Goal: Task Accomplishment & Management: Complete application form

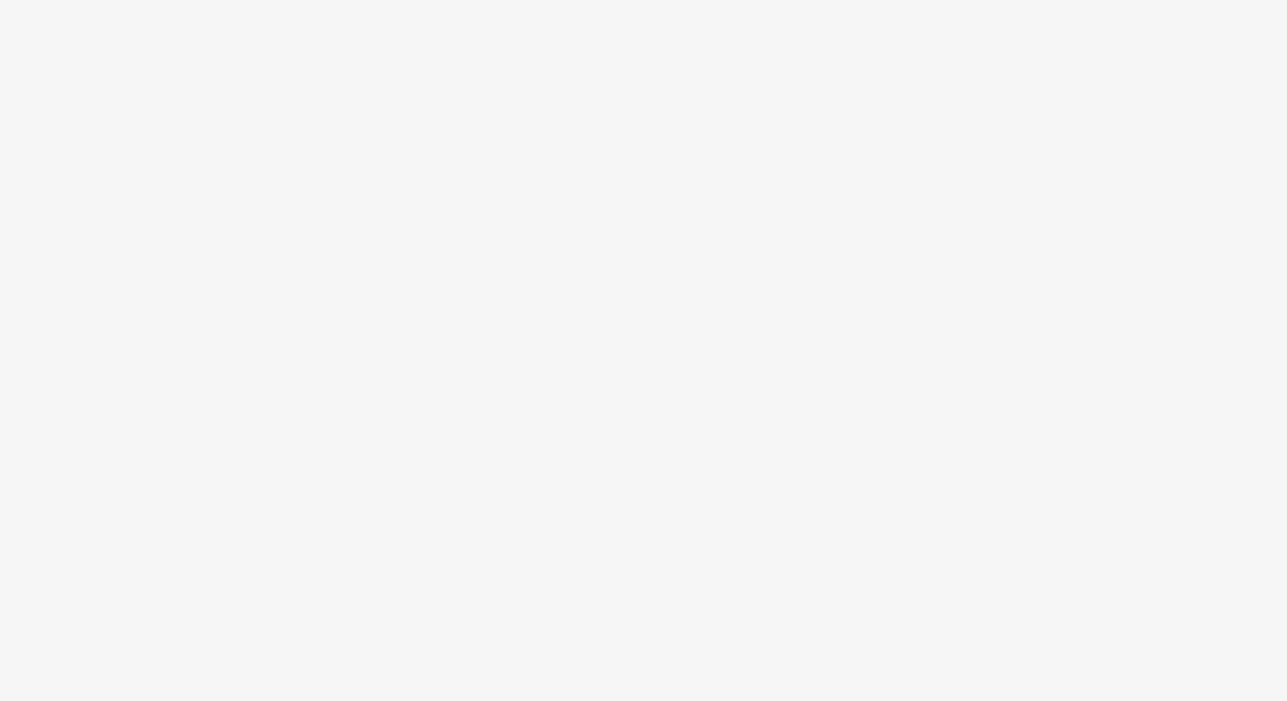
click at [971, 129] on body at bounding box center [643, 350] width 1287 height 701
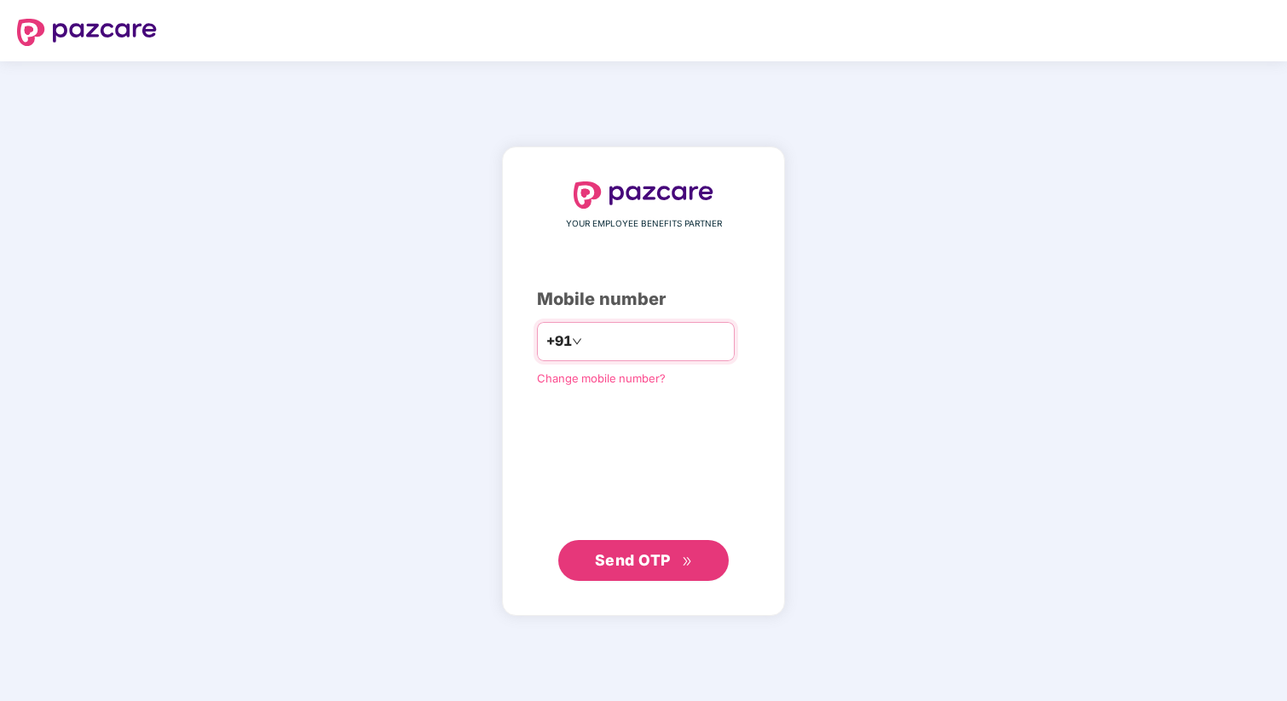
click at [600, 345] on input "number" at bounding box center [655, 341] width 140 height 27
click at [631, 343] on input "number" at bounding box center [655, 341] width 140 height 27
type input "**********"
click at [639, 569] on span "Send OTP" at bounding box center [644, 560] width 98 height 24
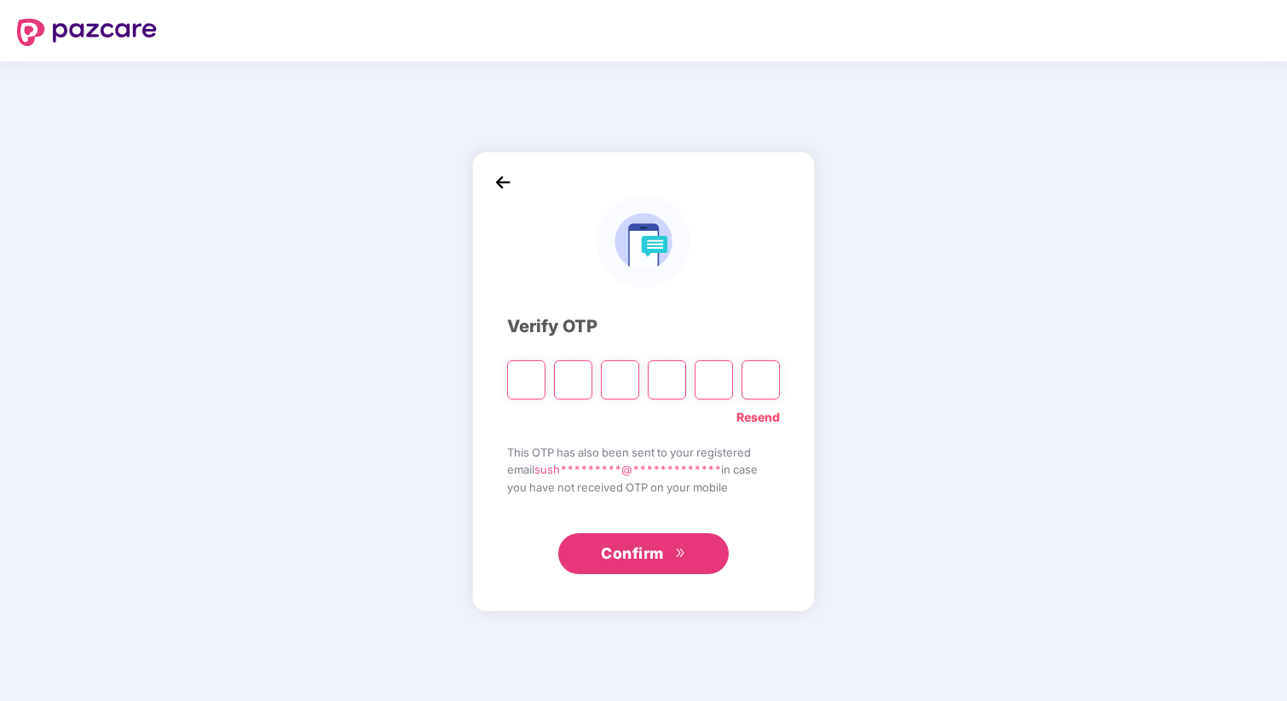
type input "*"
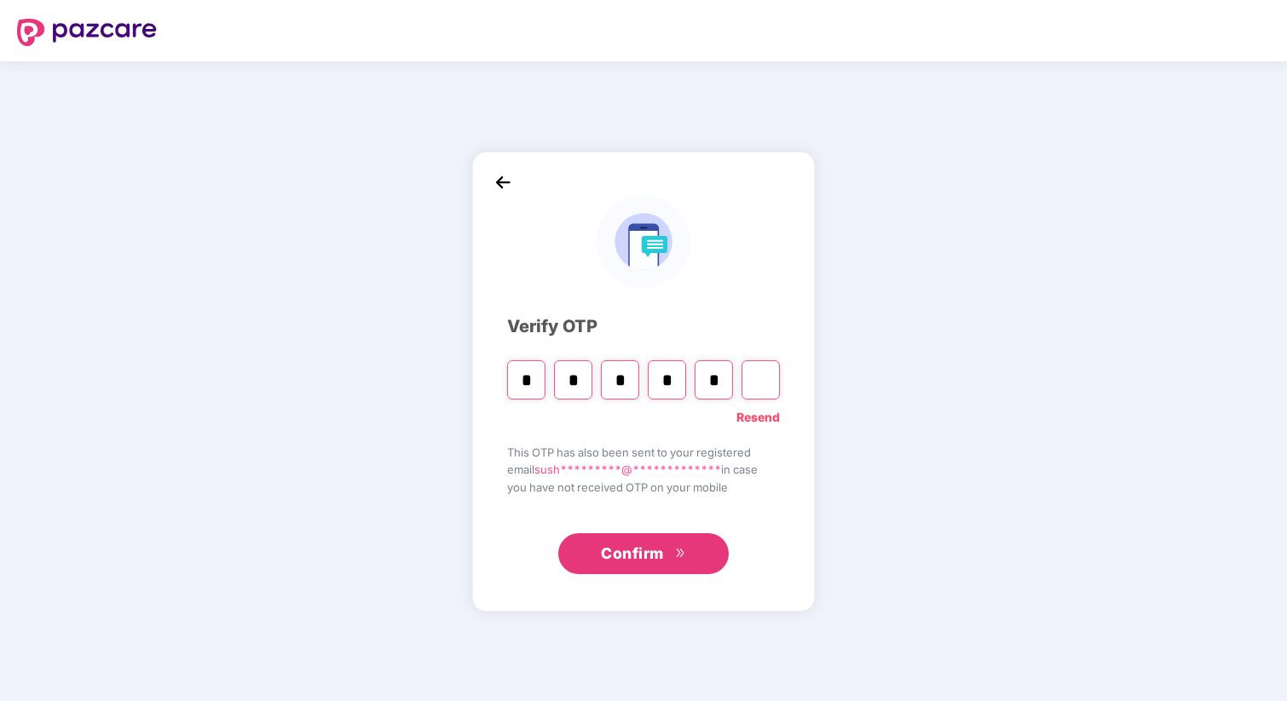
type input "*"
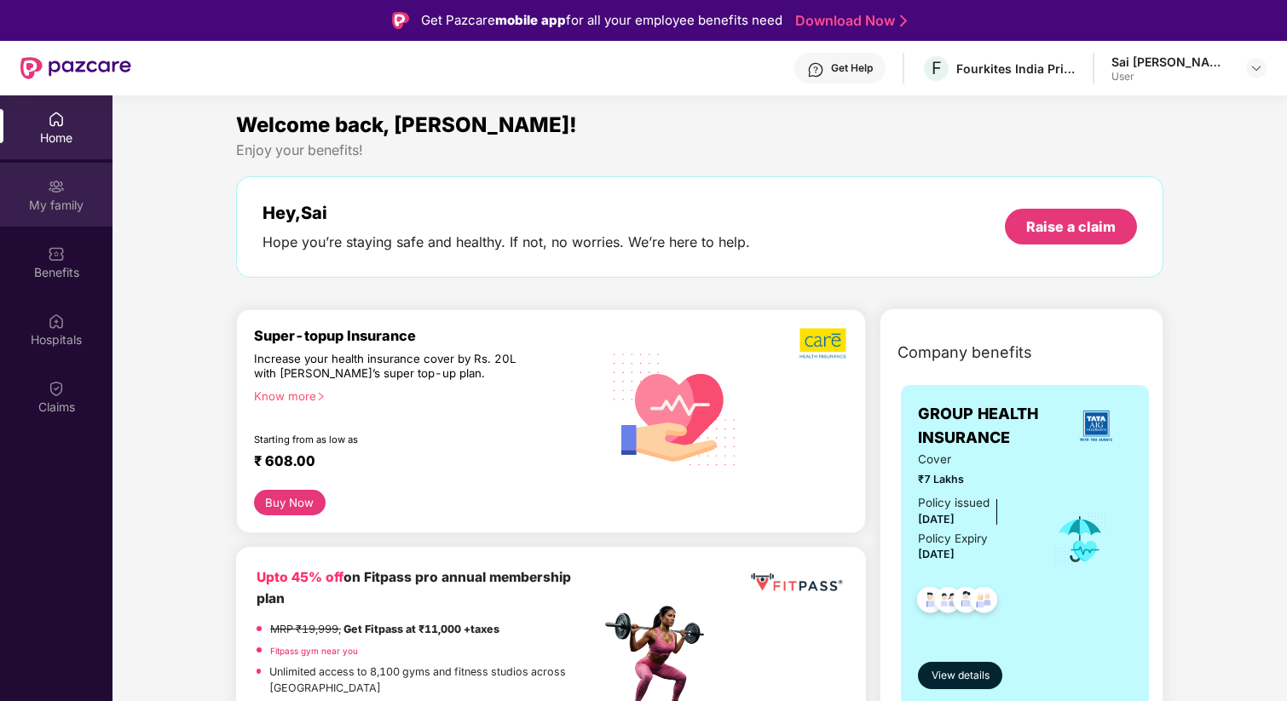
click at [58, 212] on div "My family" at bounding box center [56, 205] width 112 height 17
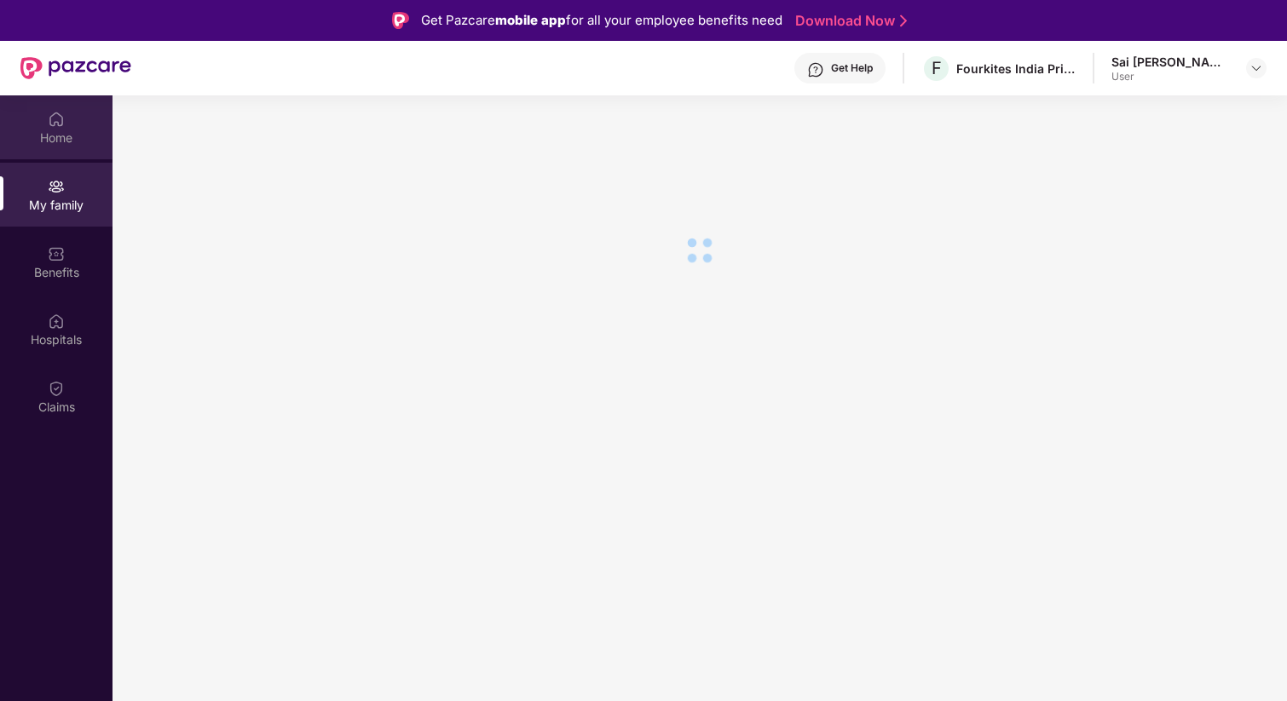
click at [48, 114] on img at bounding box center [56, 119] width 17 height 17
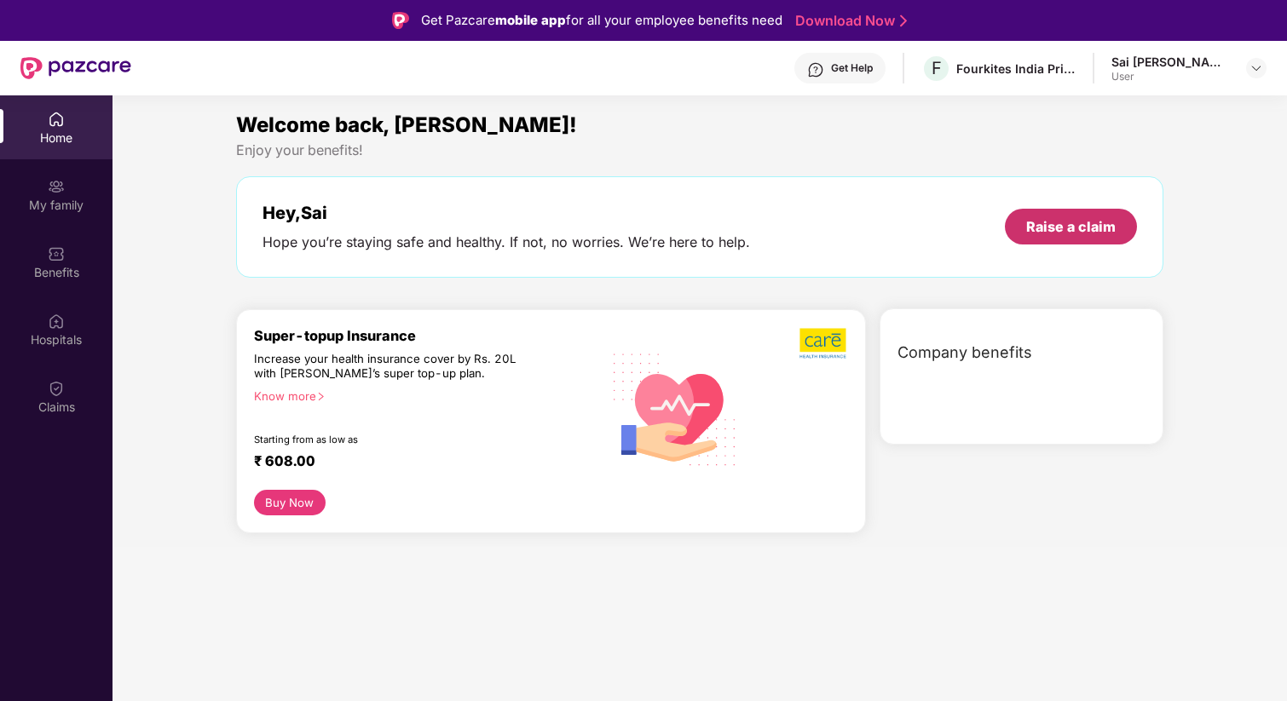
click at [1054, 235] on div "Raise a claim" at bounding box center [1070, 226] width 89 height 19
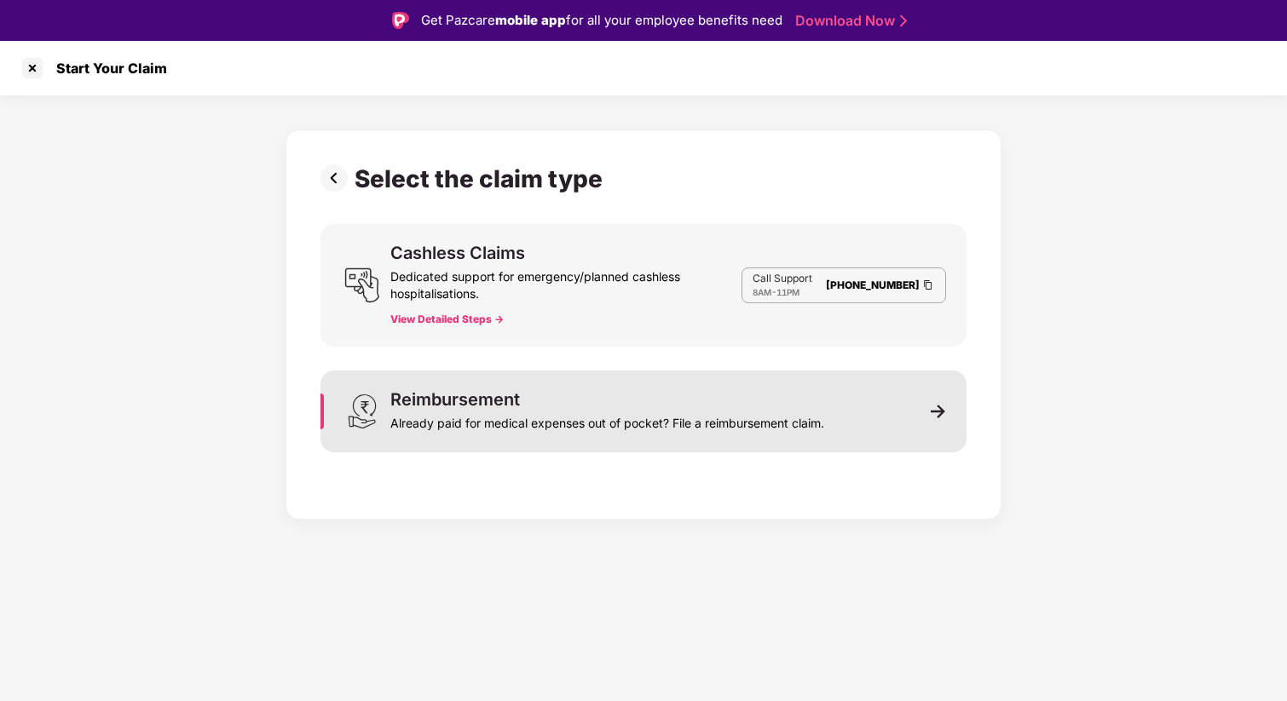
click at [715, 414] on div "Already paid for medical expenses out of pocket? File a reimbursement claim." at bounding box center [607, 420] width 434 height 24
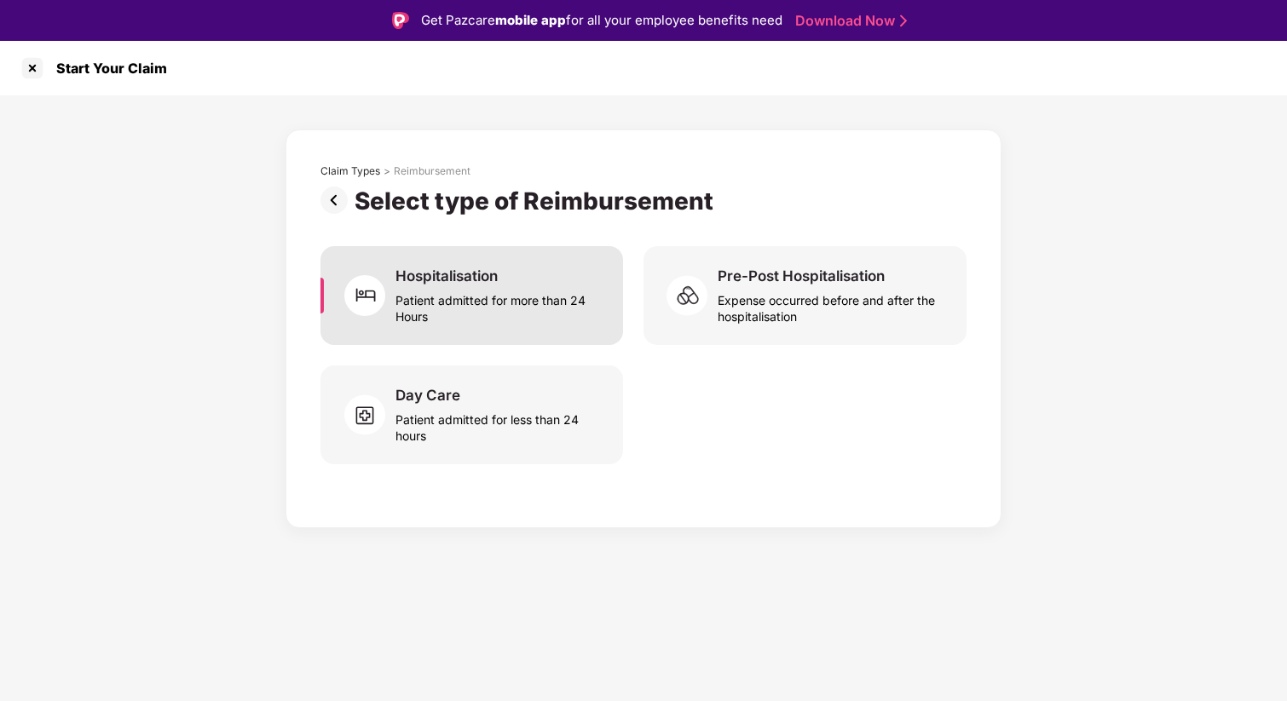
click at [531, 314] on div "Patient admitted for more than 24 Hours" at bounding box center [498, 304] width 207 height 39
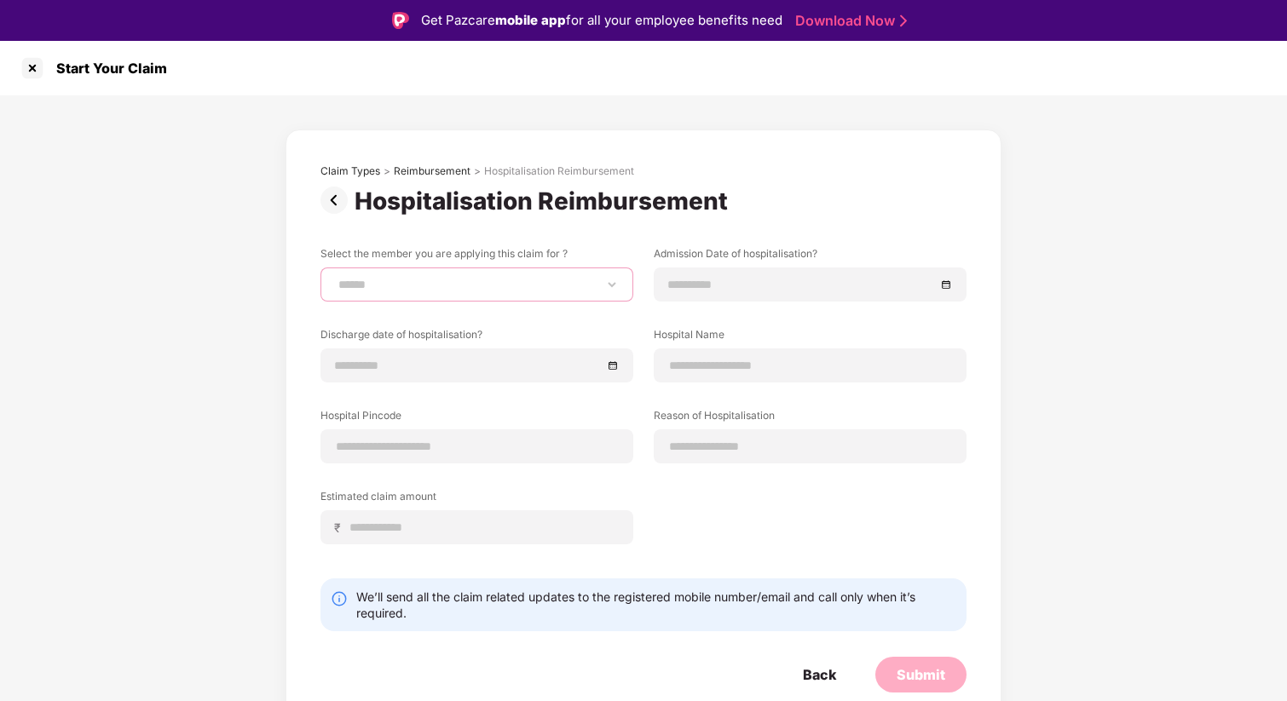
click at [523, 280] on select "******" at bounding box center [477, 285] width 284 height 14
click at [728, 282] on input at bounding box center [801, 284] width 268 height 19
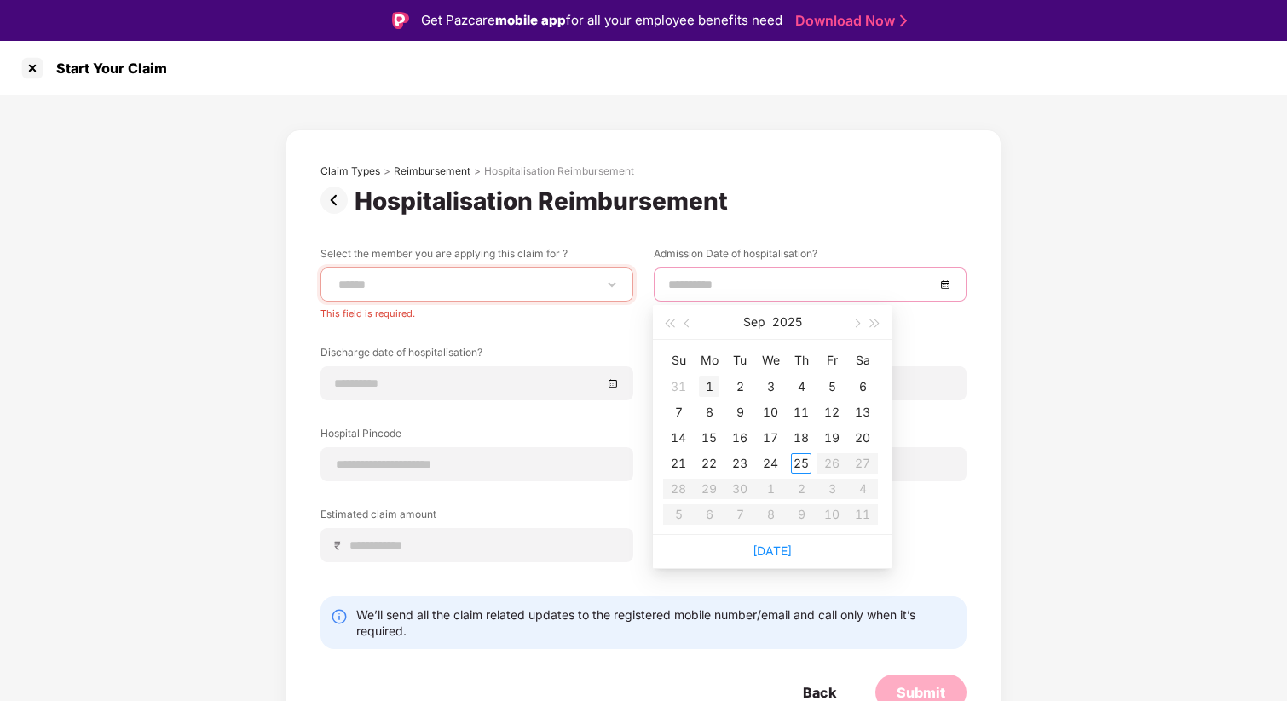
type input "**********"
click at [688, 325] on span "button" at bounding box center [688, 324] width 9 height 9
type input "**********"
click at [710, 486] on div "28" at bounding box center [709, 489] width 20 height 20
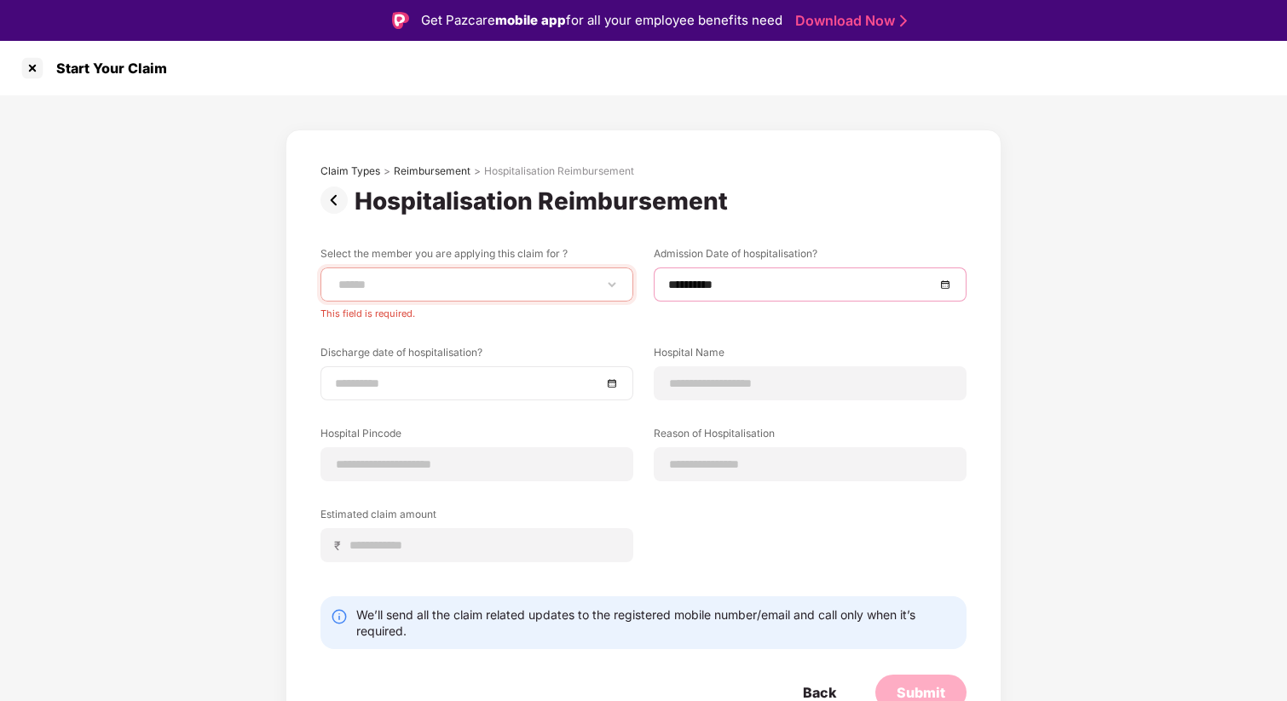
click at [512, 389] on input at bounding box center [468, 383] width 267 height 19
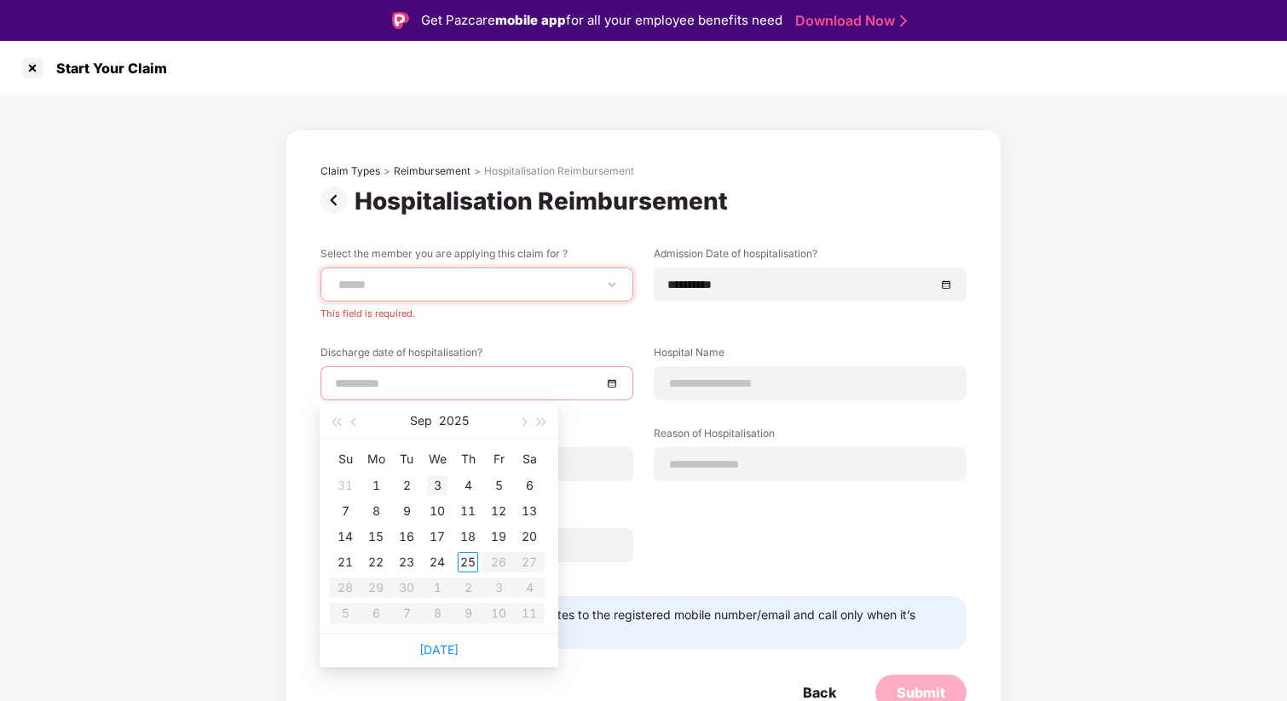
type input "**********"
click at [353, 423] on span "button" at bounding box center [355, 422] width 9 height 9
click at [354, 422] on span "button" at bounding box center [355, 422] width 9 height 9
type input "**********"
click at [413, 591] on div "29" at bounding box center [406, 588] width 20 height 20
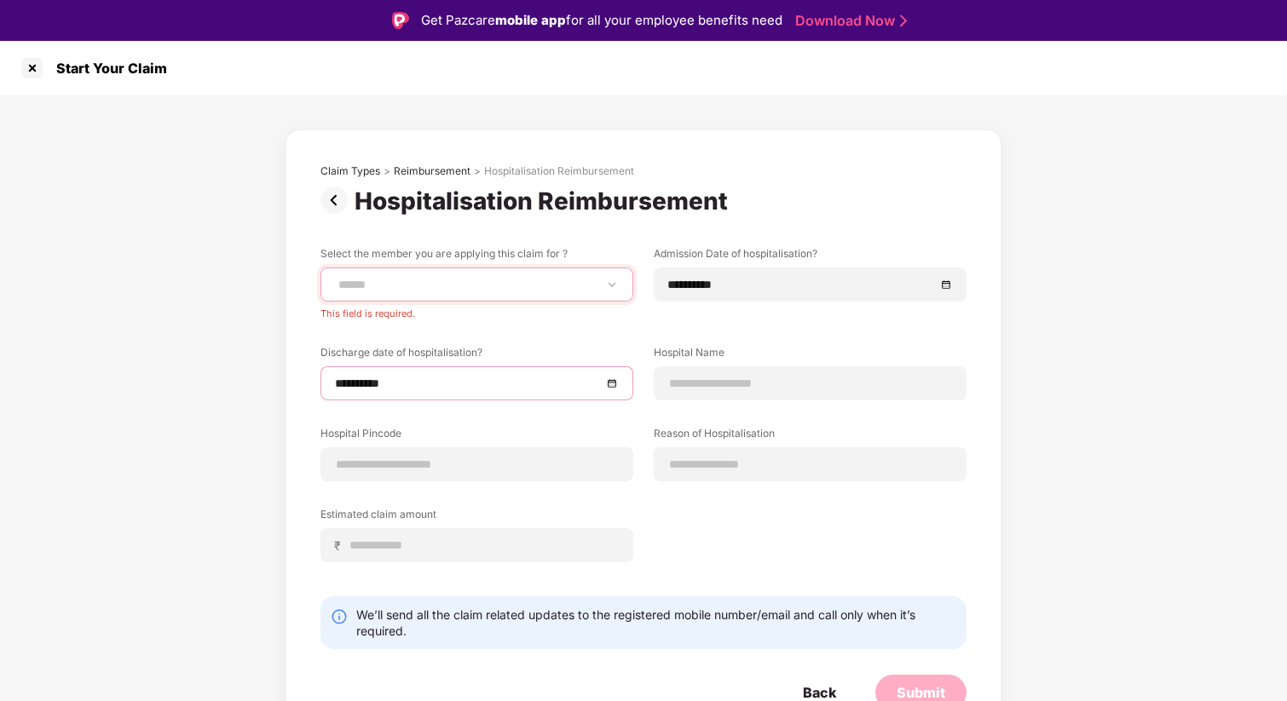
click at [483, 284] on select "******" at bounding box center [477, 285] width 284 height 14
click at [505, 291] on select "******" at bounding box center [477, 285] width 284 height 14
click at [808, 384] on input at bounding box center [810, 384] width 284 height 18
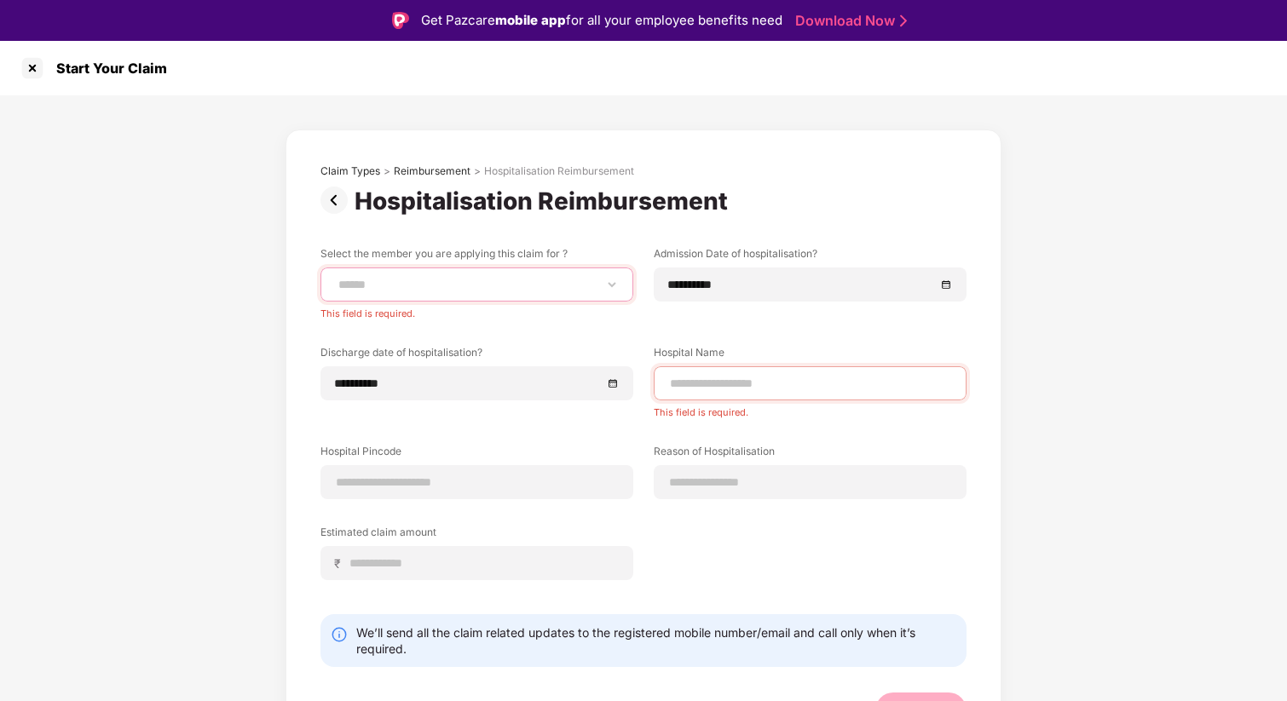
click at [417, 288] on select "******" at bounding box center [477, 285] width 284 height 14
click at [335, 278] on select "******" at bounding box center [477, 285] width 284 height 14
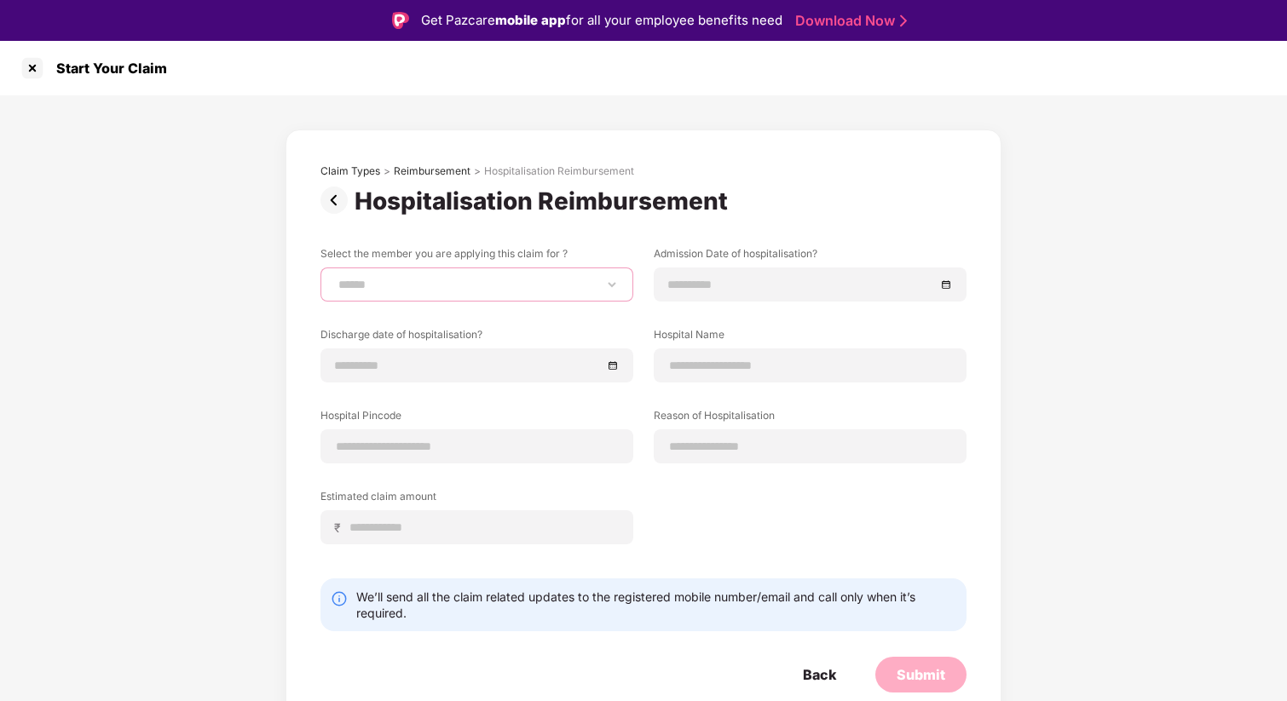
click at [525, 279] on select "**********" at bounding box center [477, 285] width 284 height 14
select select "**********"
click at [335, 278] on select "**********" at bounding box center [477, 285] width 284 height 14
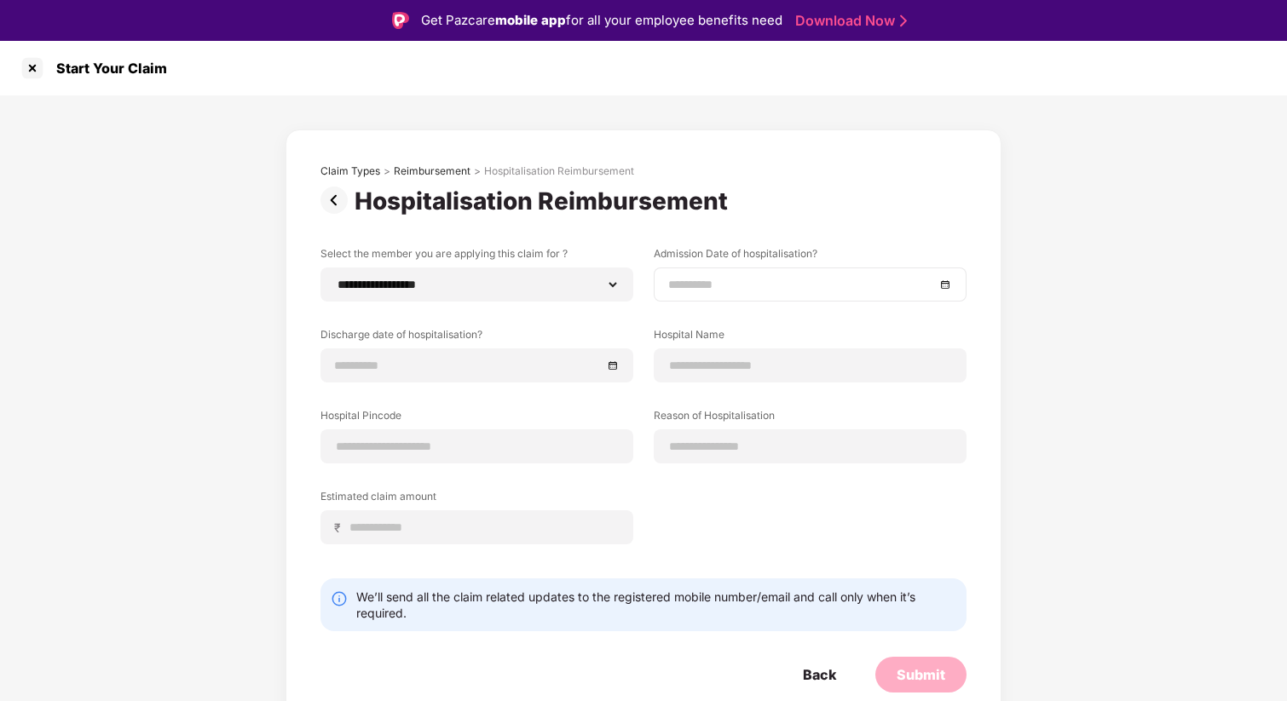
click at [788, 274] on div at bounding box center [810, 285] width 313 height 34
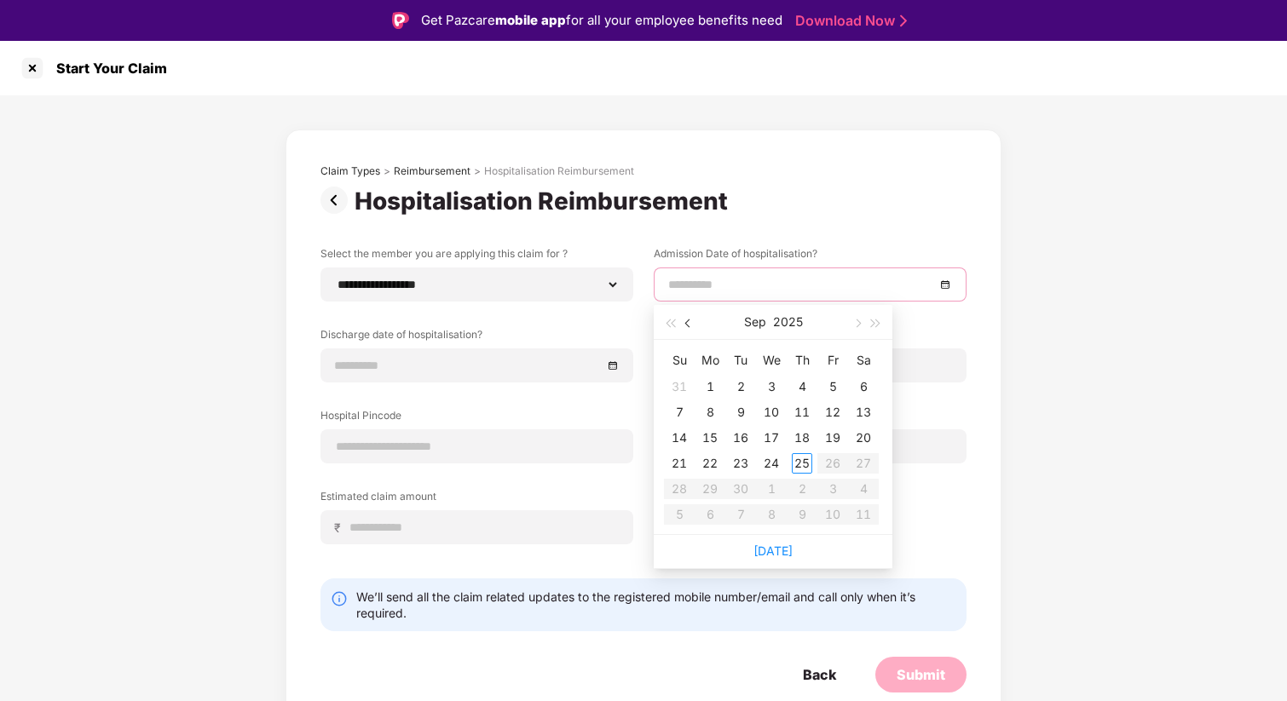
click at [687, 323] on span "button" at bounding box center [689, 324] width 9 height 9
type input "**********"
click at [702, 487] on div "28" at bounding box center [710, 489] width 20 height 20
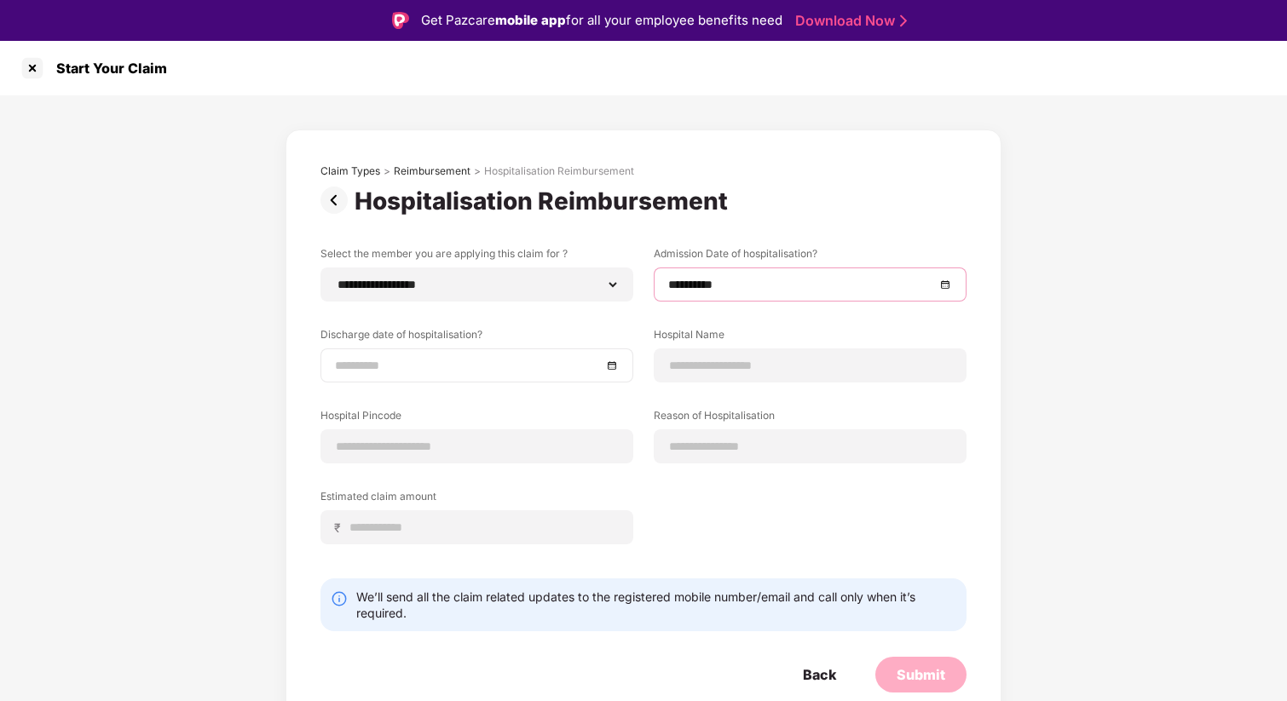
click at [490, 378] on div at bounding box center [476, 366] width 313 height 34
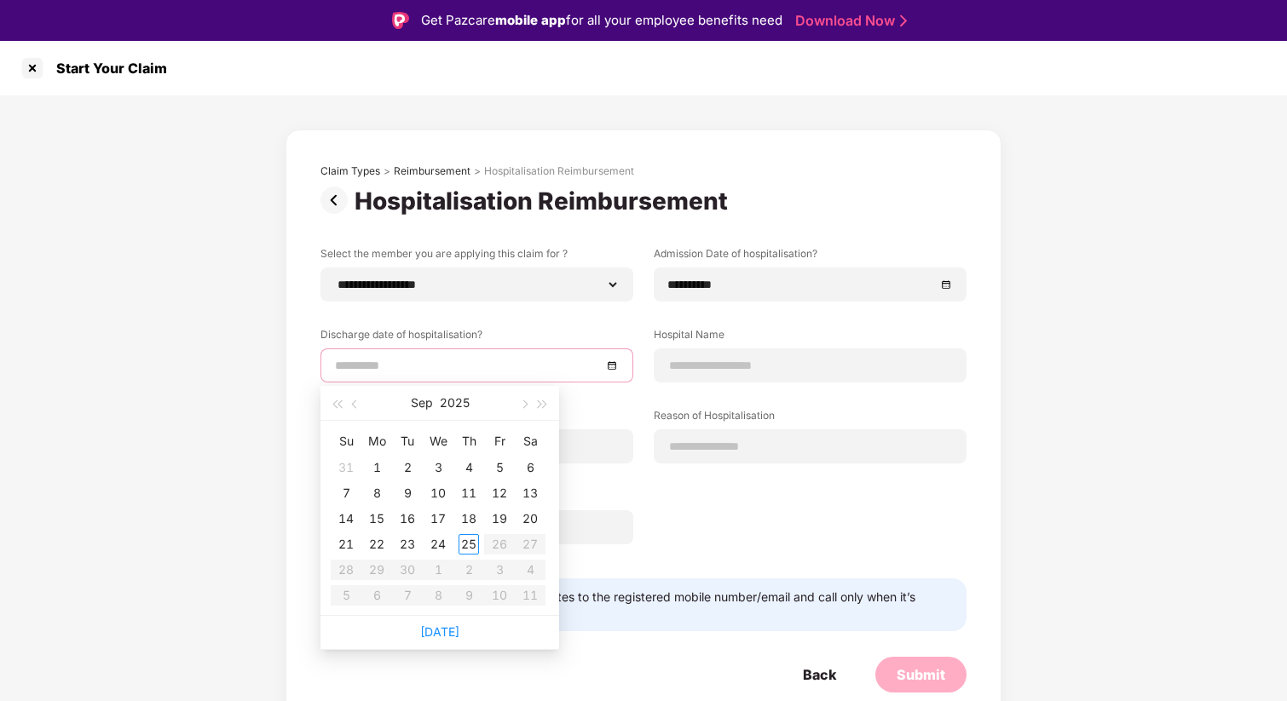
type input "**********"
click at [356, 405] on span "button" at bounding box center [356, 404] width 9 height 9
type input "**********"
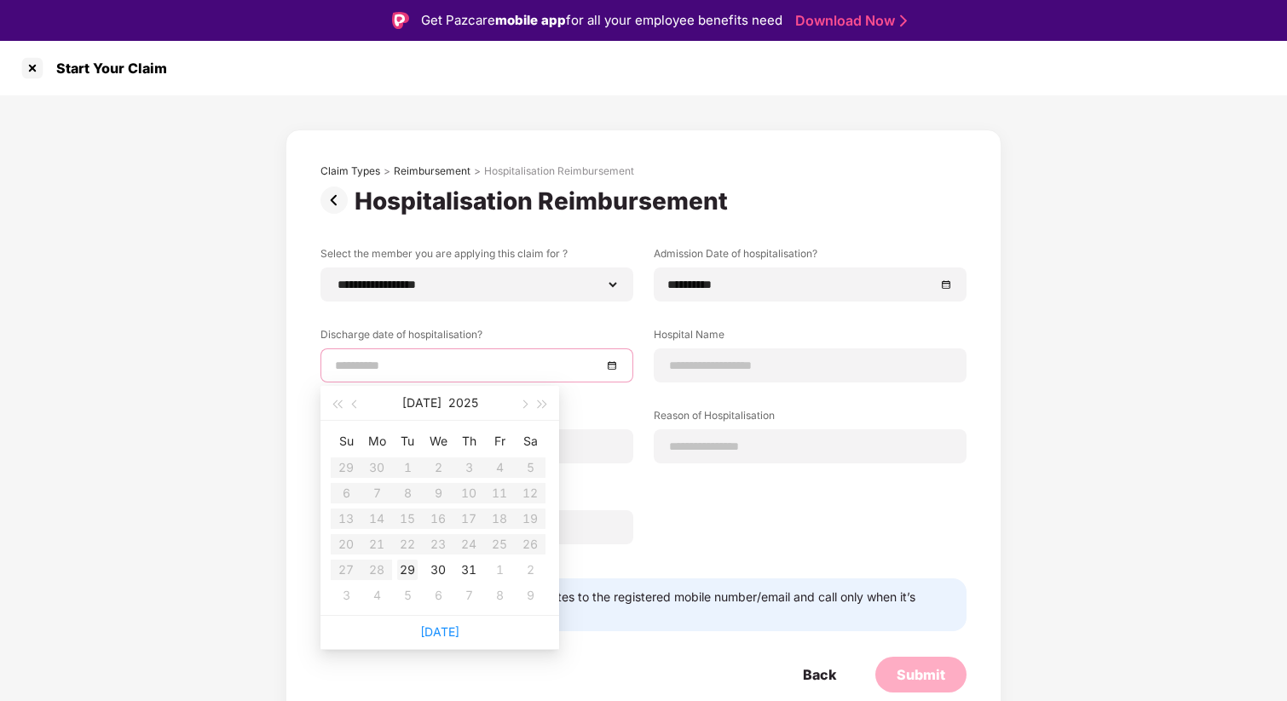
click at [412, 569] on div "29" at bounding box center [407, 570] width 20 height 20
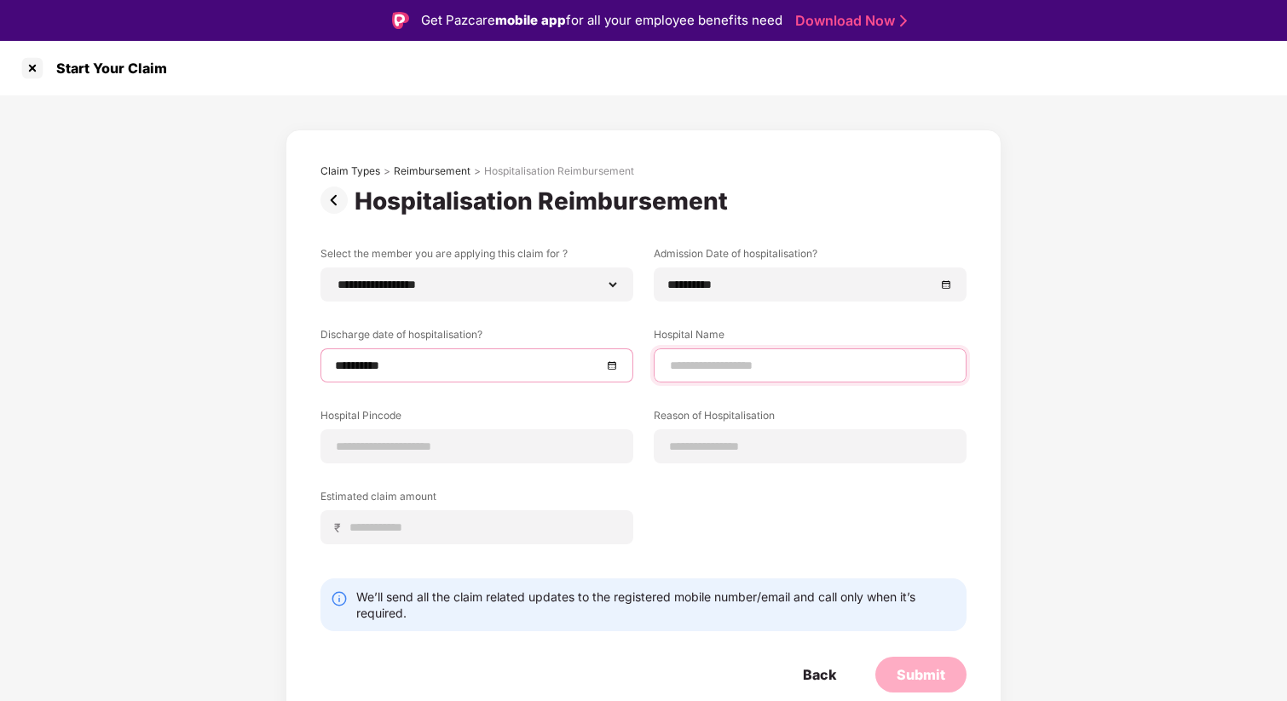
click at [822, 362] on input at bounding box center [810, 366] width 284 height 18
type input "**********"
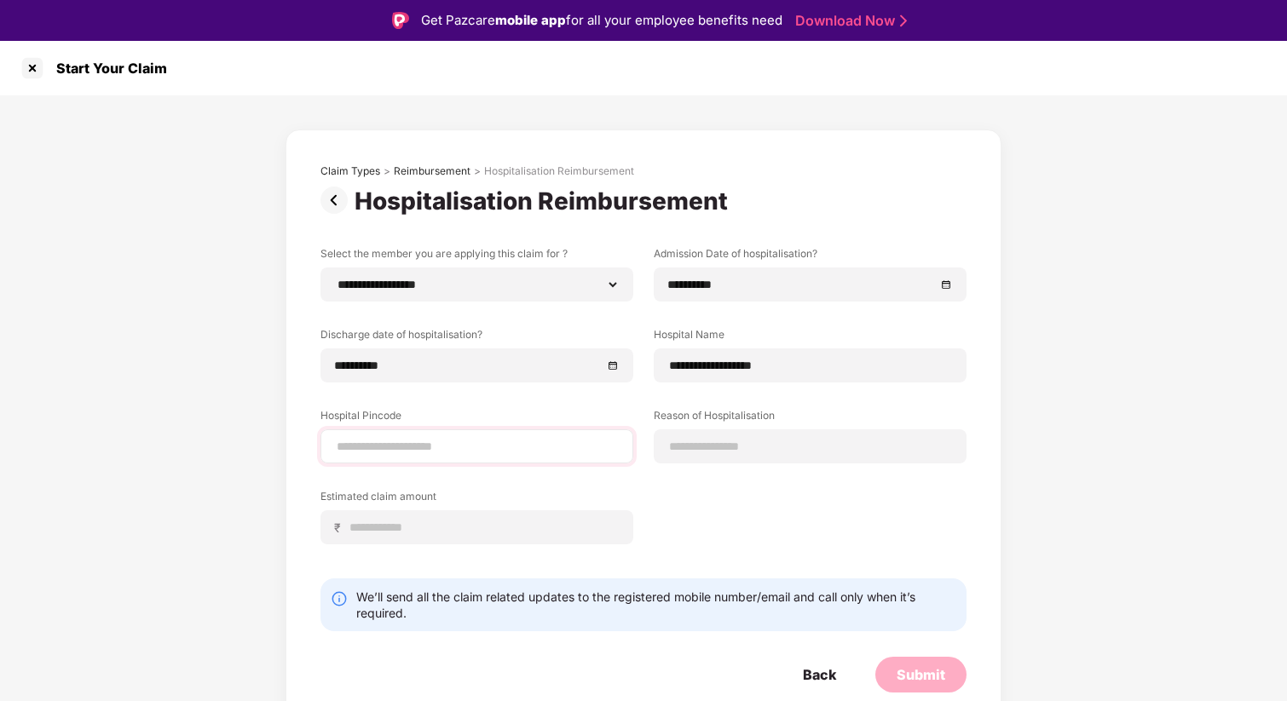
click at [515, 458] on div at bounding box center [476, 446] width 313 height 34
click at [503, 448] on input at bounding box center [477, 447] width 284 height 18
type input "******"
click at [759, 446] on input at bounding box center [810, 447] width 284 height 18
type input "***"
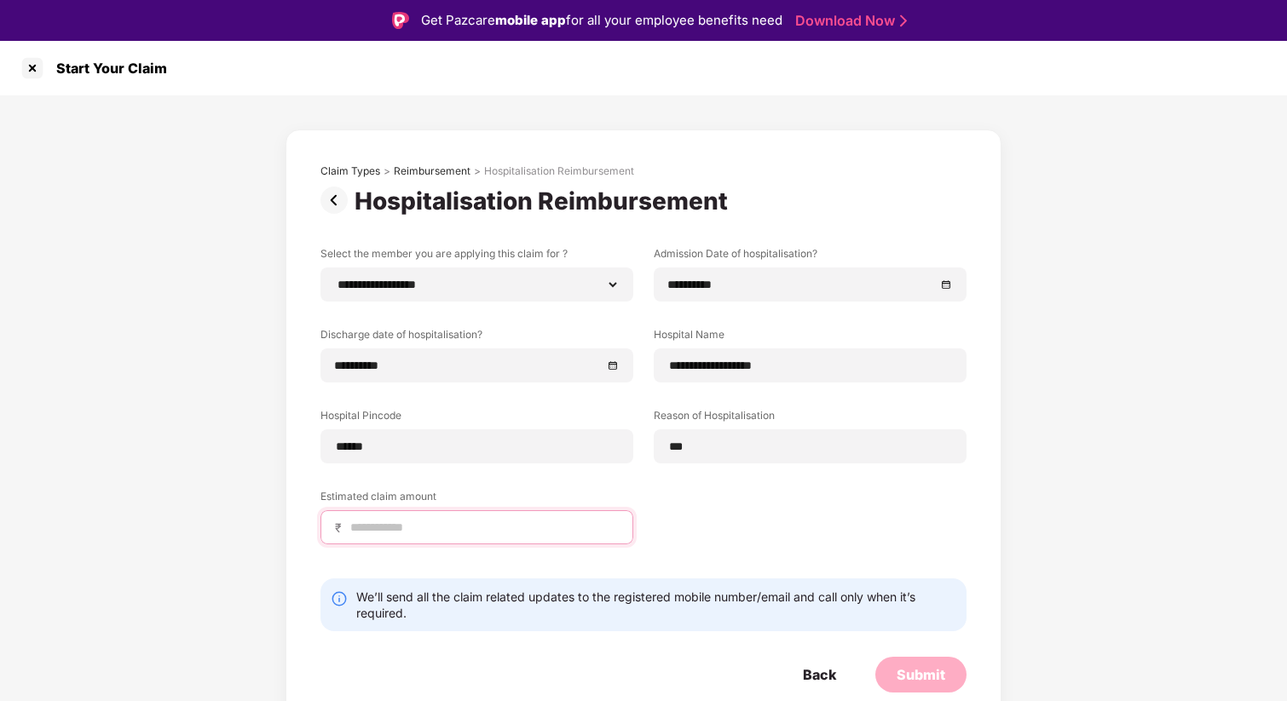
click at [495, 535] on input at bounding box center [484, 528] width 270 height 18
select select "**********"
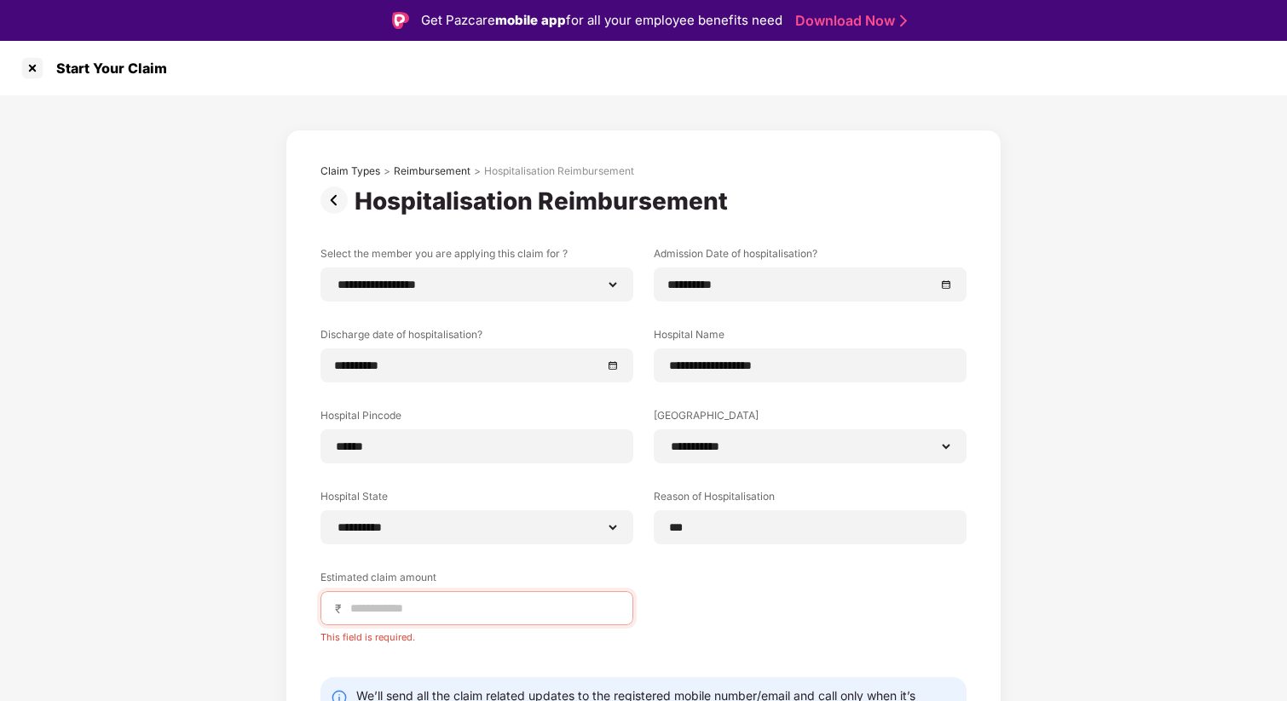
click at [707, 595] on div "**********" at bounding box center [643, 457] width 646 height 423
click at [516, 613] on input at bounding box center [484, 609] width 270 height 18
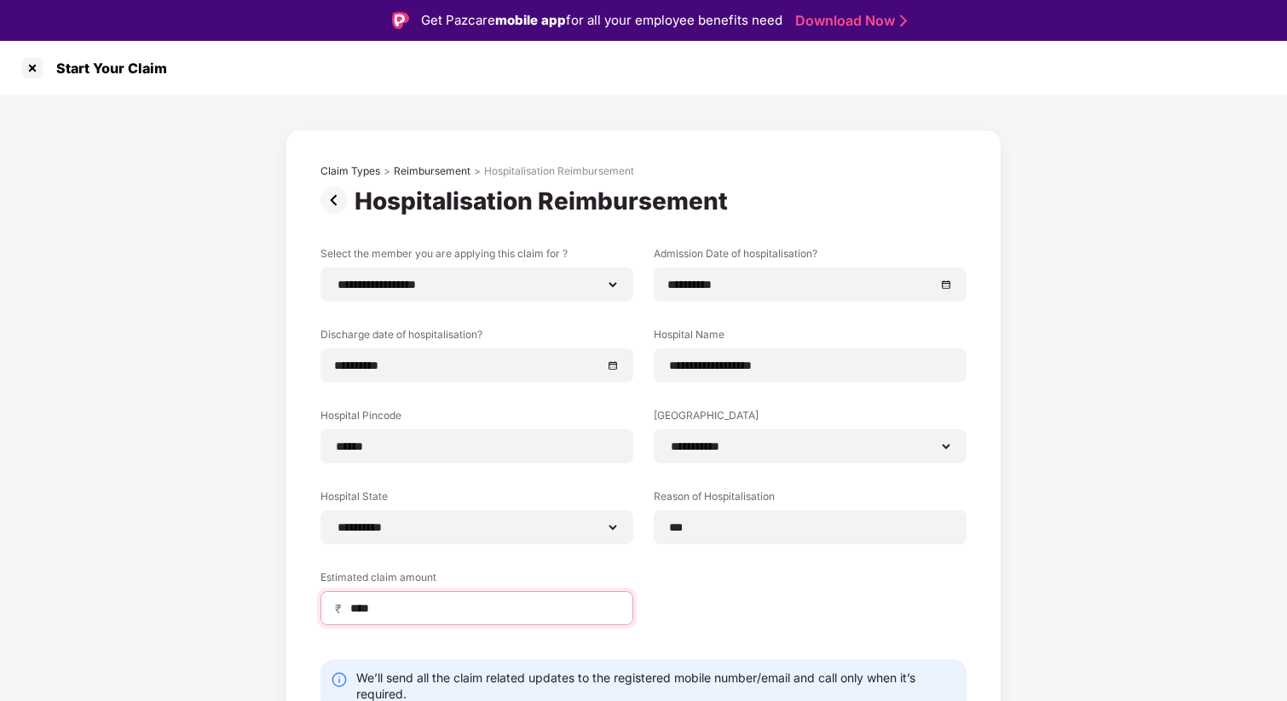
type input "****"
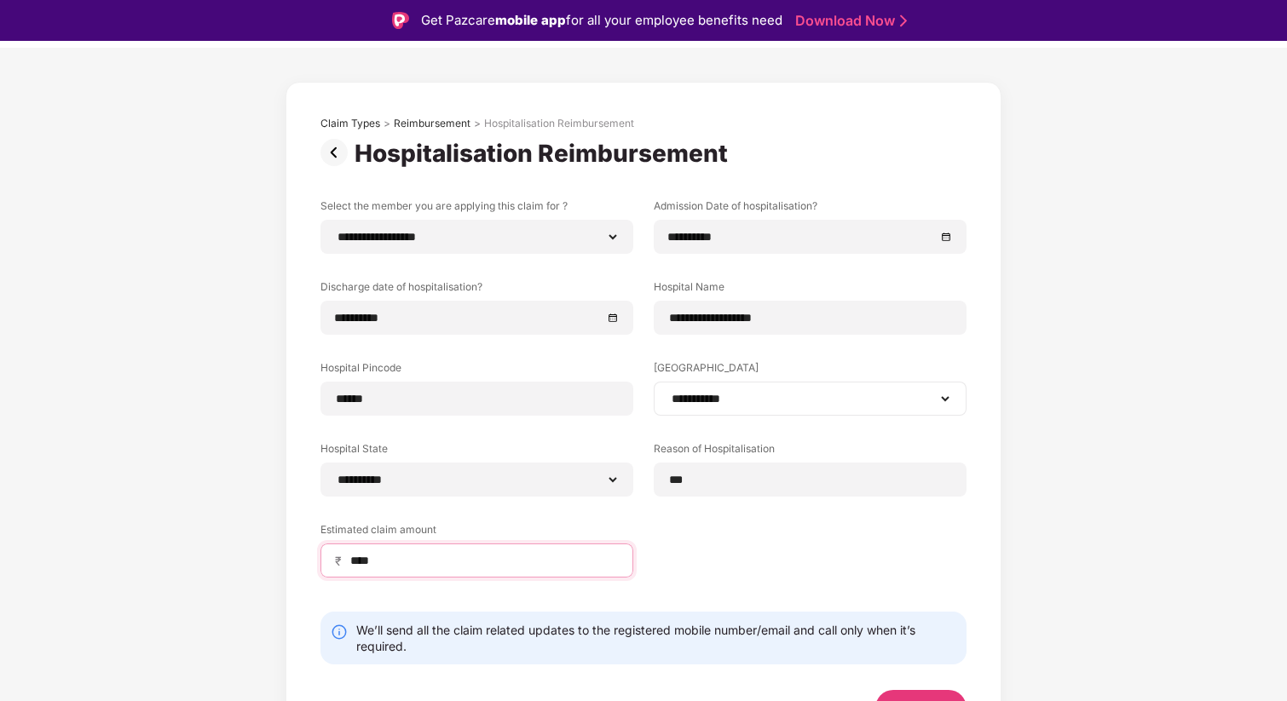
scroll to position [75, 0]
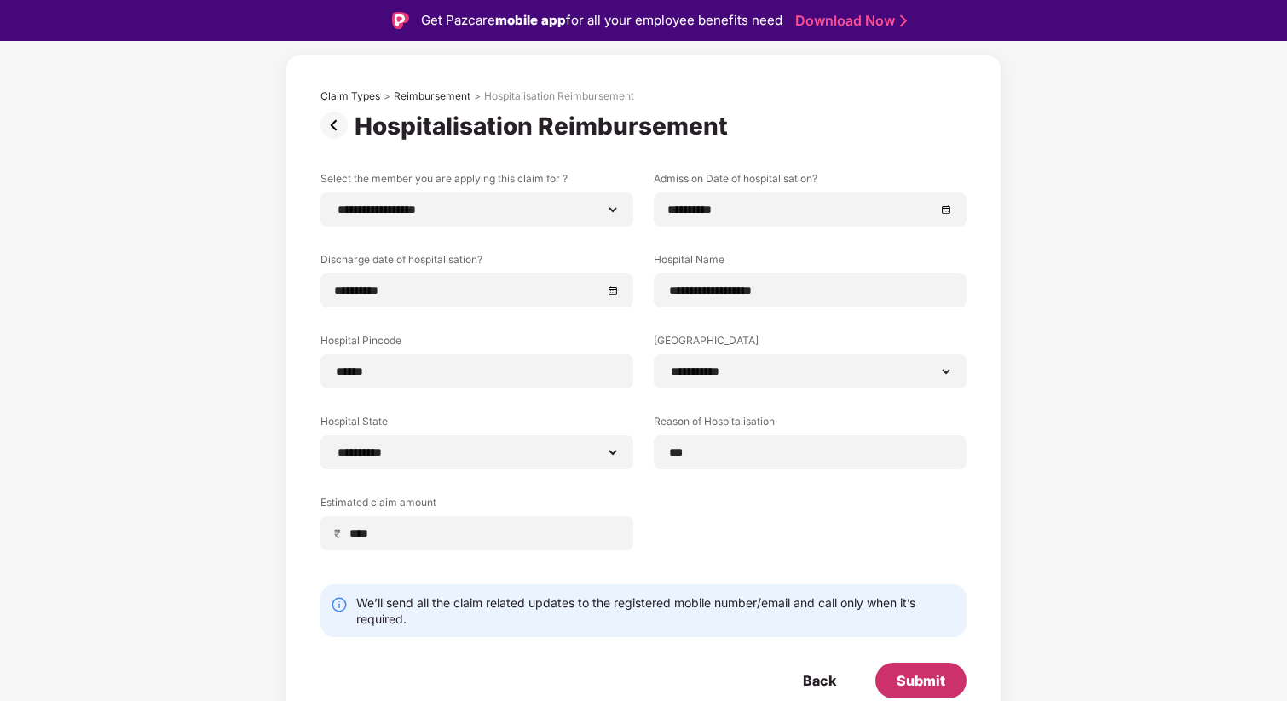
click at [933, 688] on div "Submit" at bounding box center [920, 680] width 49 height 19
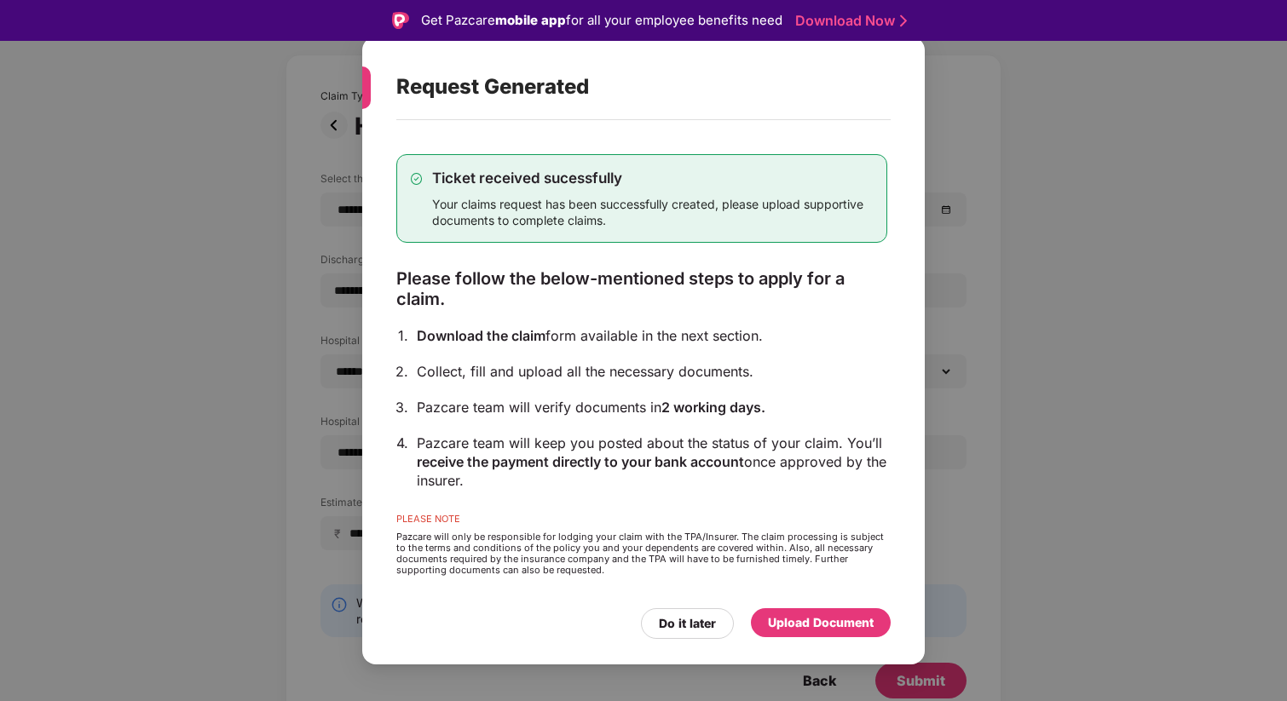
click at [797, 617] on div "Upload Document" at bounding box center [821, 623] width 106 height 19
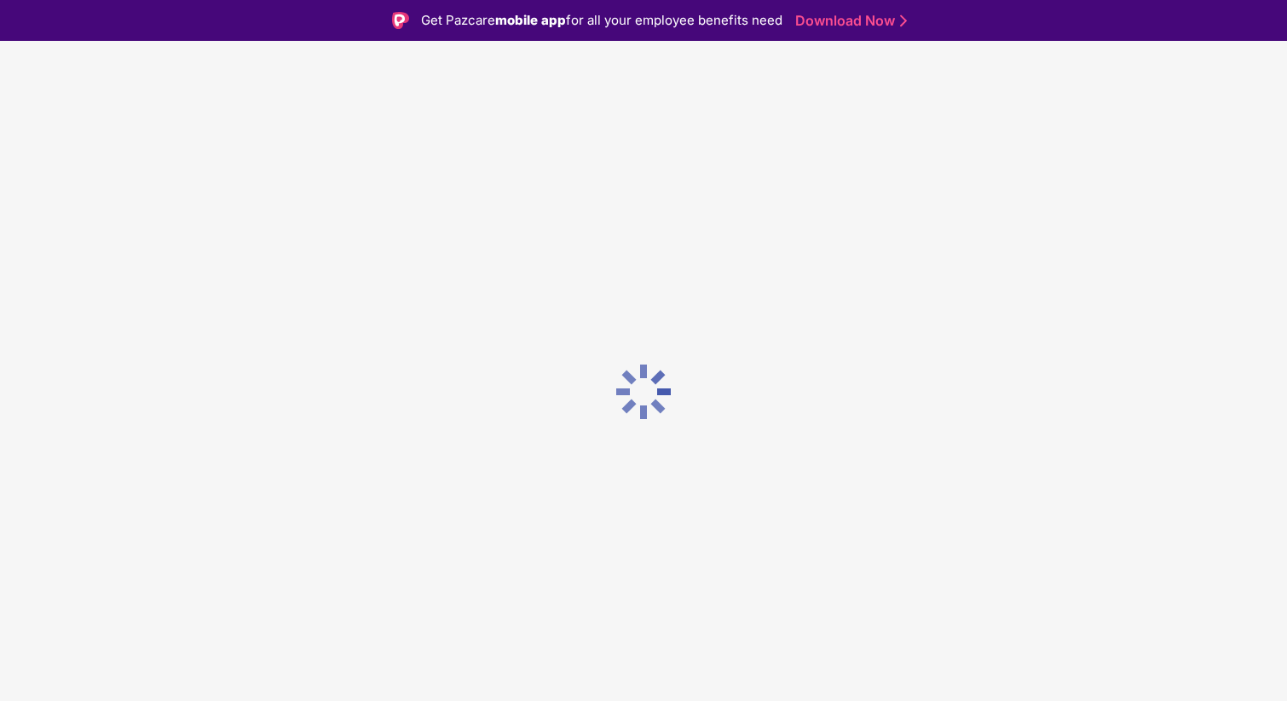
scroll to position [0, 0]
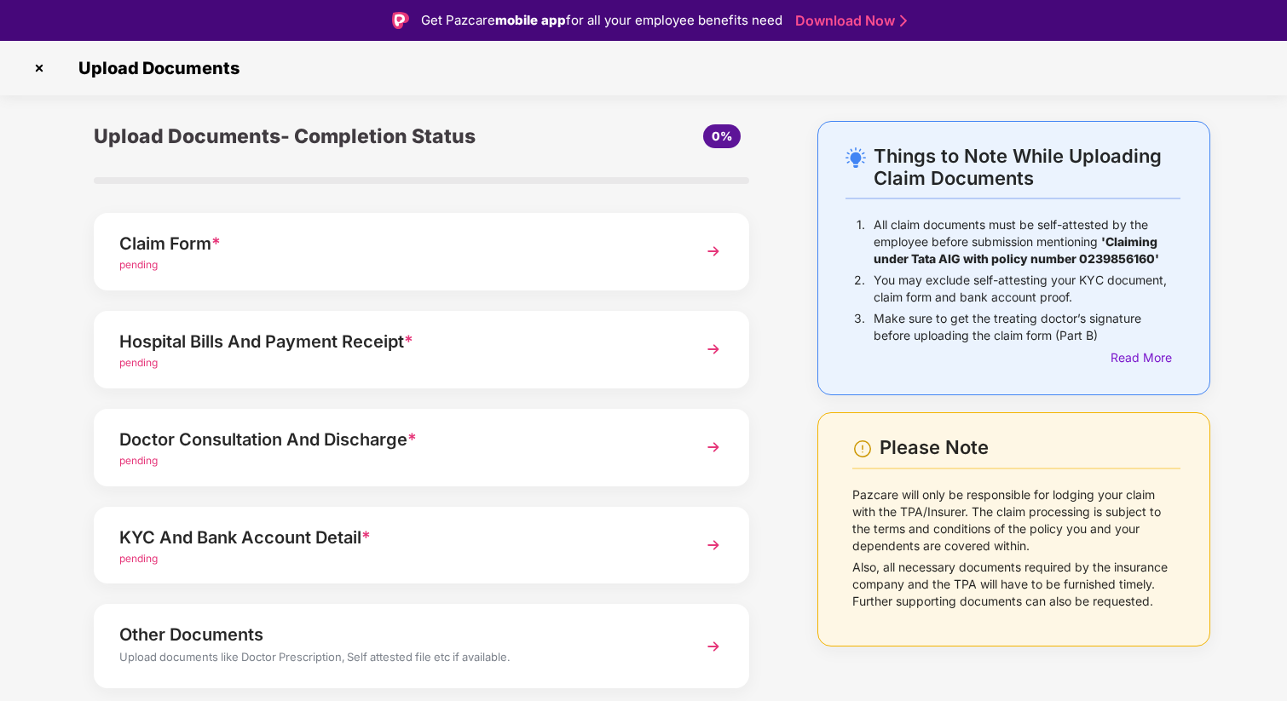
click at [447, 331] on div "Hospital Bills And Payment Receipt *" at bounding box center [396, 341] width 554 height 27
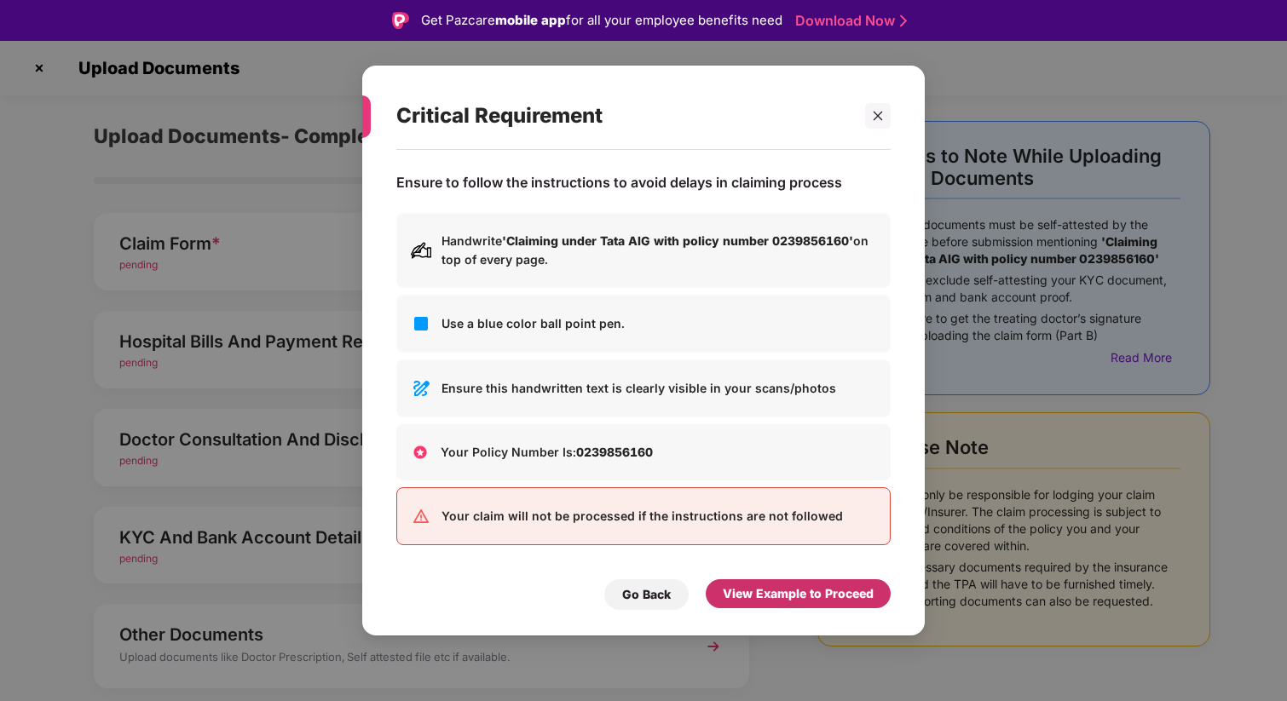
click at [760, 595] on div "View Example to Proceed" at bounding box center [798, 594] width 151 height 19
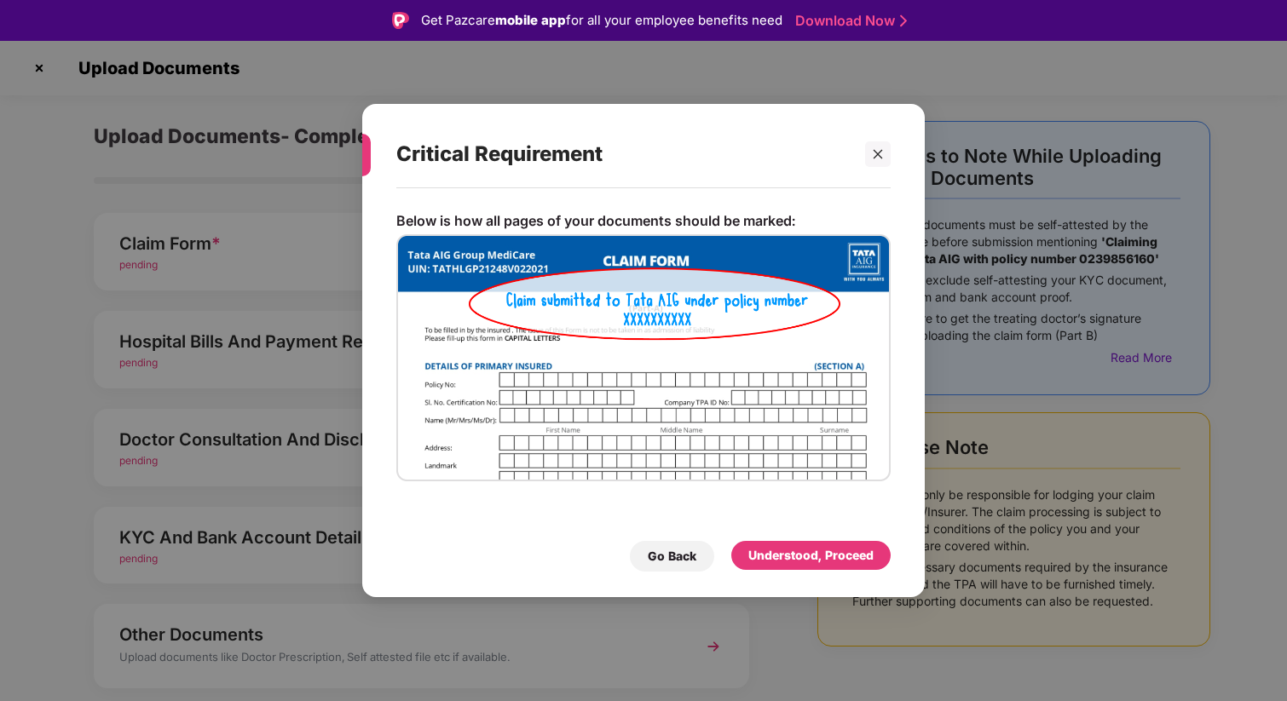
click at [811, 539] on div "Go Back Understood, Proceed" at bounding box center [643, 552] width 494 height 39
click at [807, 557] on div "Understood, Proceed" at bounding box center [810, 555] width 125 height 19
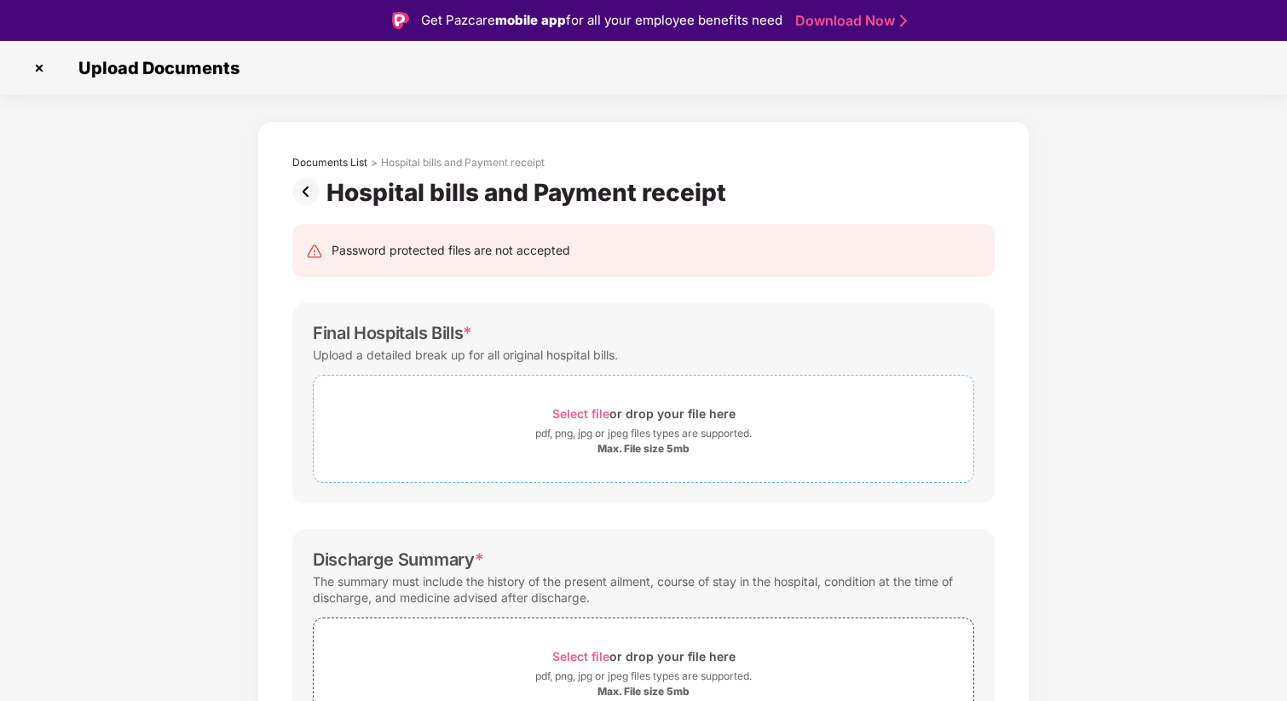
click at [597, 415] on span "Select file" at bounding box center [580, 413] width 57 height 14
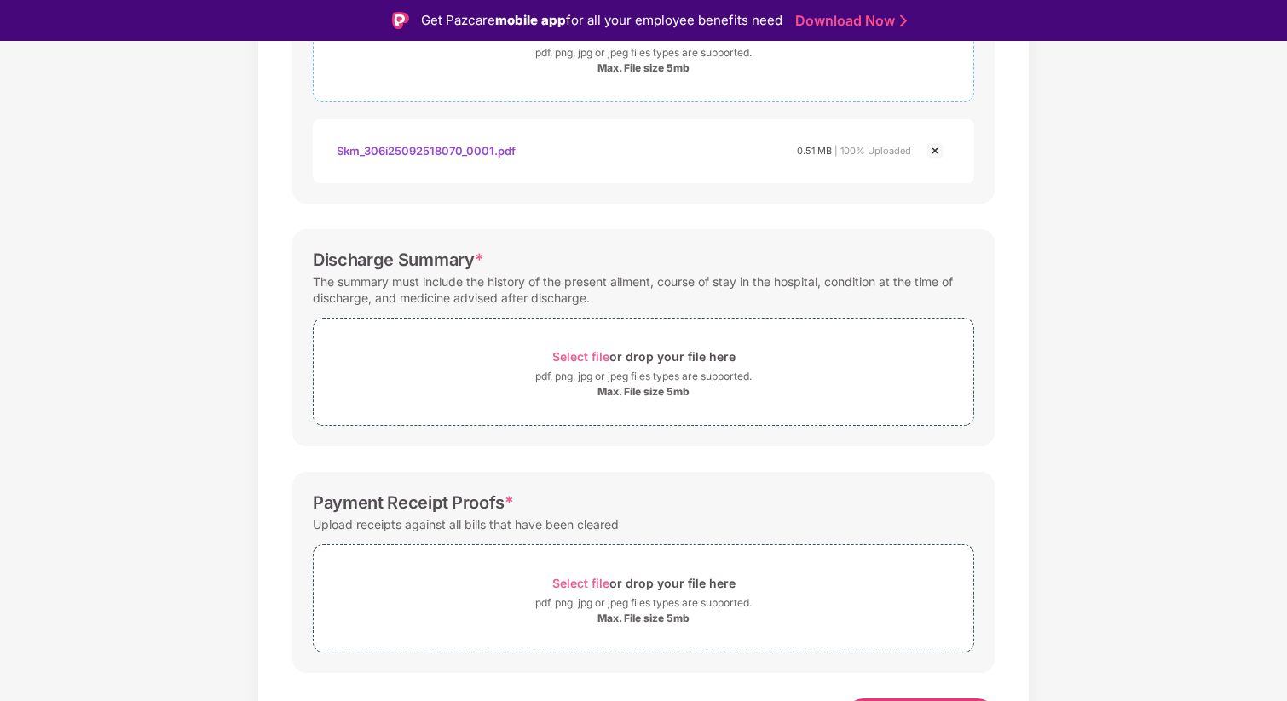
scroll to position [386, 0]
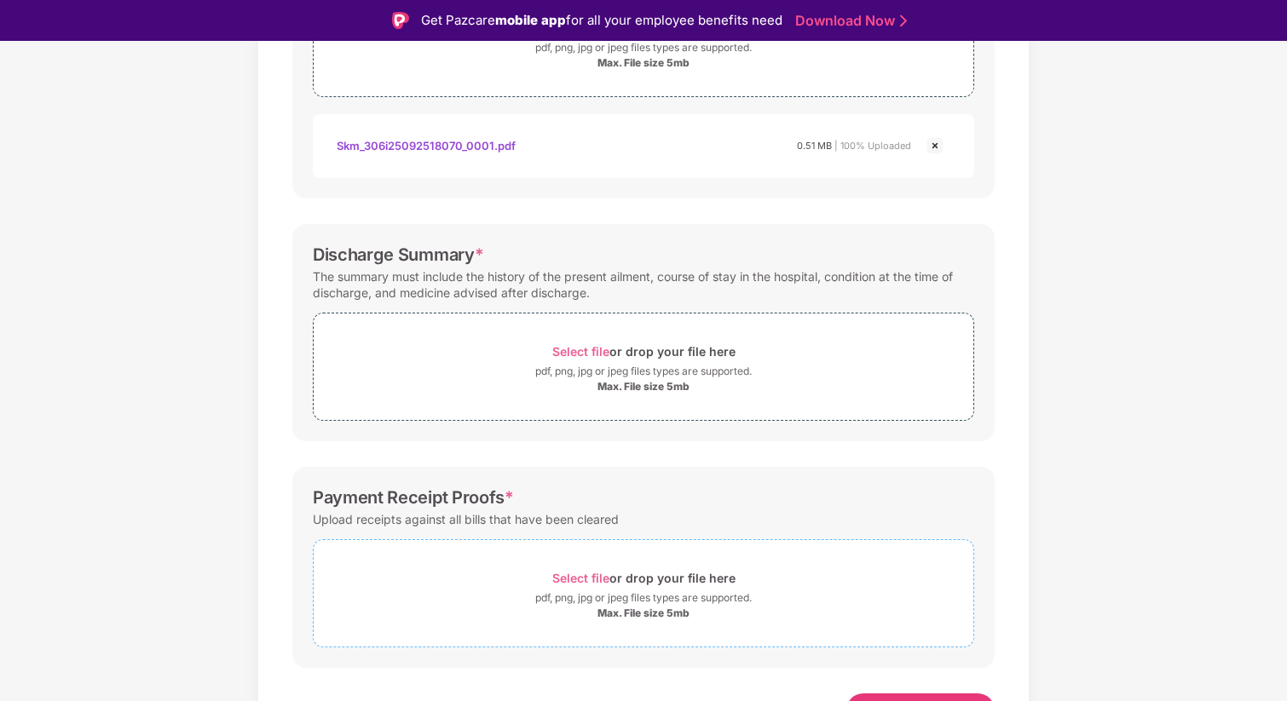
click at [584, 573] on span "Select file" at bounding box center [580, 578] width 57 height 14
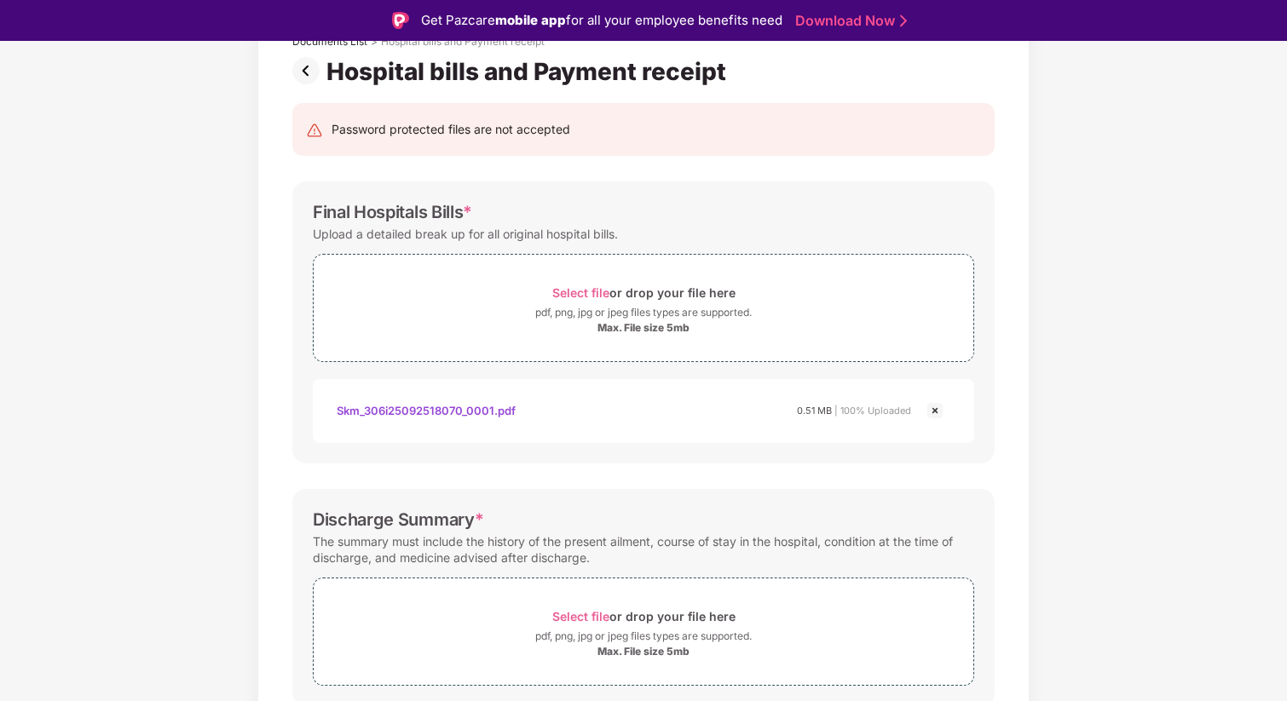
scroll to position [496, 0]
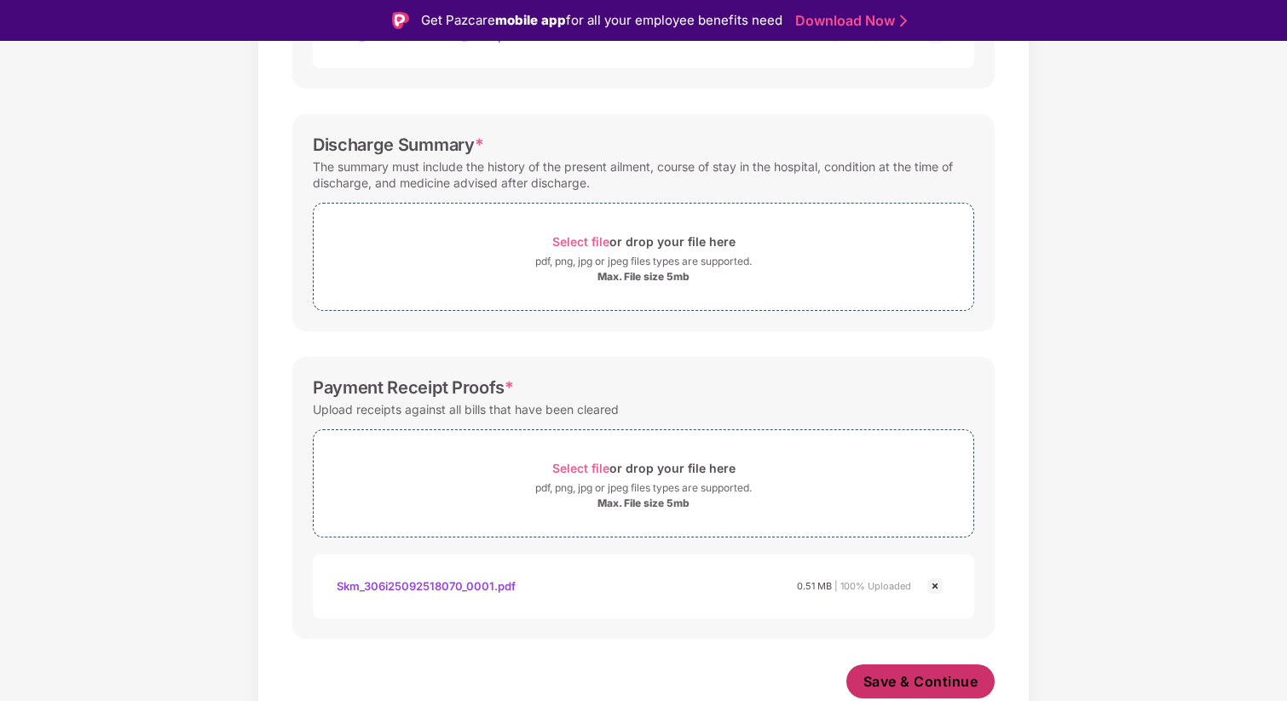
click at [928, 685] on span "Save & Continue" at bounding box center [920, 681] width 115 height 19
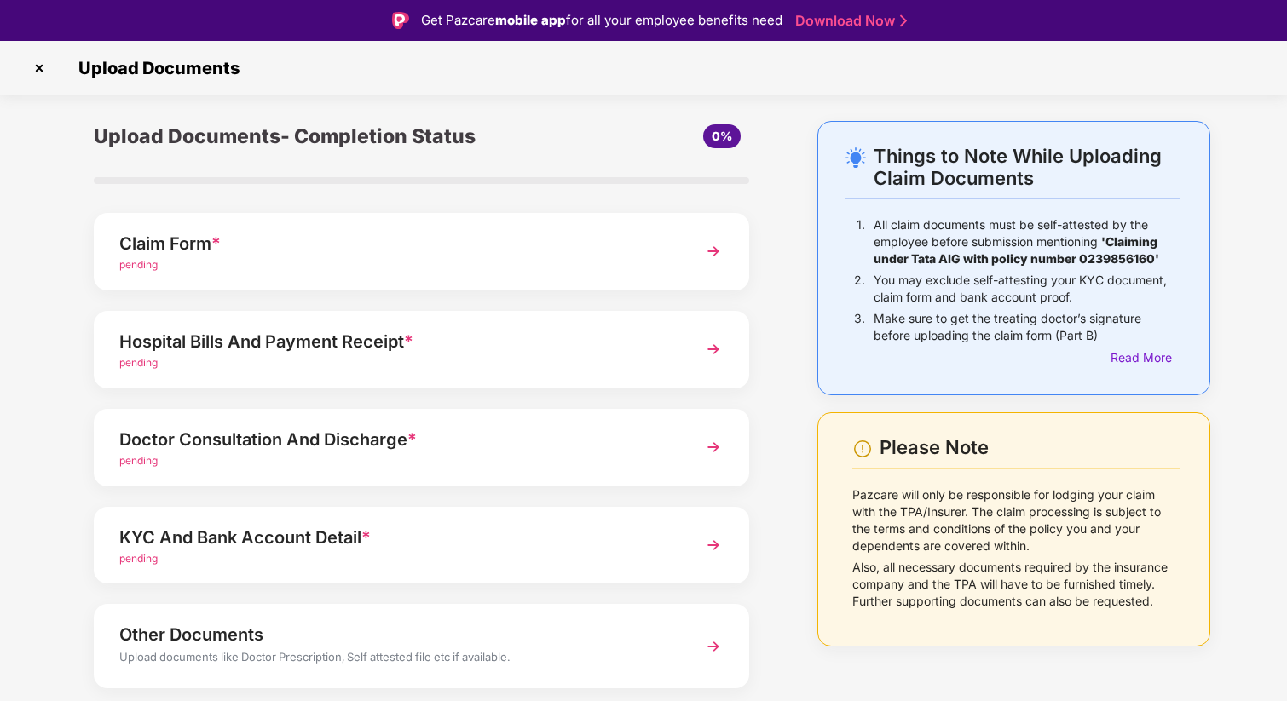
click at [466, 449] on div "Doctor Consultation And Discharge *" at bounding box center [396, 439] width 554 height 27
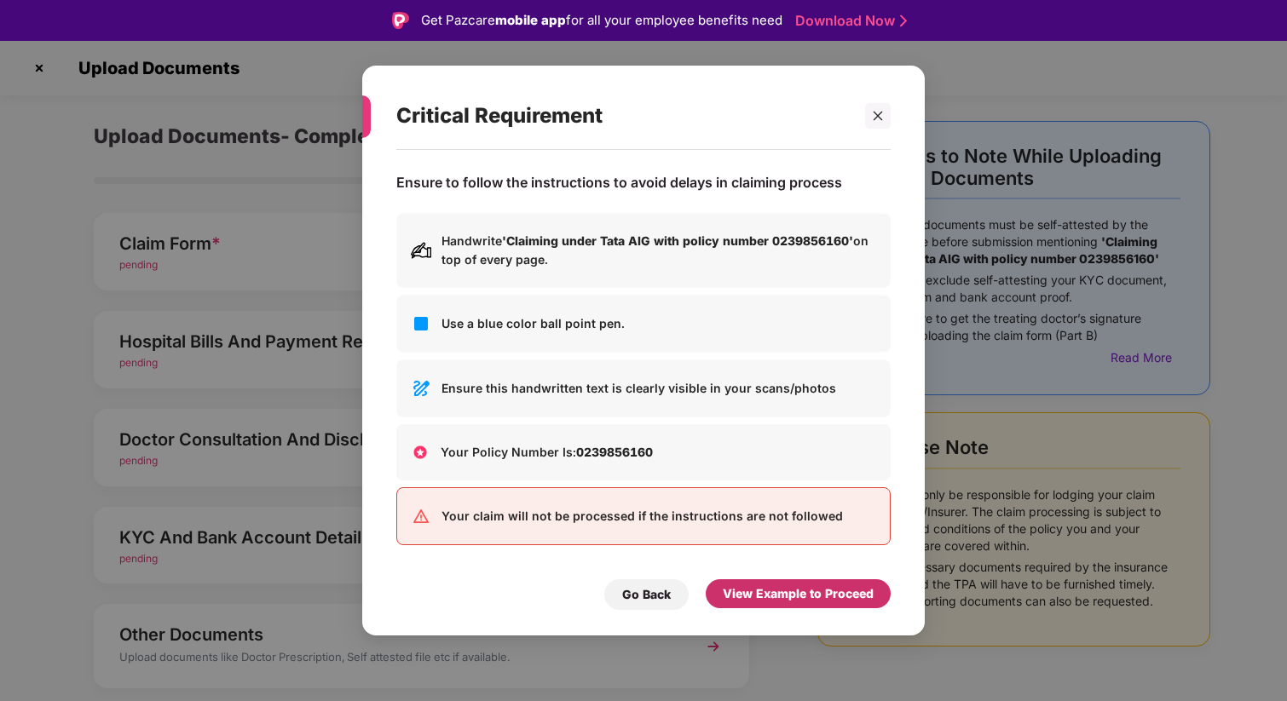
click at [798, 585] on div "View Example to Proceed" at bounding box center [798, 594] width 151 height 19
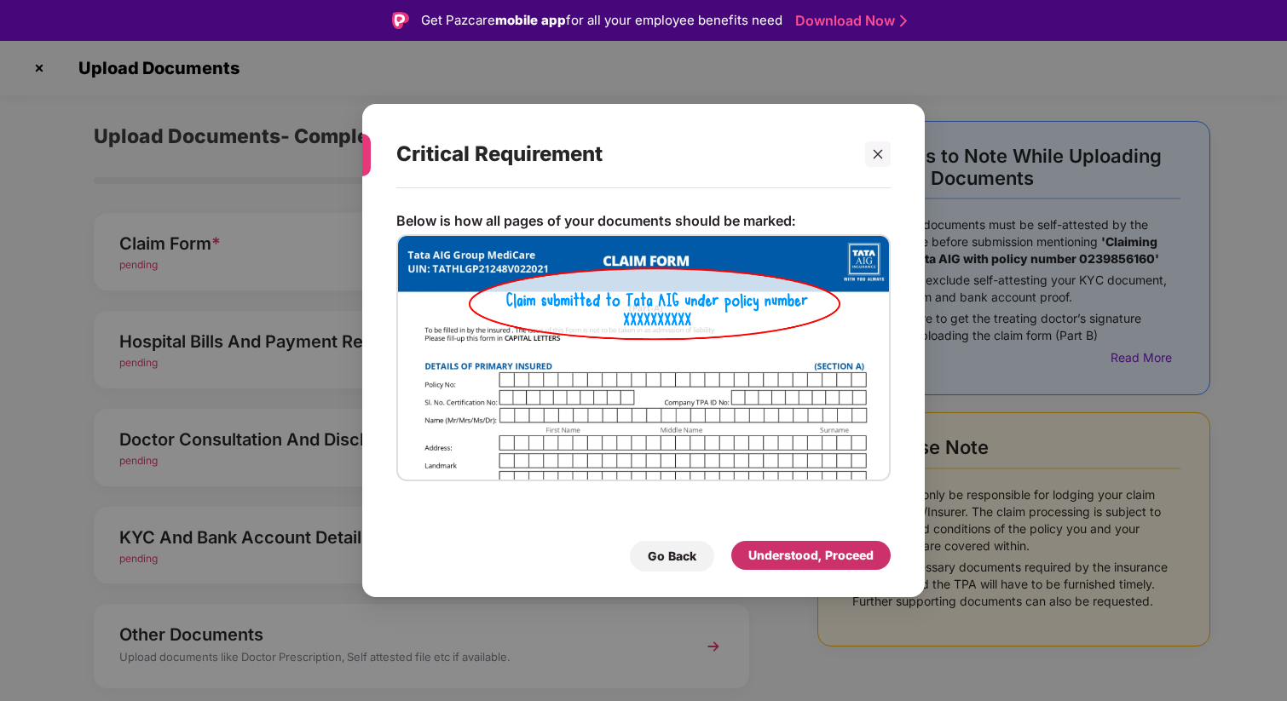
click at [801, 545] on div "Understood, Proceed" at bounding box center [810, 555] width 159 height 29
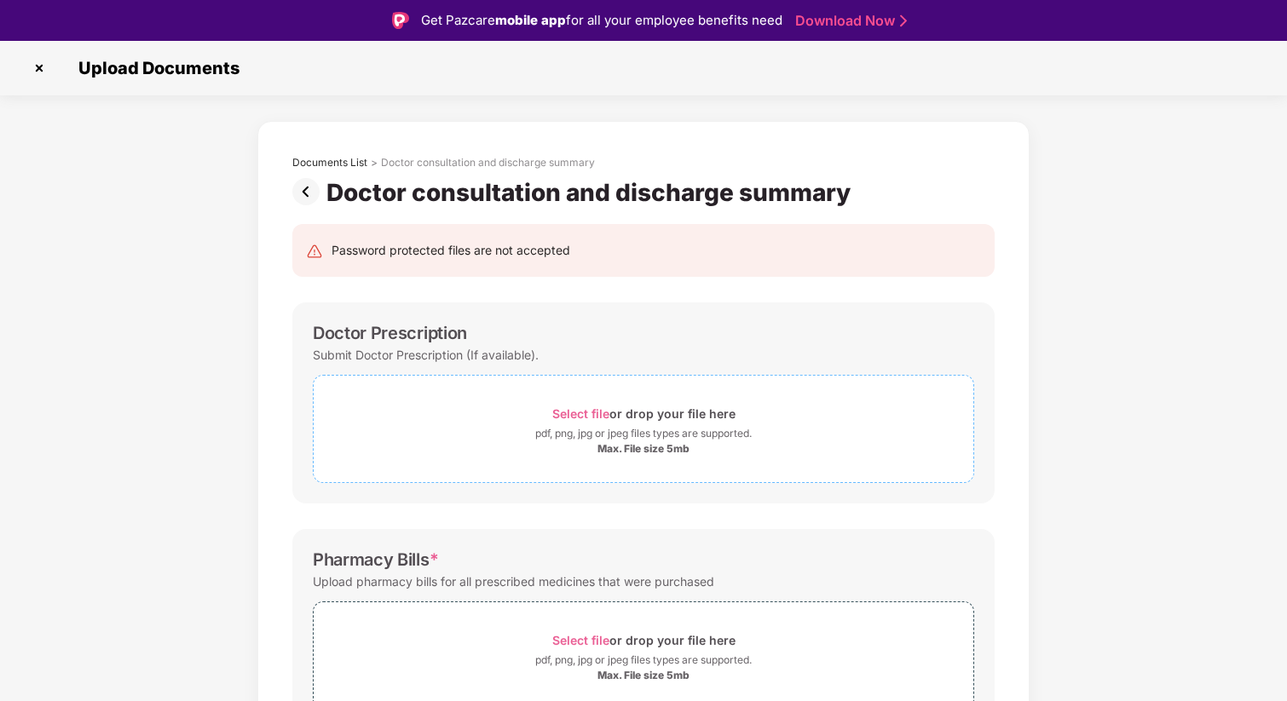
click at [585, 412] on span "Select file" at bounding box center [580, 413] width 57 height 14
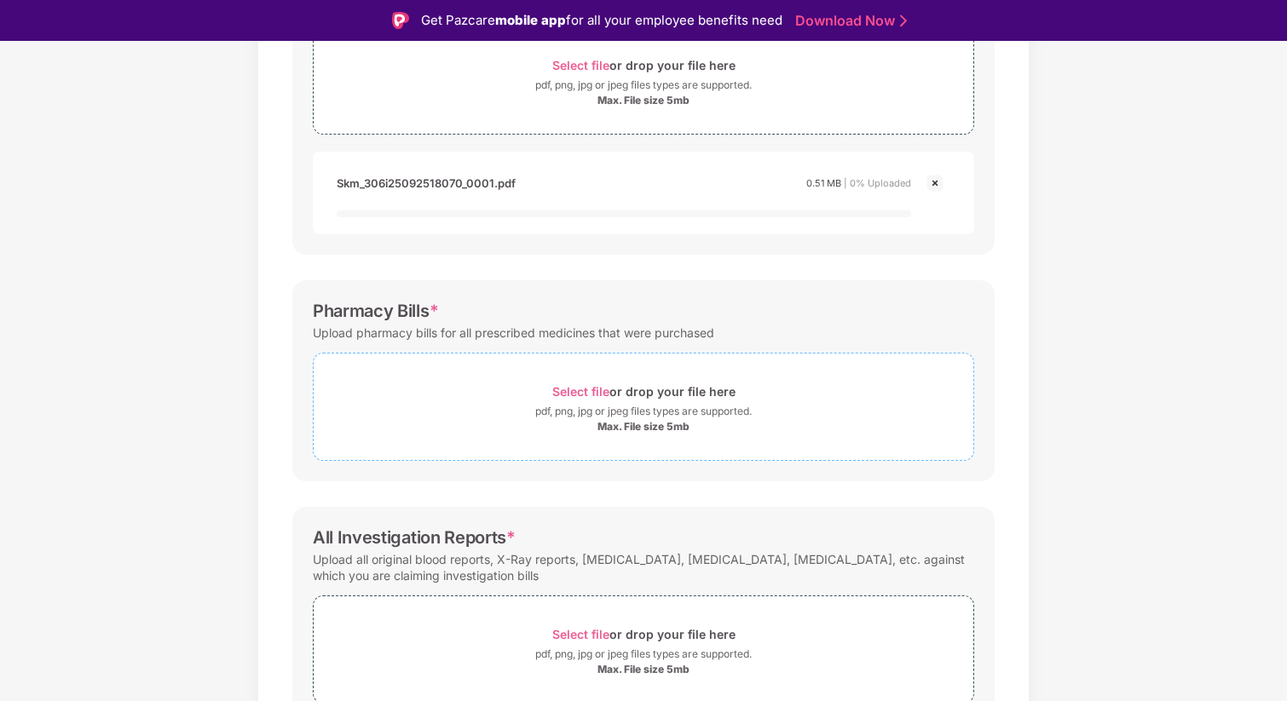
scroll to position [352, 0]
click at [593, 383] on span "Select file" at bounding box center [580, 388] width 57 height 14
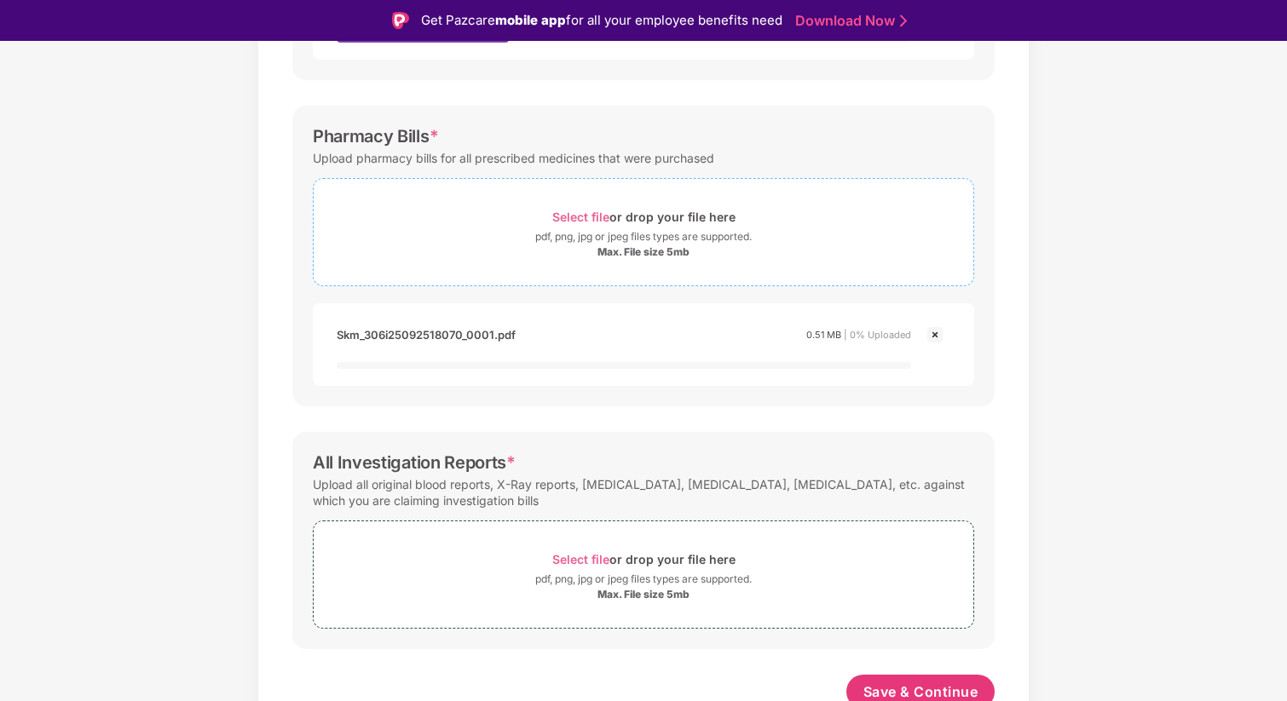
scroll to position [533, 0]
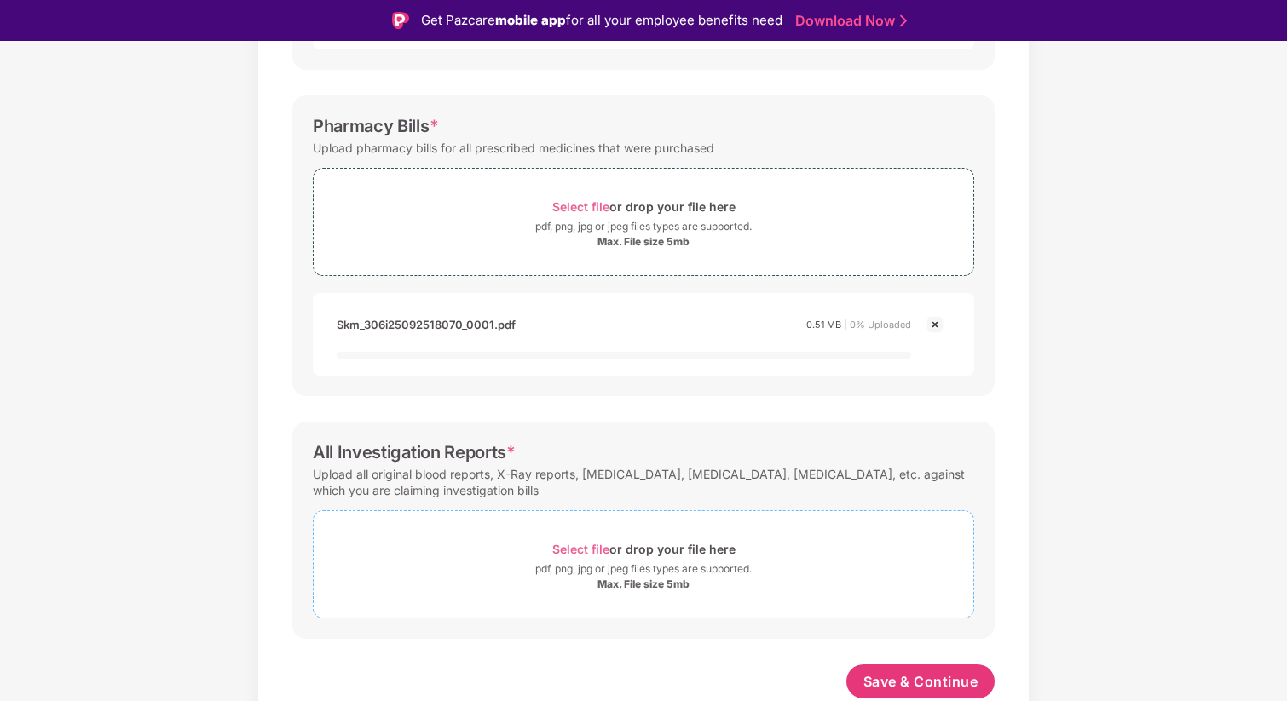
click at [595, 545] on span "Select file" at bounding box center [580, 549] width 57 height 14
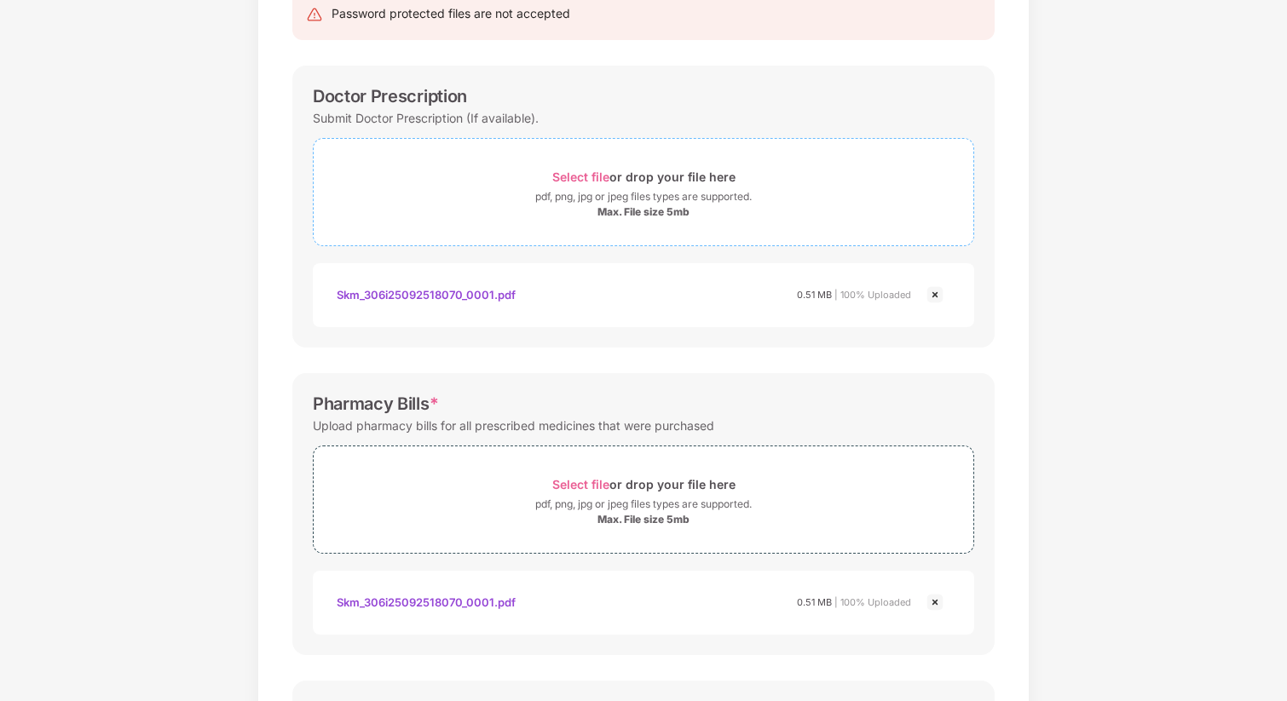
scroll to position [577, 0]
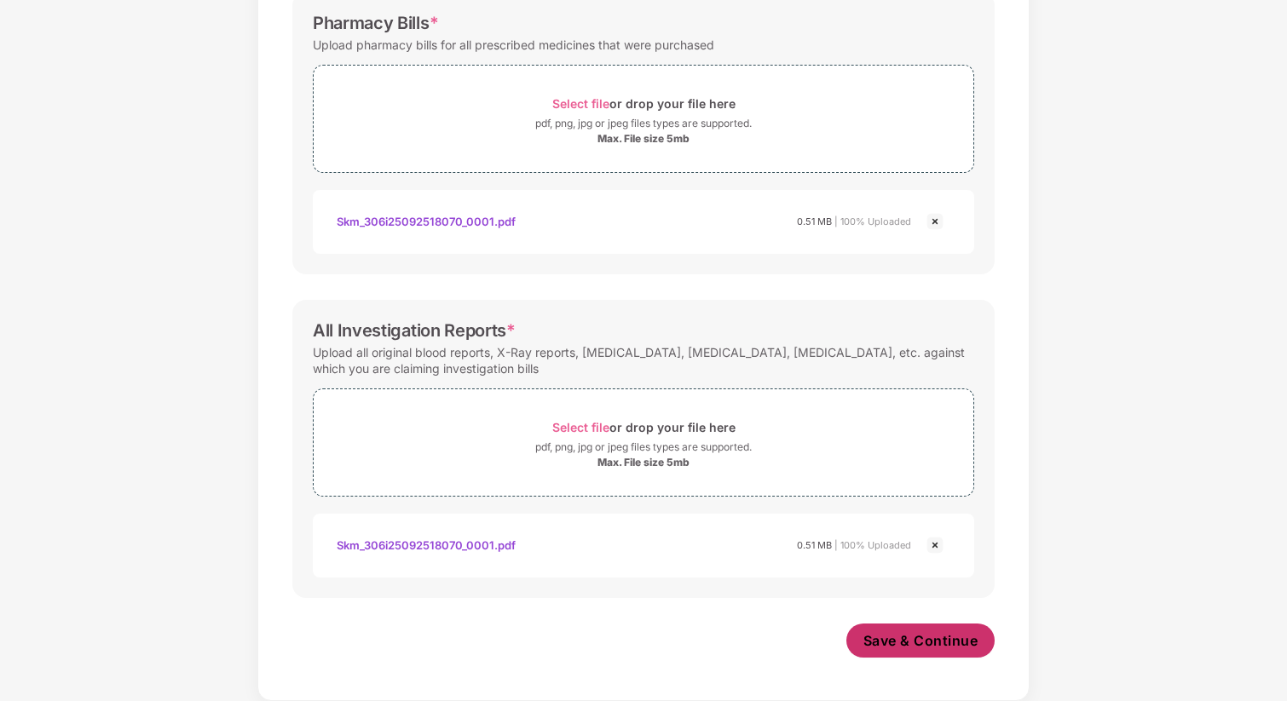
click at [933, 640] on span "Save & Continue" at bounding box center [920, 640] width 115 height 19
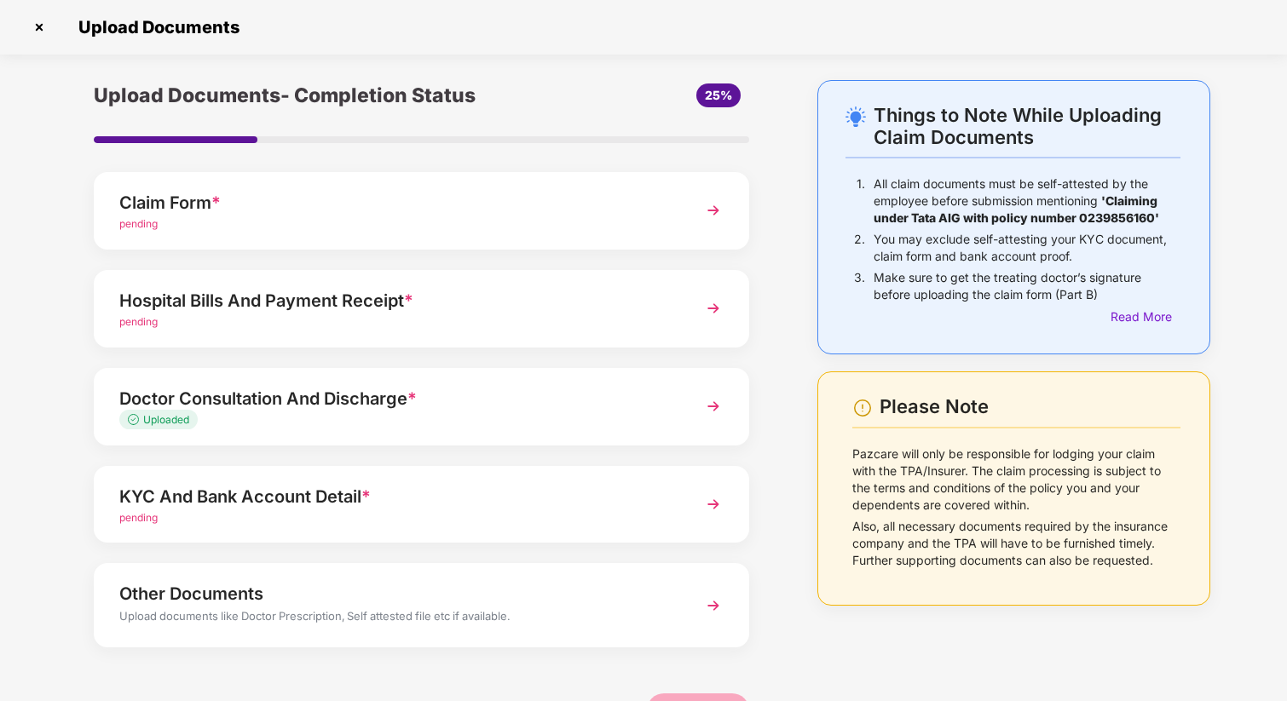
click at [285, 497] on div "KYC And Bank Account Detail *" at bounding box center [396, 496] width 554 height 27
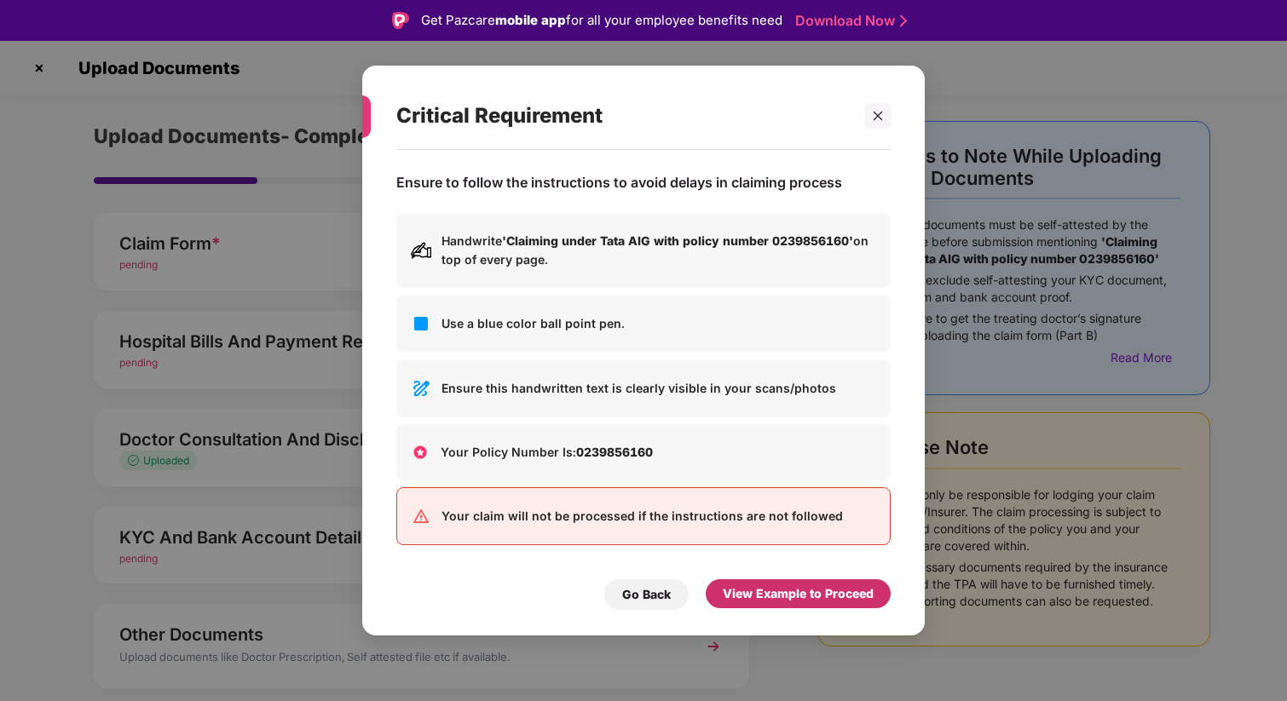
click at [824, 601] on div "View Example to Proceed" at bounding box center [798, 594] width 151 height 19
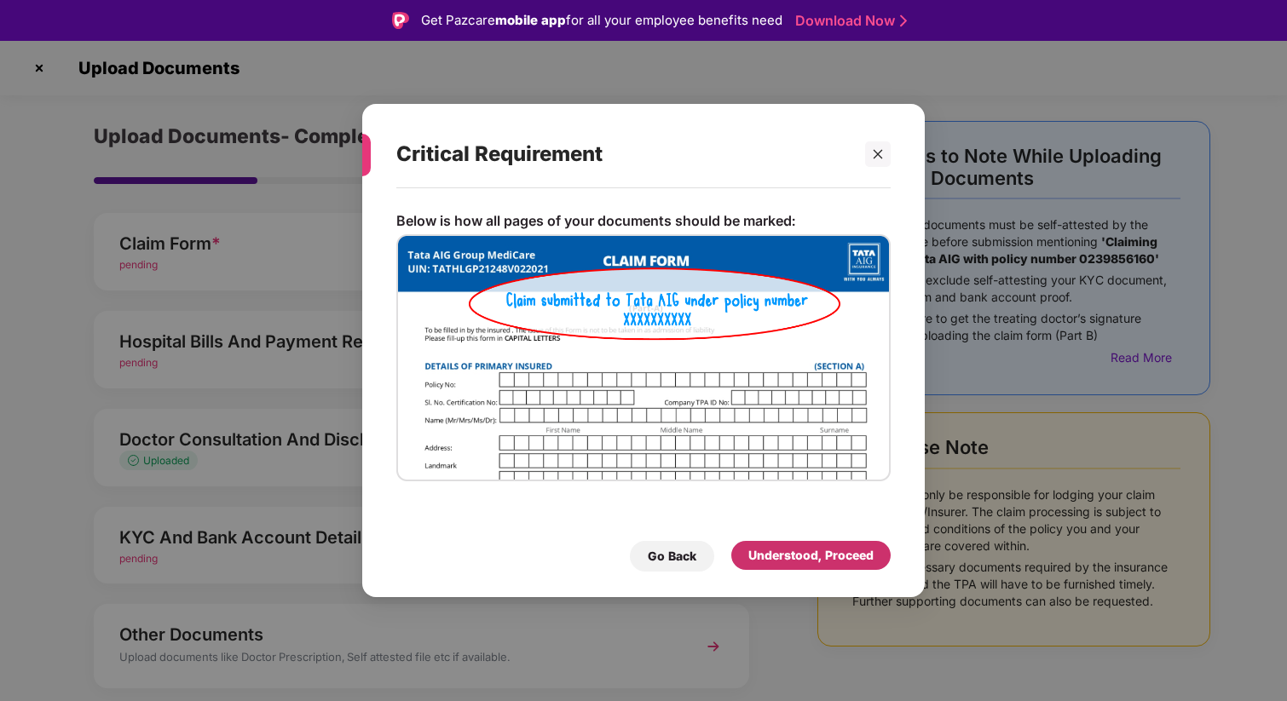
click at [844, 549] on div "Understood, Proceed" at bounding box center [810, 555] width 125 height 19
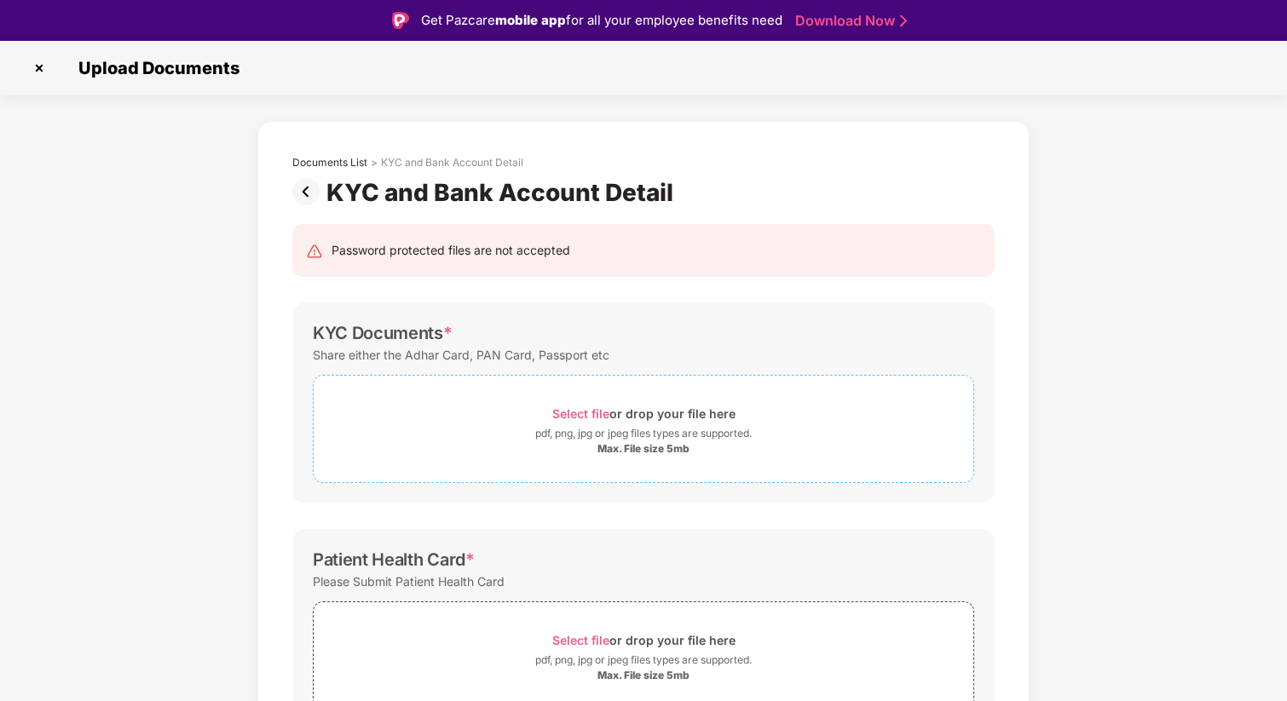
click at [584, 411] on span "Select file" at bounding box center [580, 413] width 57 height 14
click at [582, 407] on span "Select file" at bounding box center [580, 413] width 57 height 14
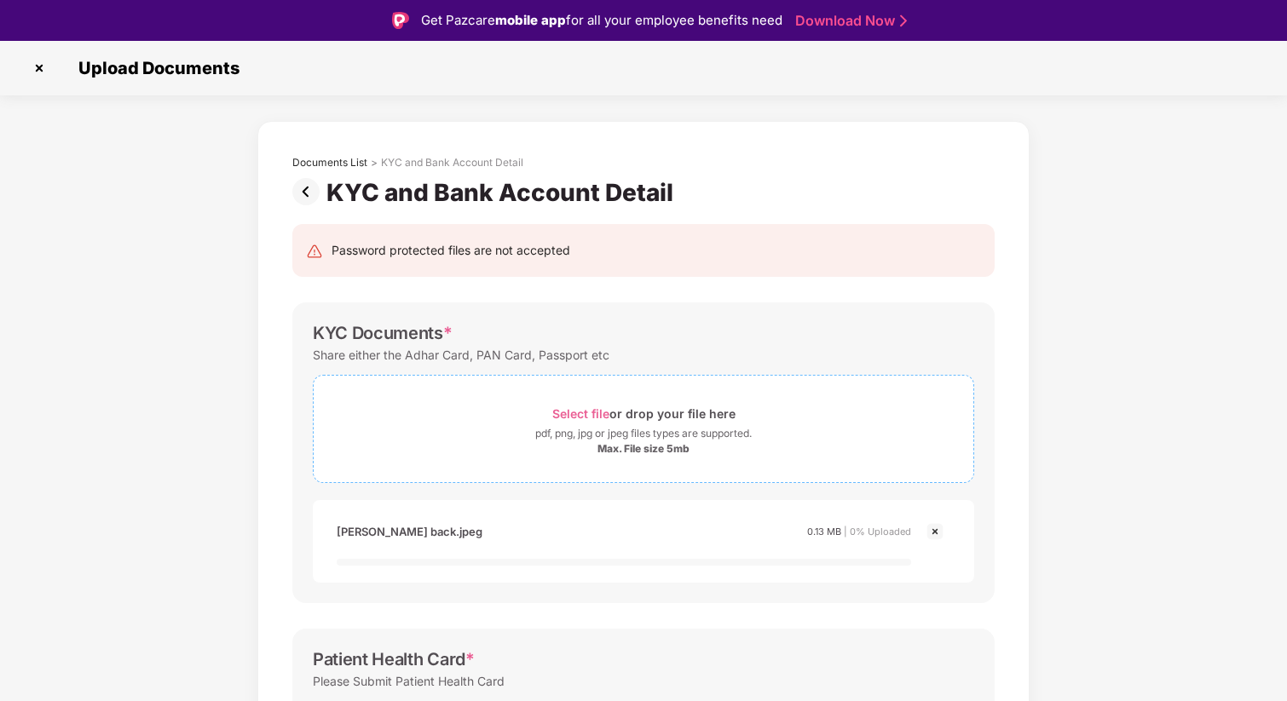
click at [567, 414] on span "Select file" at bounding box center [580, 413] width 57 height 14
click at [602, 410] on span "Select file" at bounding box center [580, 413] width 57 height 14
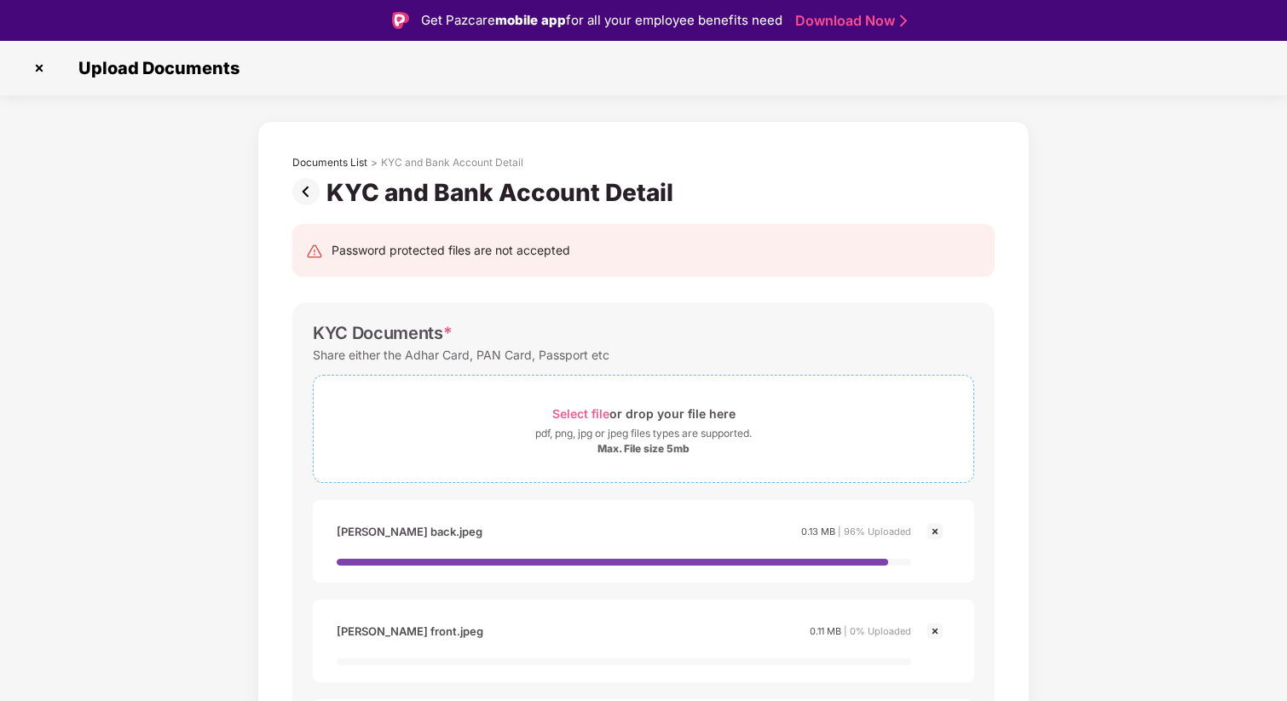
click at [595, 408] on span "Select file" at bounding box center [580, 413] width 57 height 14
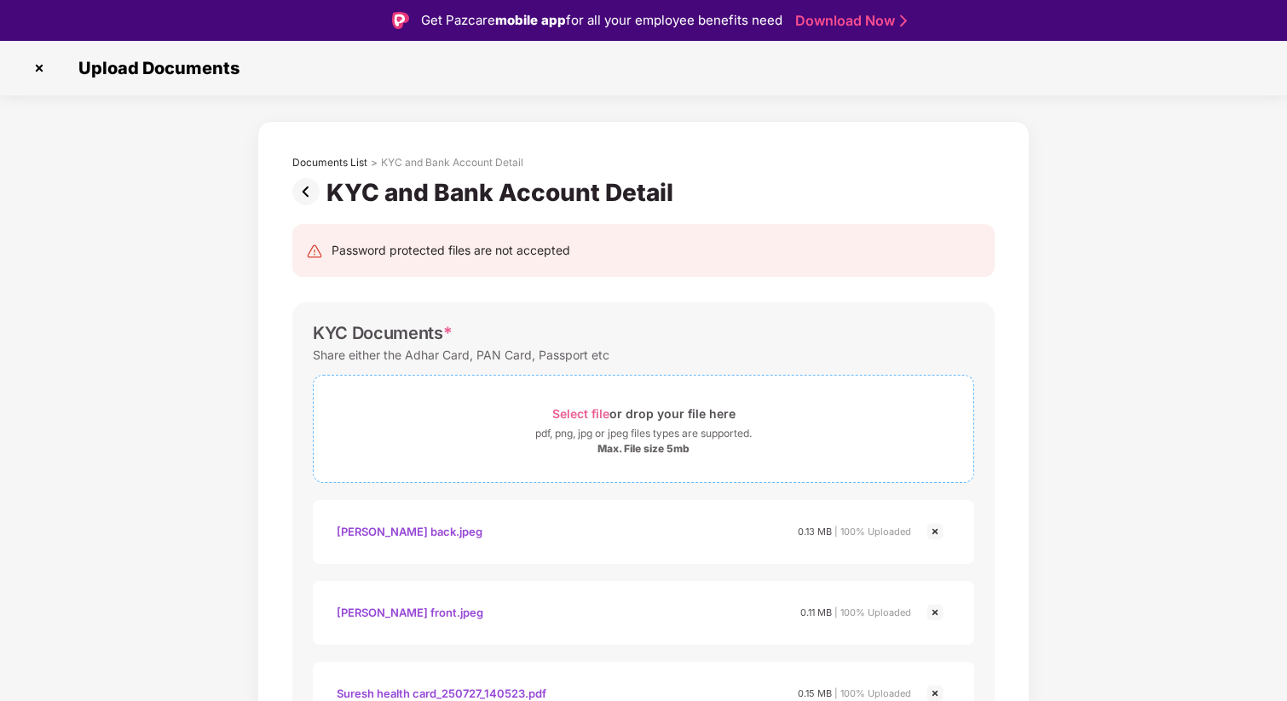
click at [605, 412] on span "Select file" at bounding box center [580, 413] width 57 height 14
click at [577, 412] on span "Select file" at bounding box center [580, 413] width 57 height 14
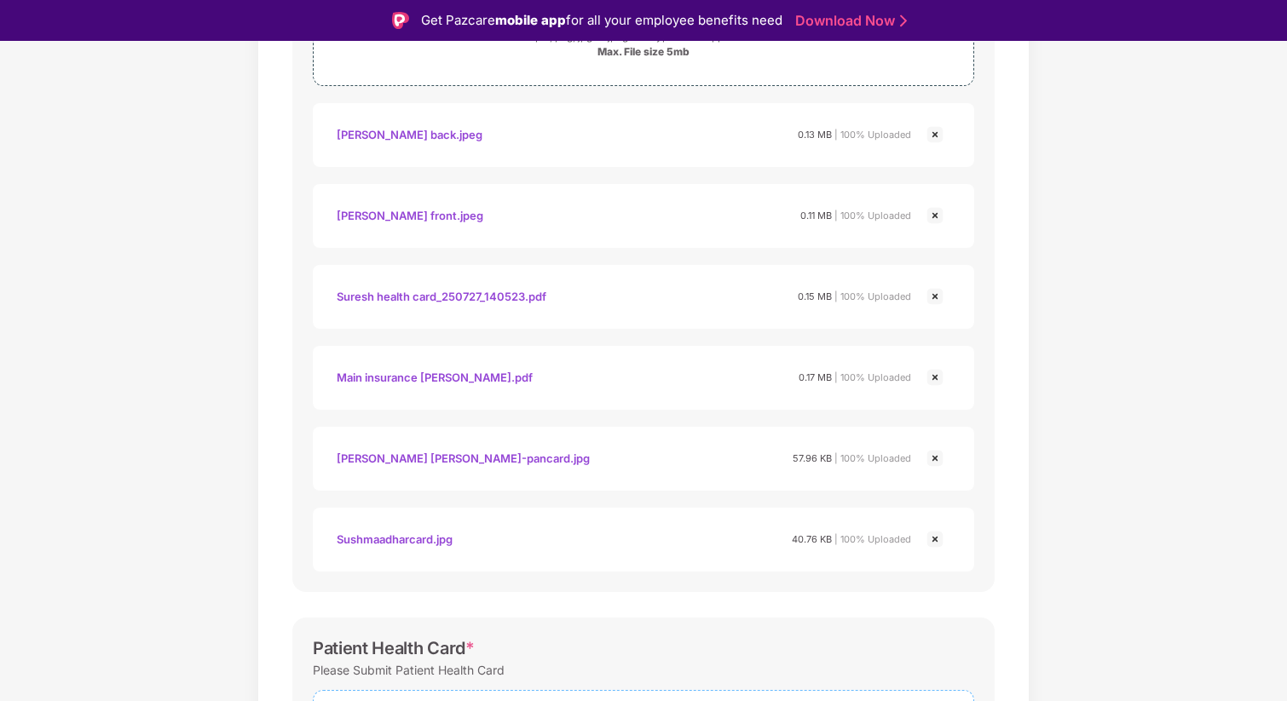
scroll to position [383, 0]
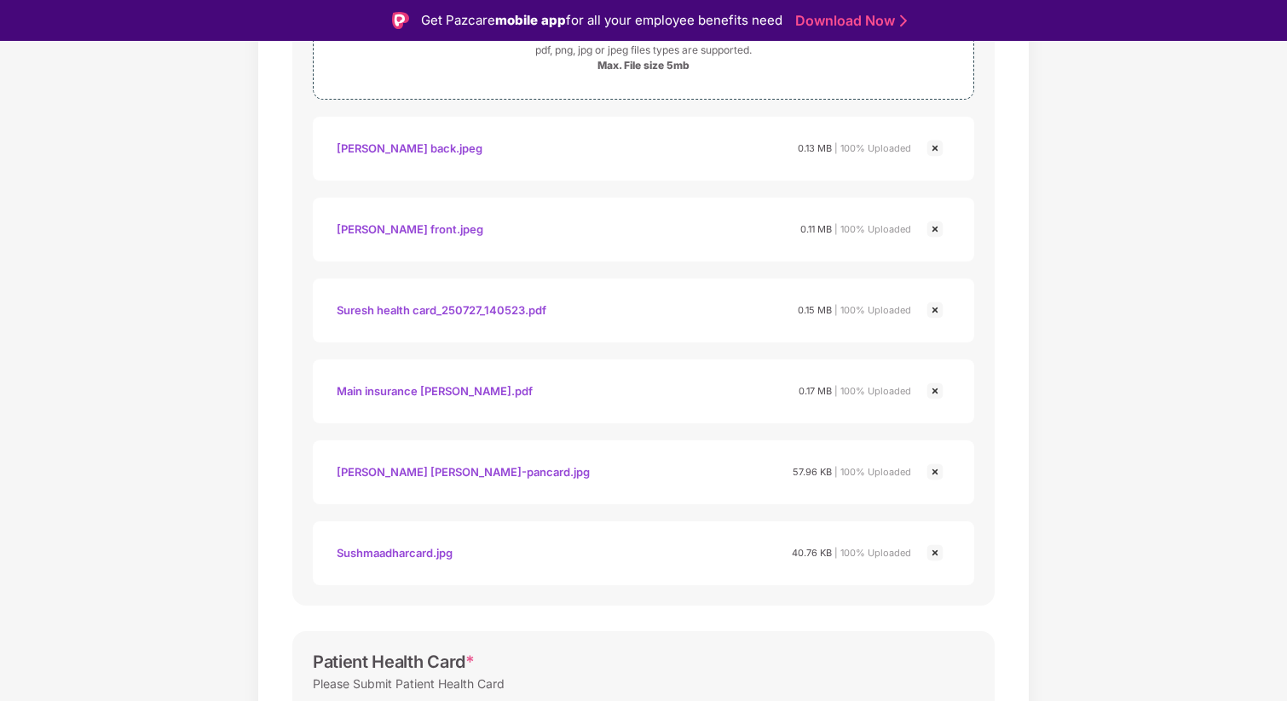
click at [936, 308] on img at bounding box center [935, 310] width 20 height 20
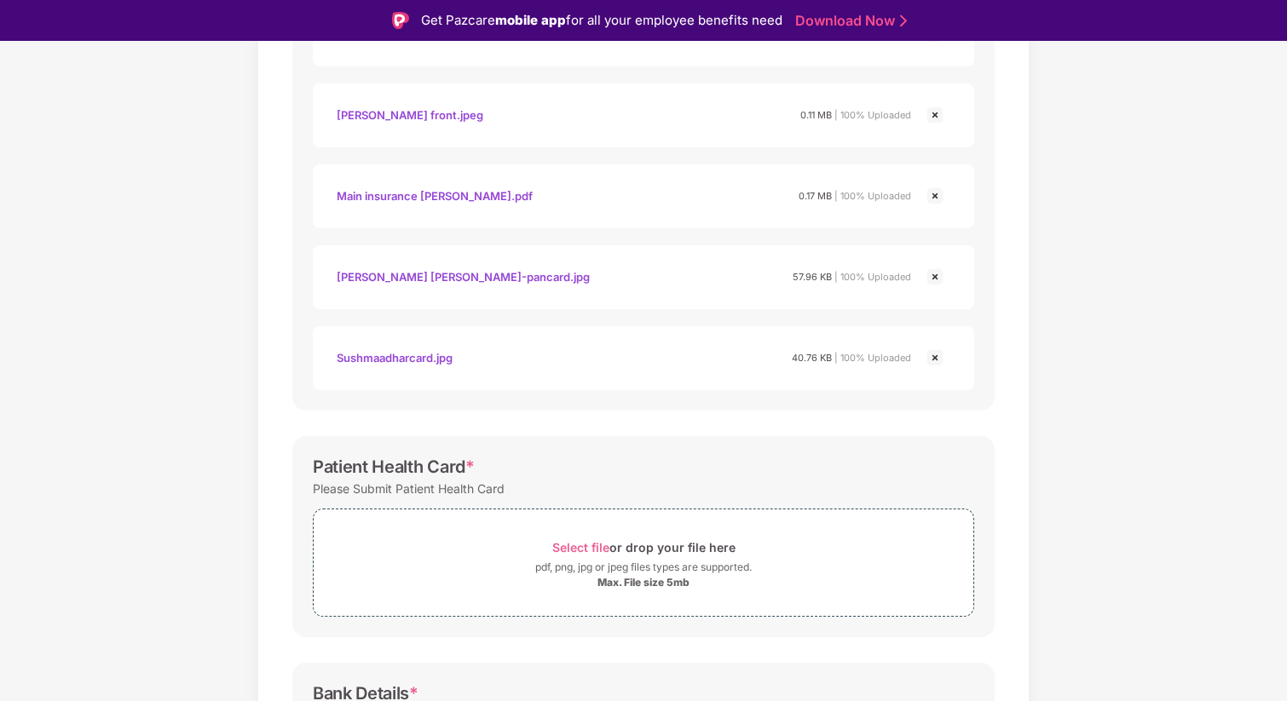
scroll to position [614, 0]
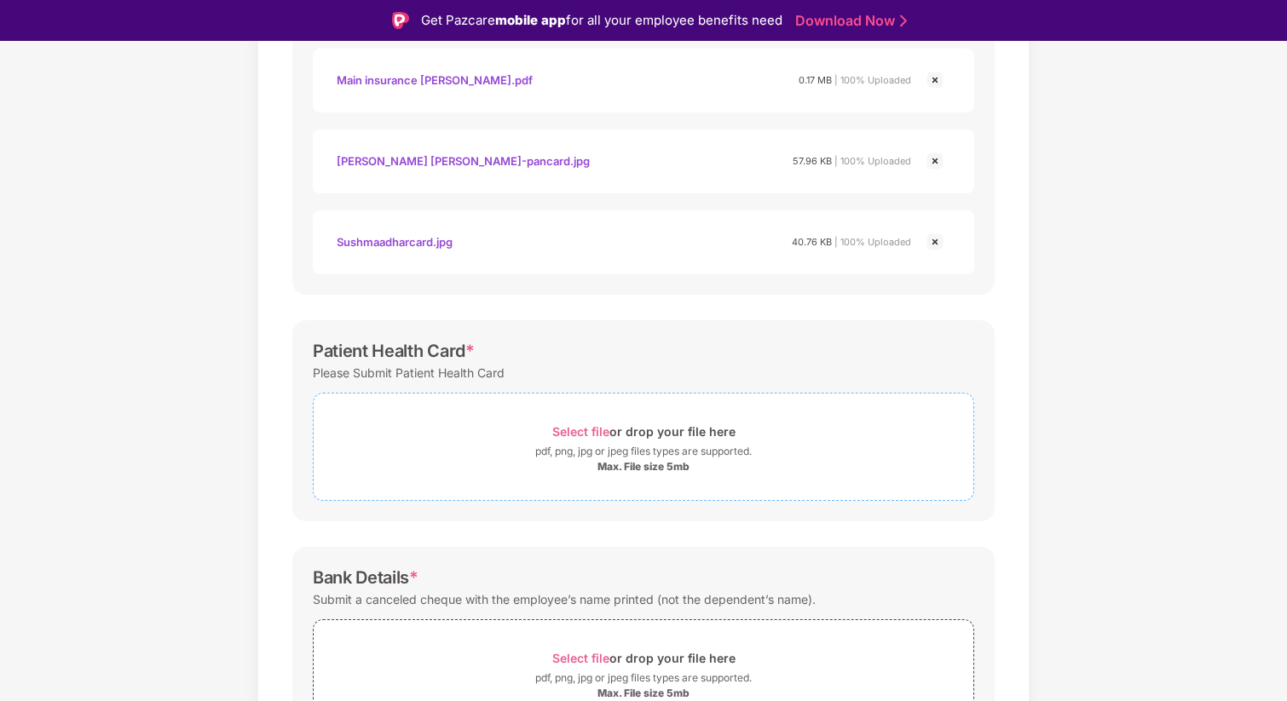
click at [567, 425] on span "Select file" at bounding box center [580, 431] width 57 height 14
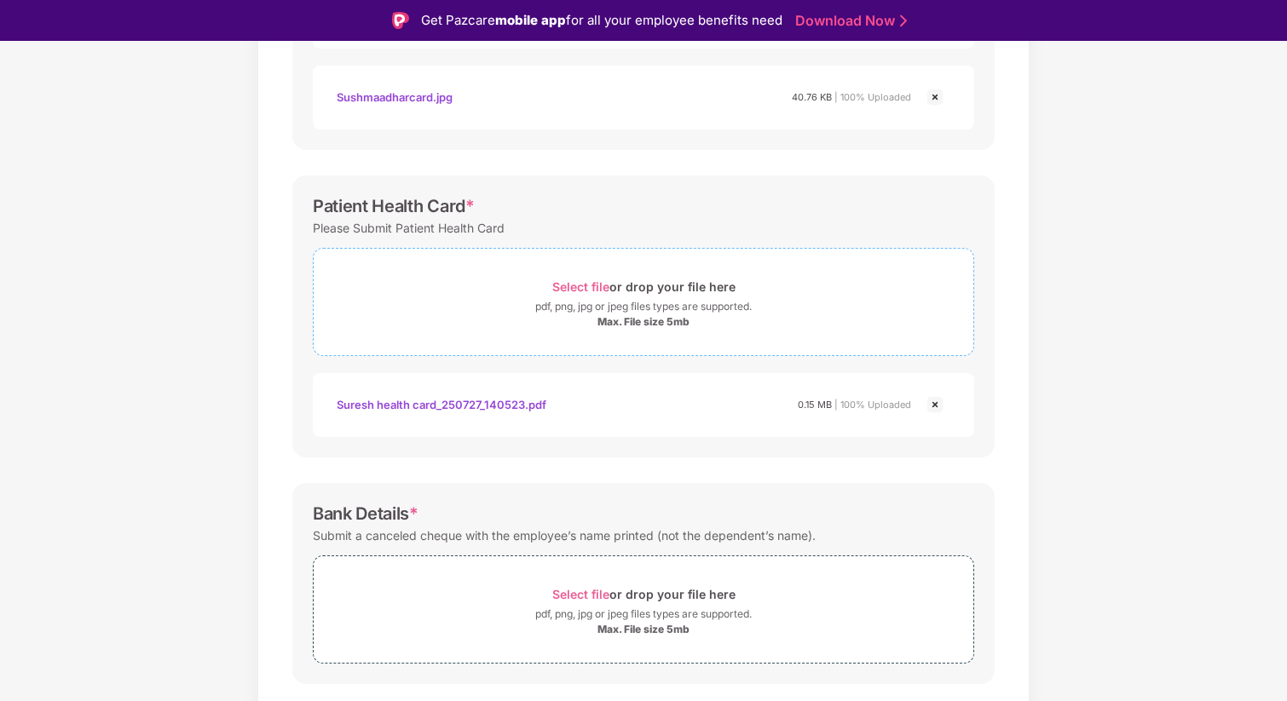
scroll to position [804, 0]
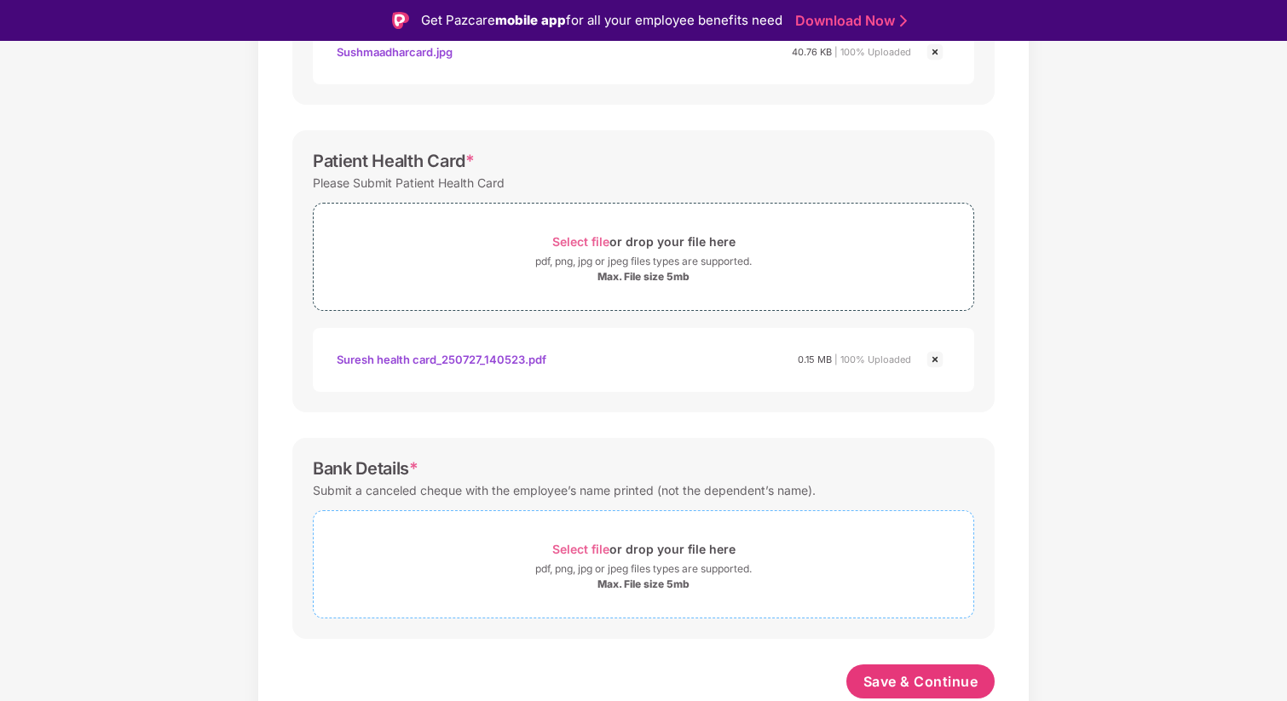
click at [586, 547] on span "Select file" at bounding box center [580, 549] width 57 height 14
click at [605, 547] on span "Select file" at bounding box center [580, 549] width 57 height 14
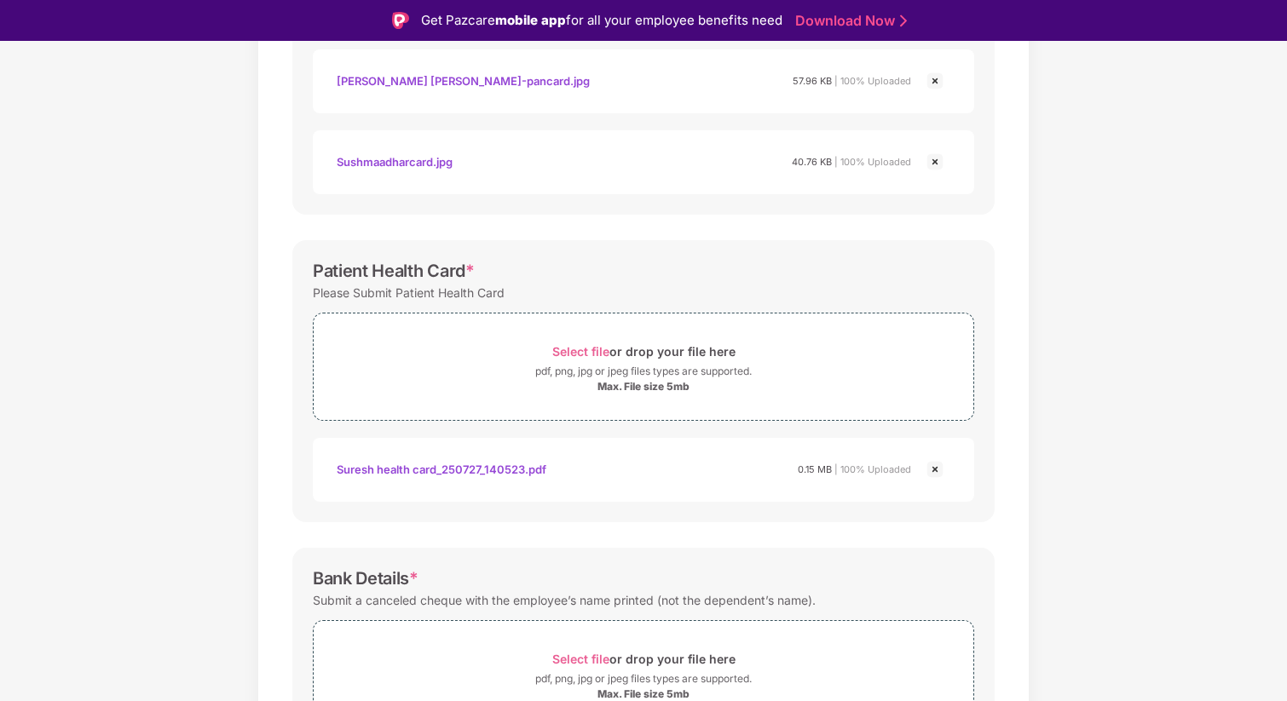
scroll to position [884, 0]
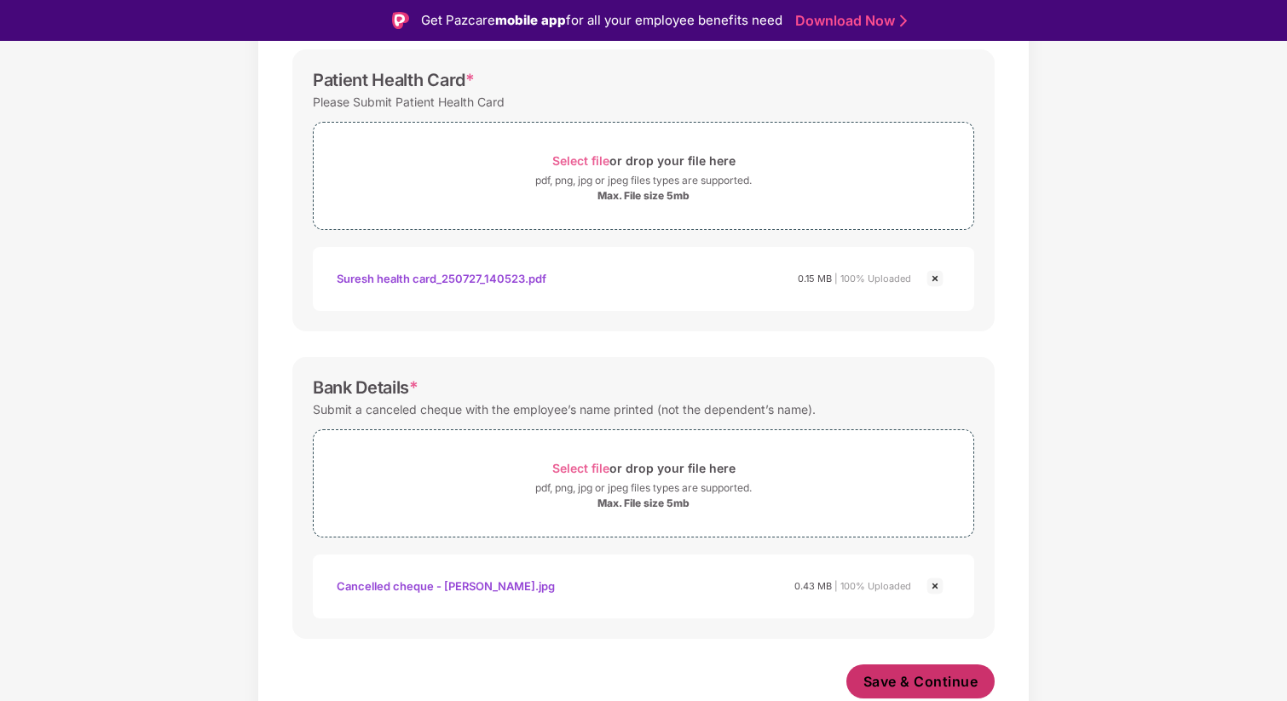
click at [929, 681] on span "Save & Continue" at bounding box center [920, 681] width 115 height 19
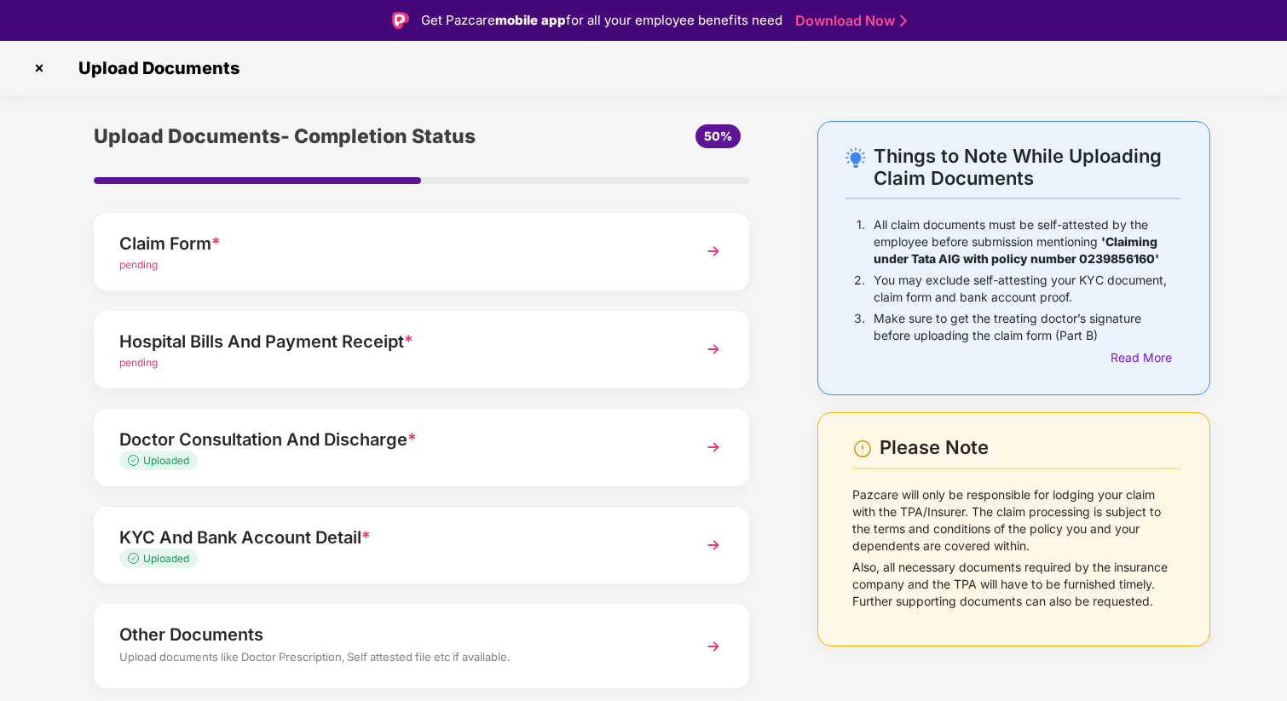
scroll to position [52, 0]
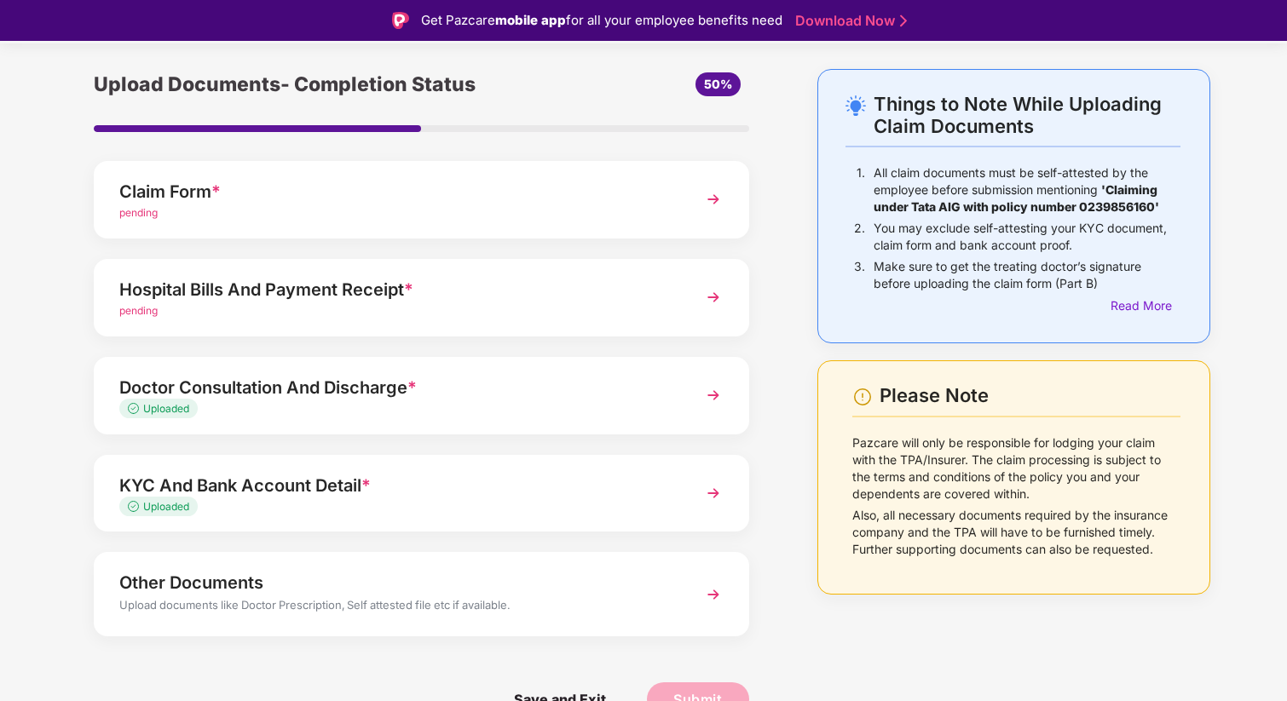
click at [353, 216] on div "pending" at bounding box center [396, 213] width 554 height 16
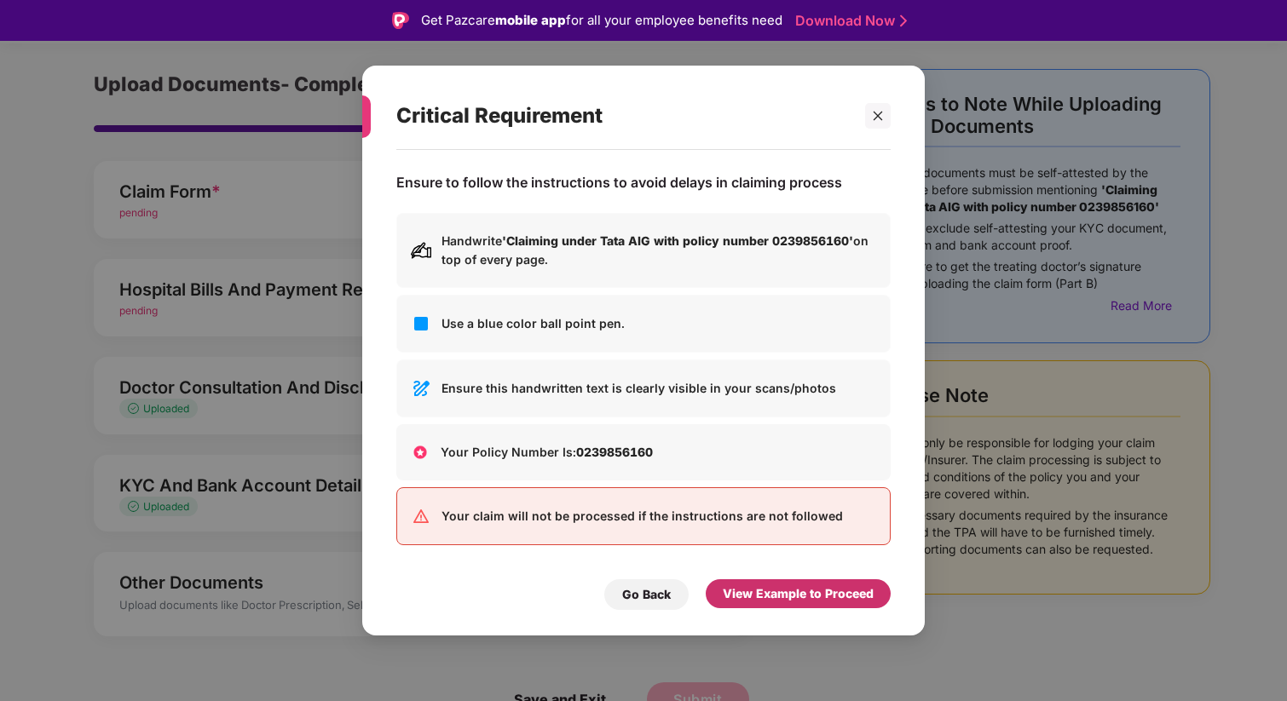
click at [809, 587] on div "View Example to Proceed" at bounding box center [798, 594] width 151 height 19
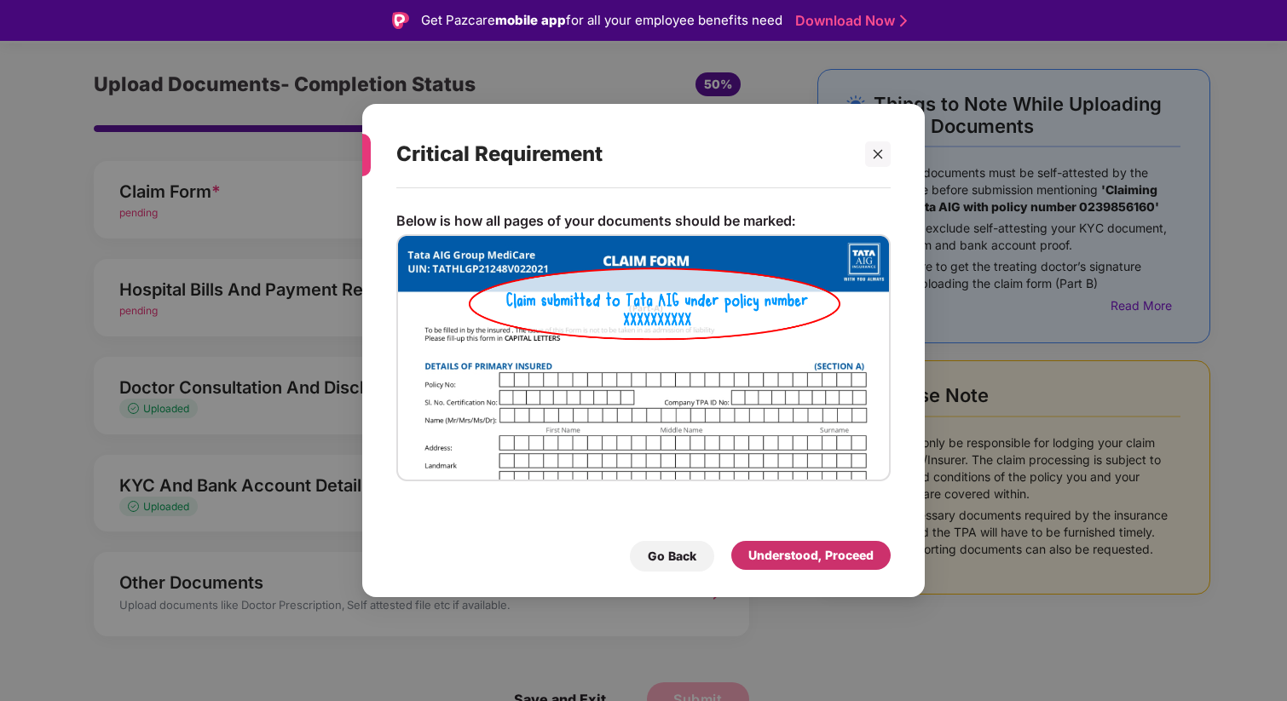
click at [804, 555] on div "Understood, Proceed" at bounding box center [810, 555] width 125 height 19
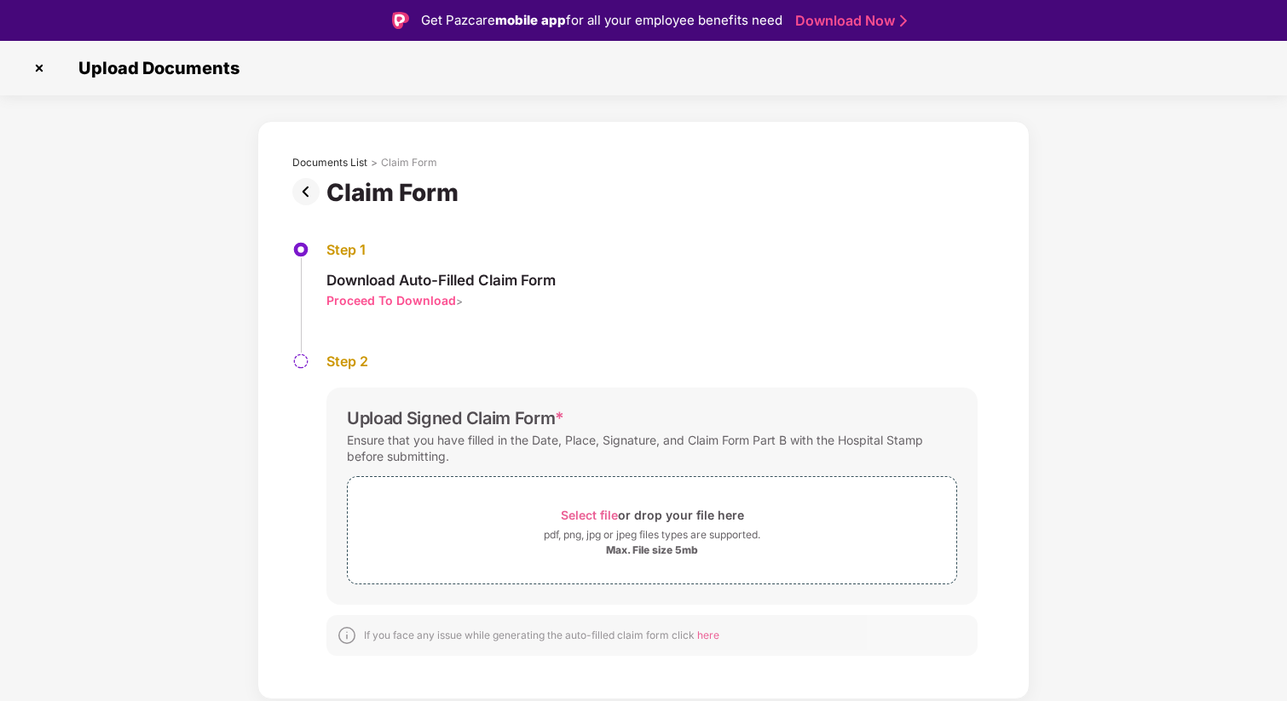
scroll to position [0, 0]
click at [573, 512] on span "Select file" at bounding box center [589, 515] width 57 height 14
click at [590, 516] on span "Select file" at bounding box center [589, 515] width 57 height 14
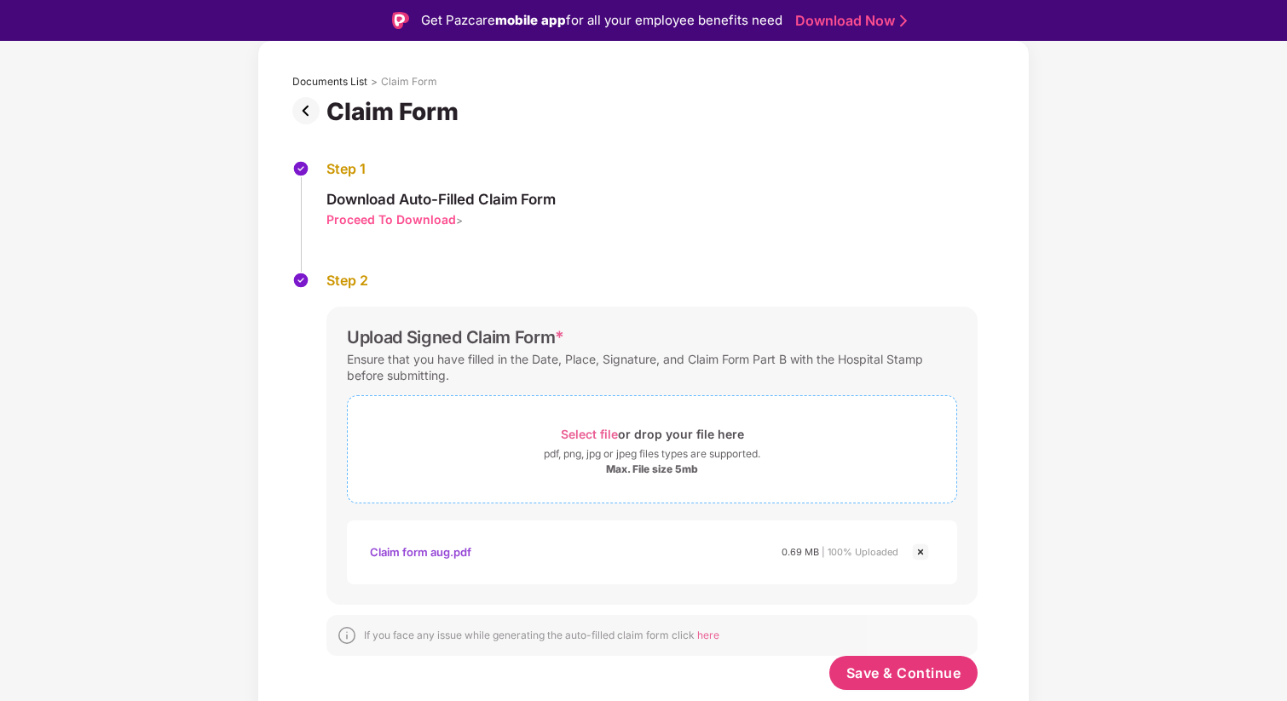
scroll to position [81, 0]
click at [888, 662] on button "Save & Continue" at bounding box center [903, 673] width 149 height 34
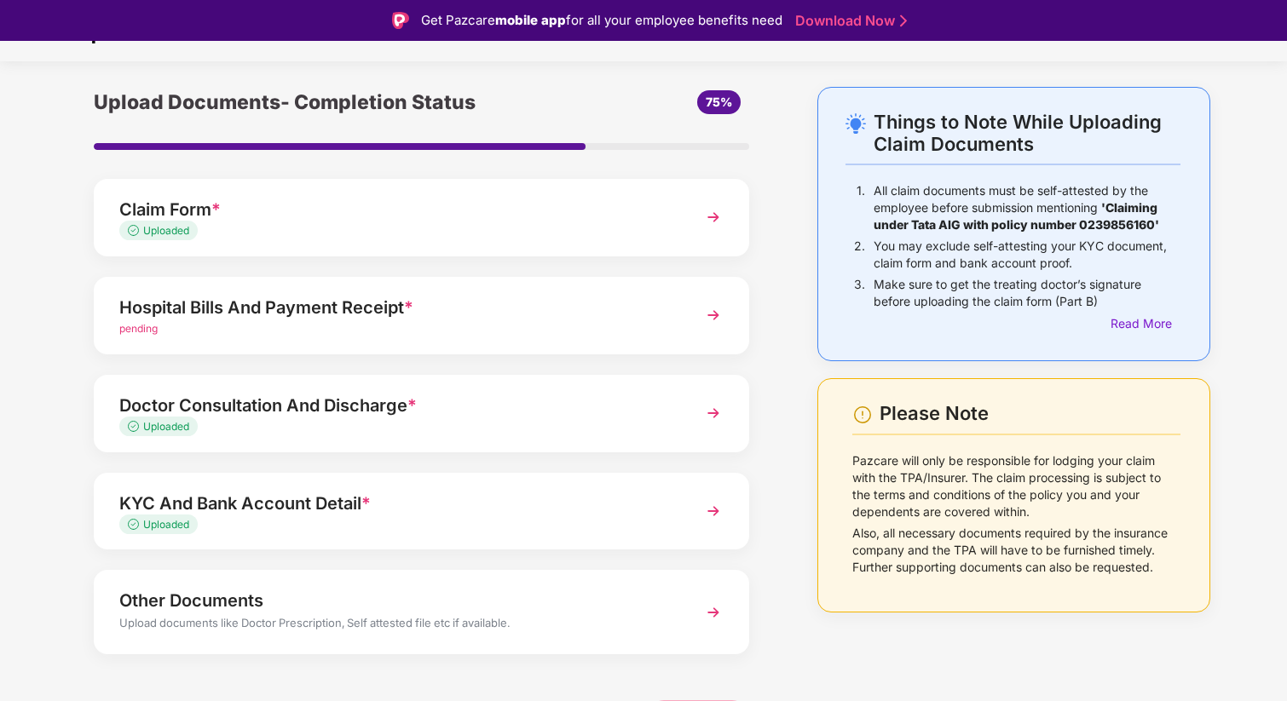
scroll to position [52, 0]
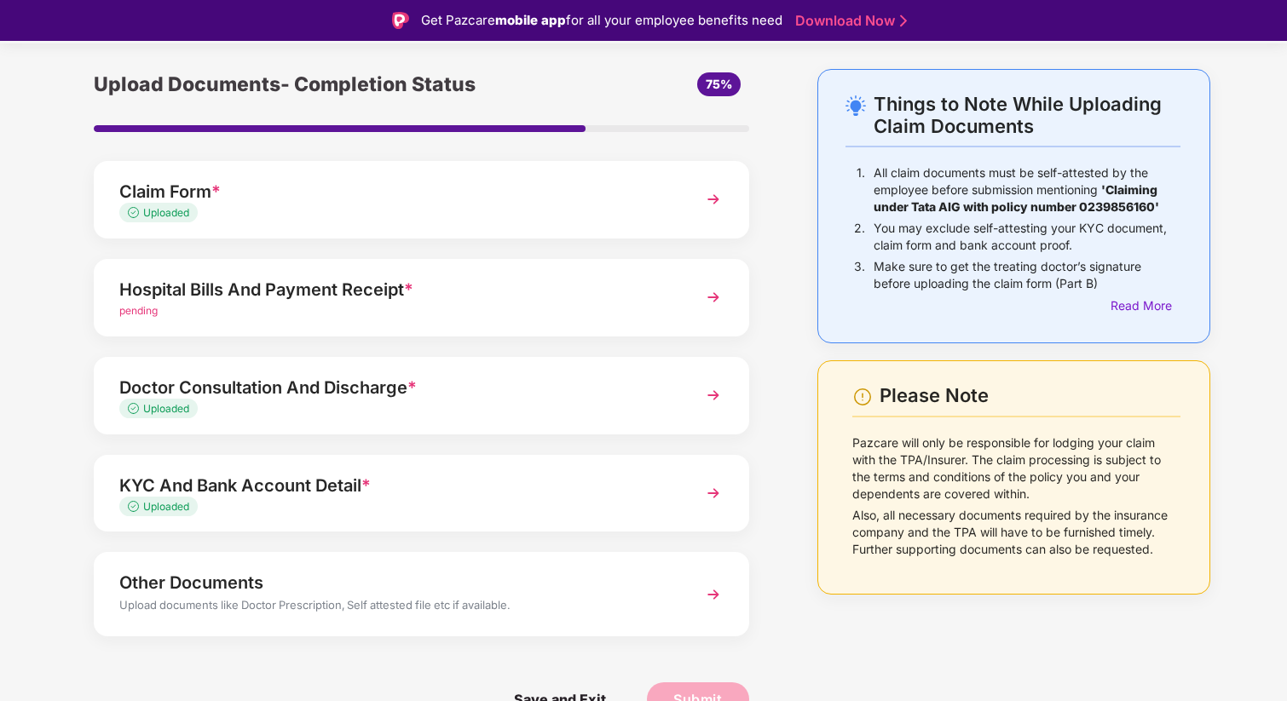
click at [387, 294] on div "Hospital Bills And Payment Receipt *" at bounding box center [396, 289] width 554 height 27
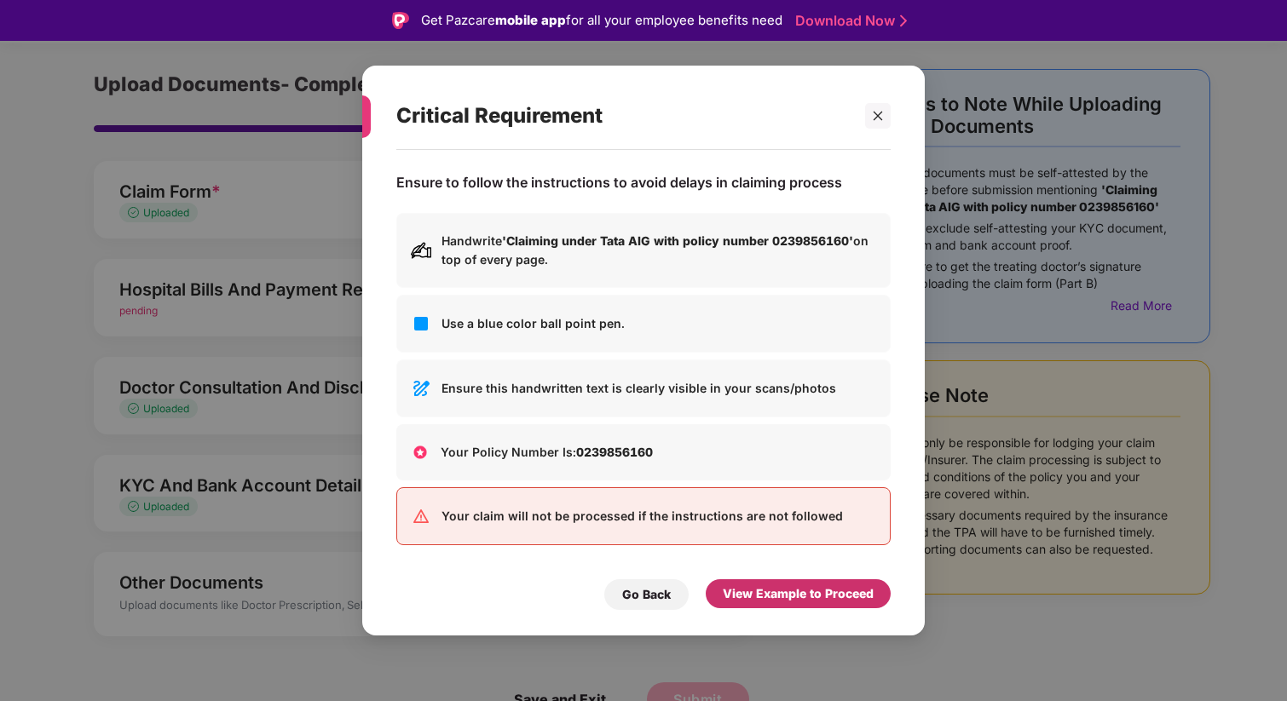
click at [816, 591] on div "View Example to Proceed" at bounding box center [798, 594] width 151 height 19
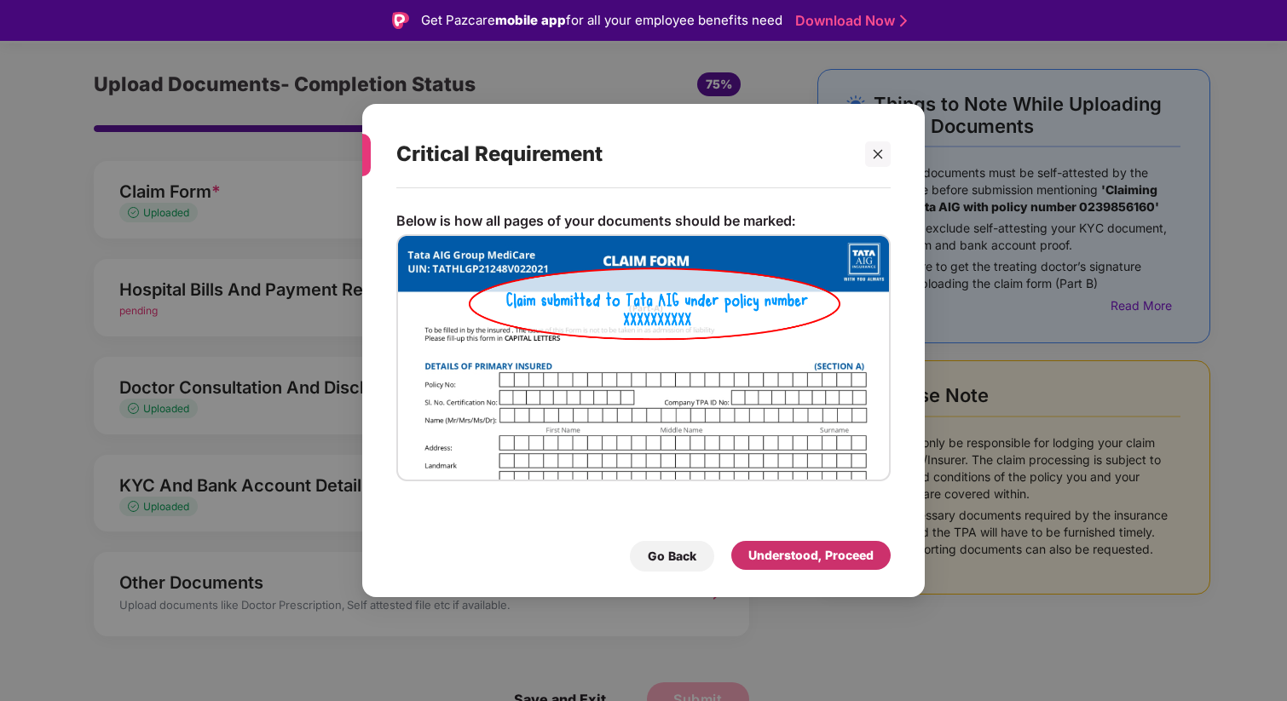
click at [815, 565] on div "Understood, Proceed" at bounding box center [810, 555] width 159 height 29
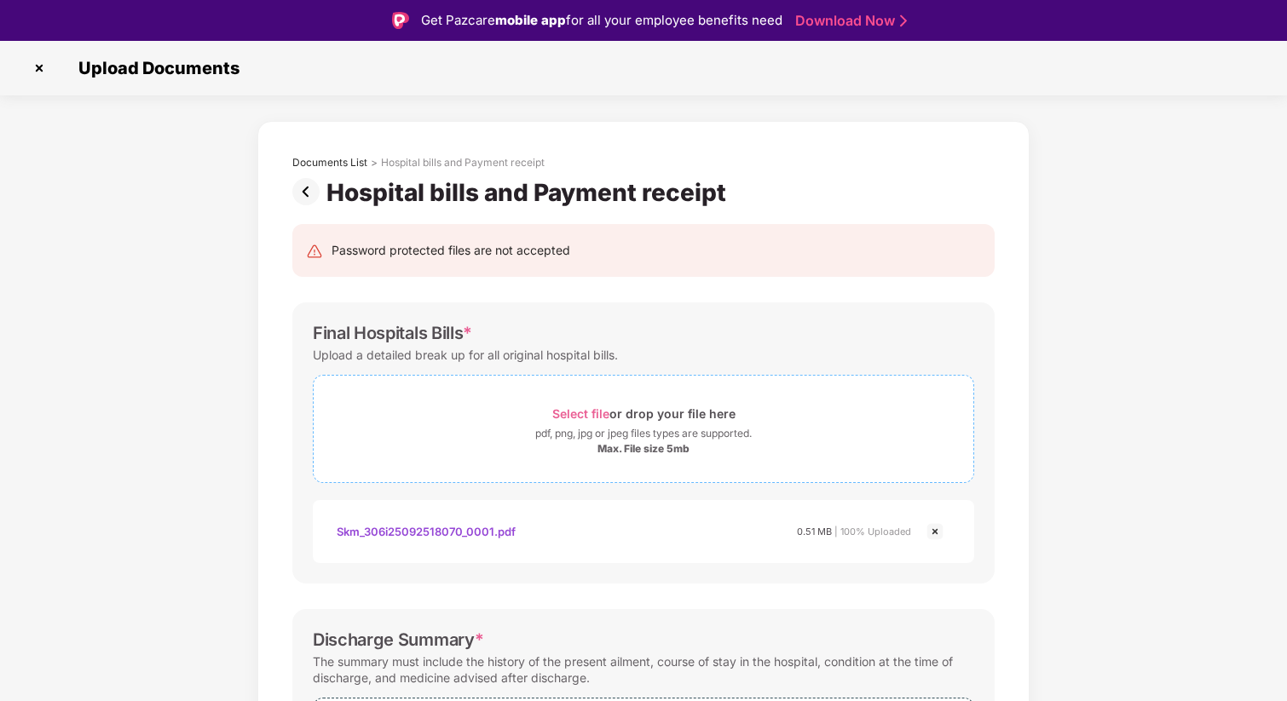
click at [591, 410] on span "Select file" at bounding box center [580, 413] width 57 height 14
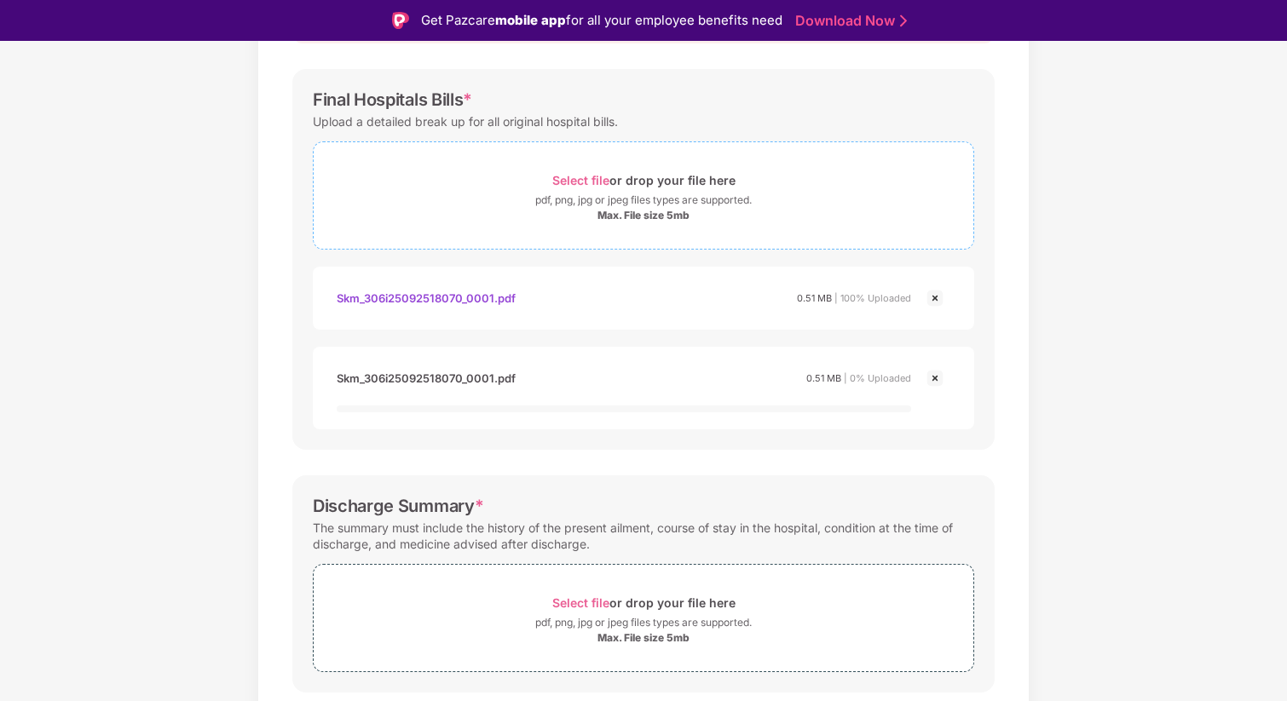
scroll to position [594, 0]
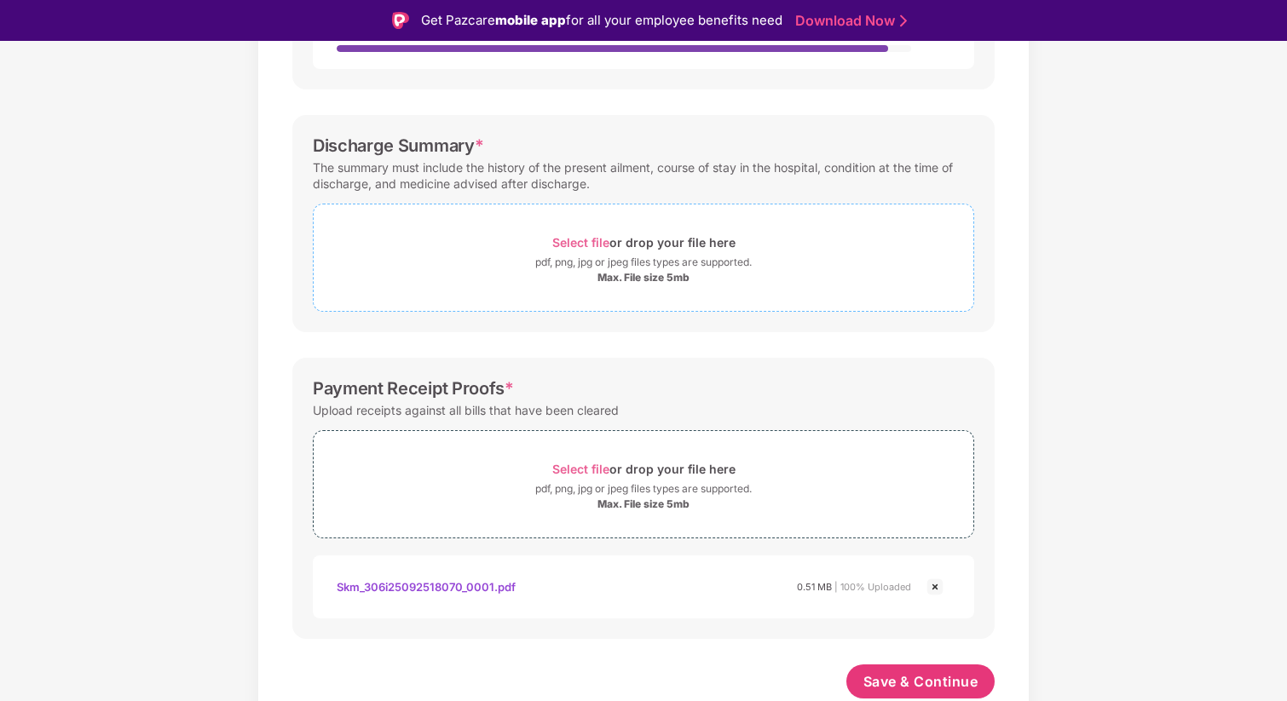
click at [590, 242] on span "Select file" at bounding box center [580, 242] width 57 height 14
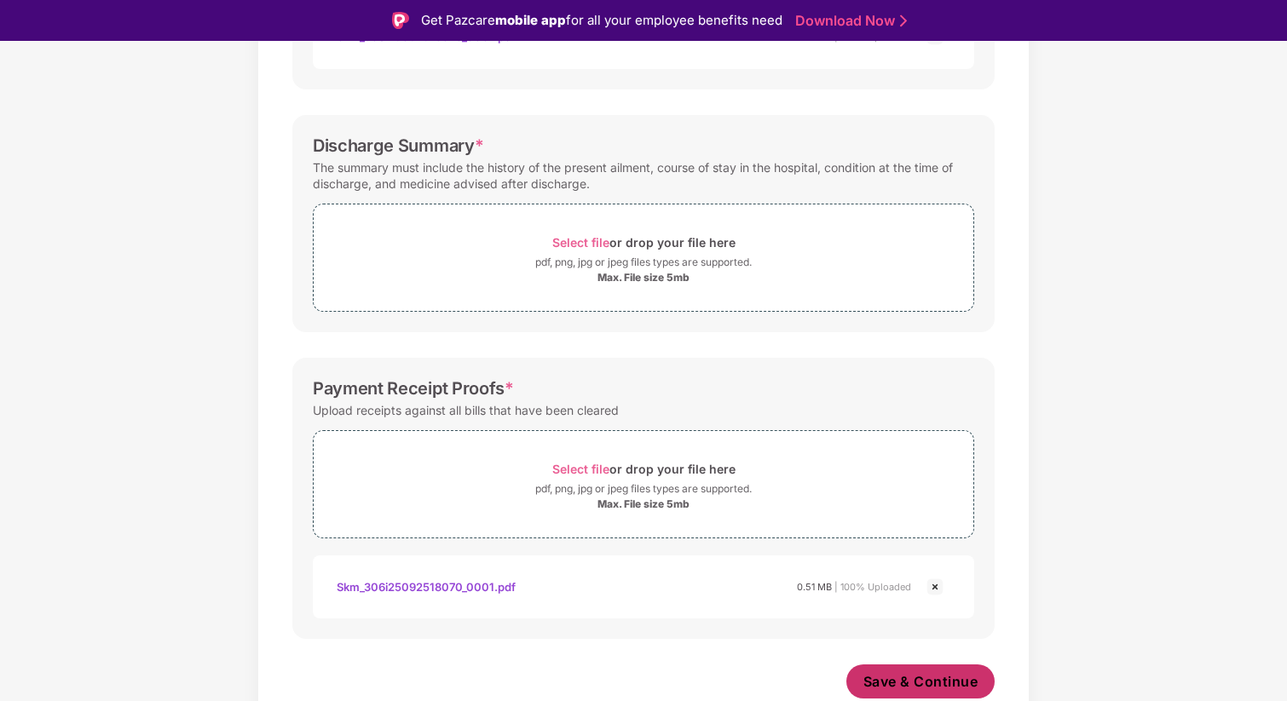
click at [903, 677] on span "Save & Continue" at bounding box center [920, 681] width 115 height 19
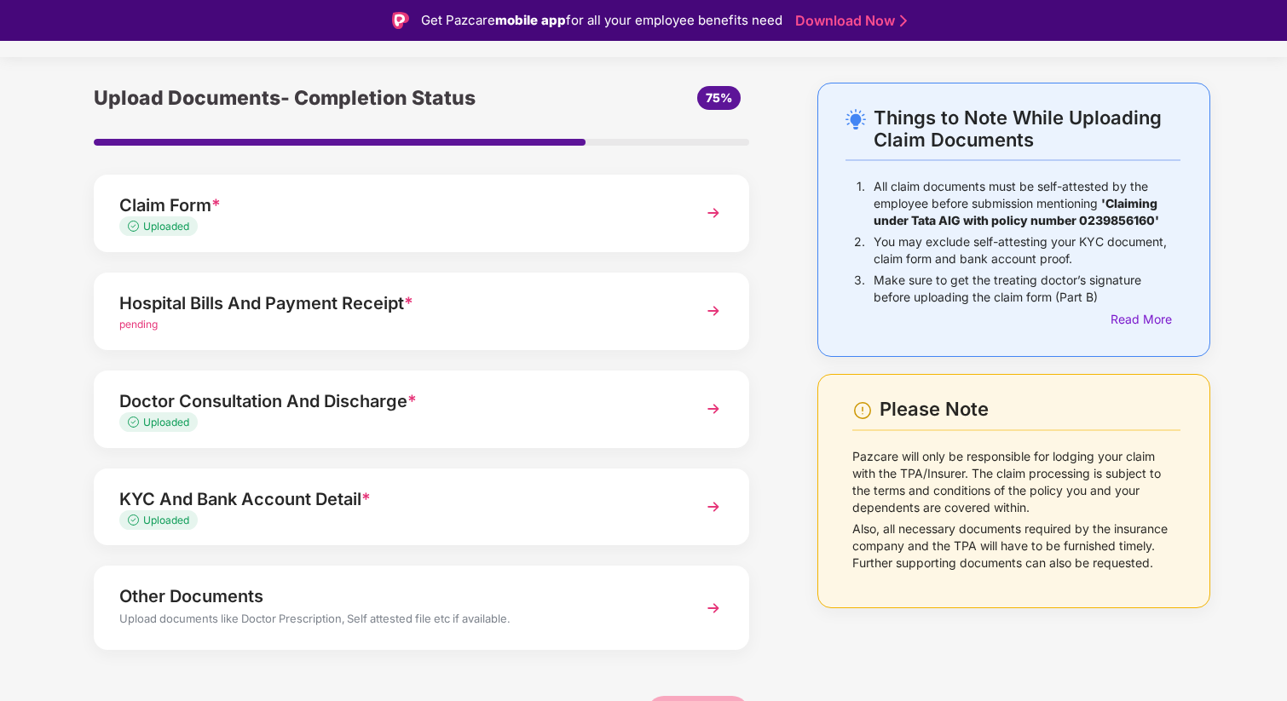
scroll to position [52, 0]
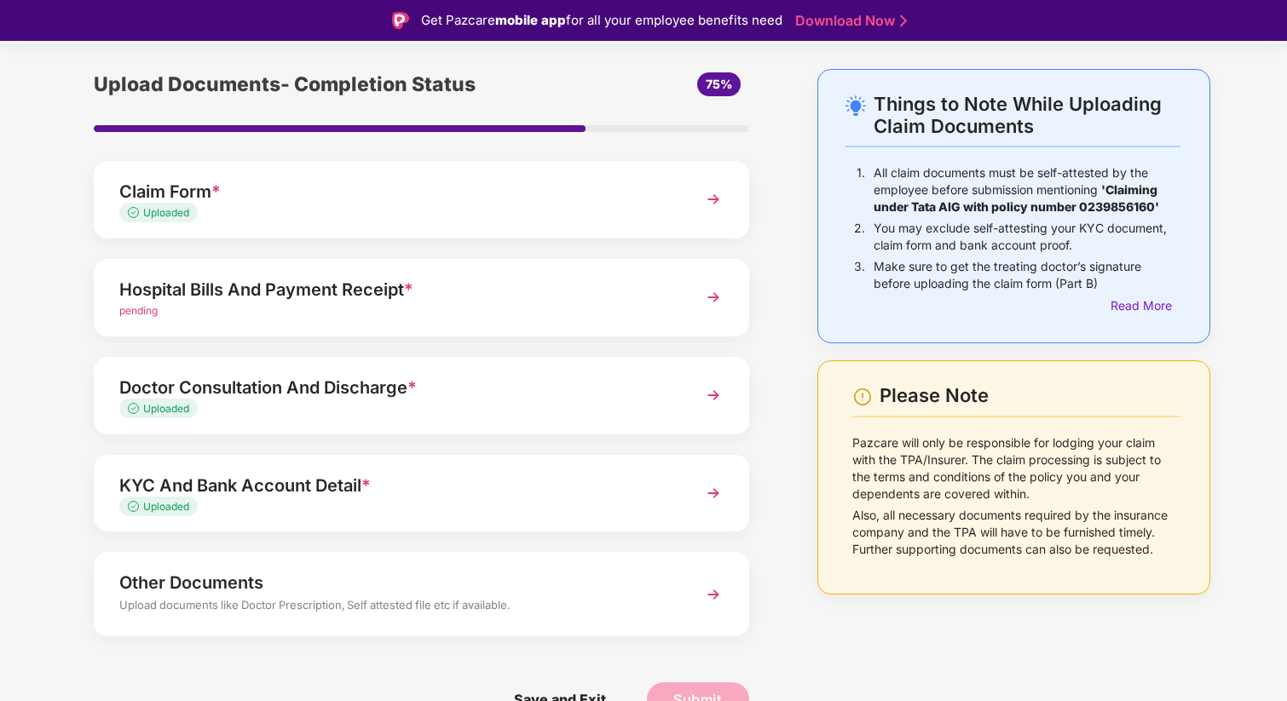
click at [524, 285] on div "Hospital Bills And Payment Receipt *" at bounding box center [396, 289] width 554 height 27
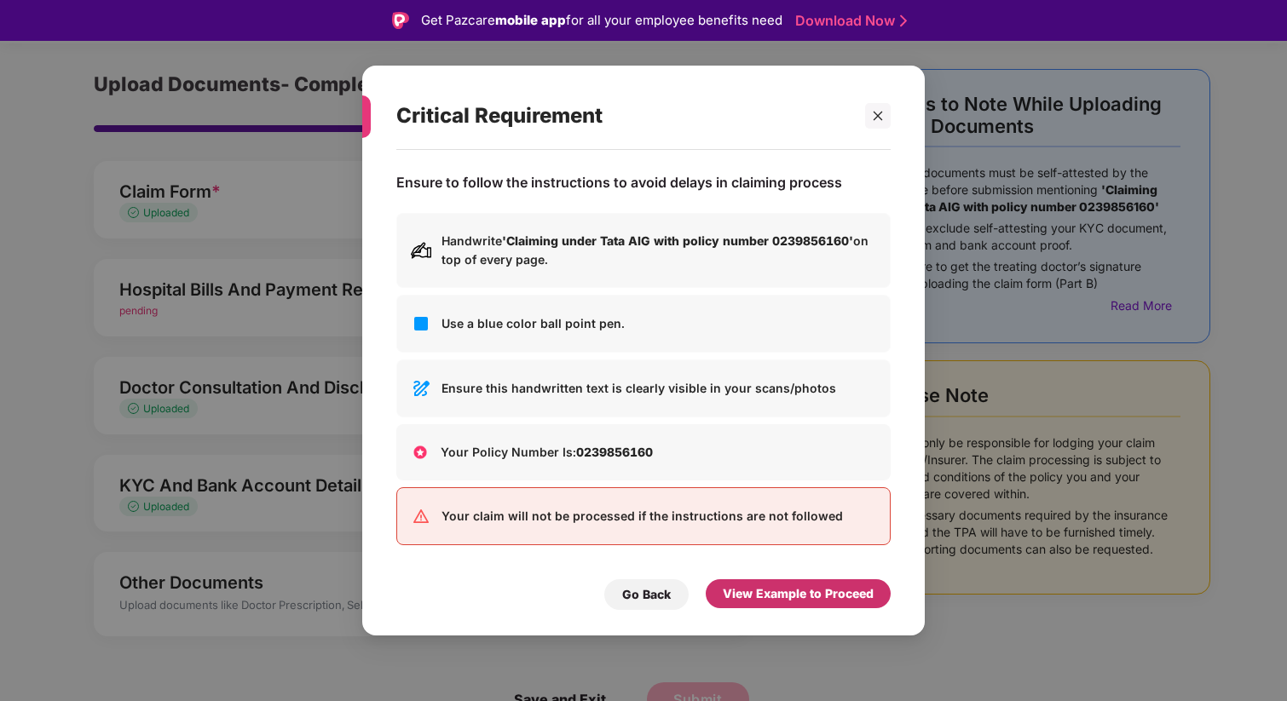
click at [832, 588] on div "View Example to Proceed" at bounding box center [798, 594] width 151 height 19
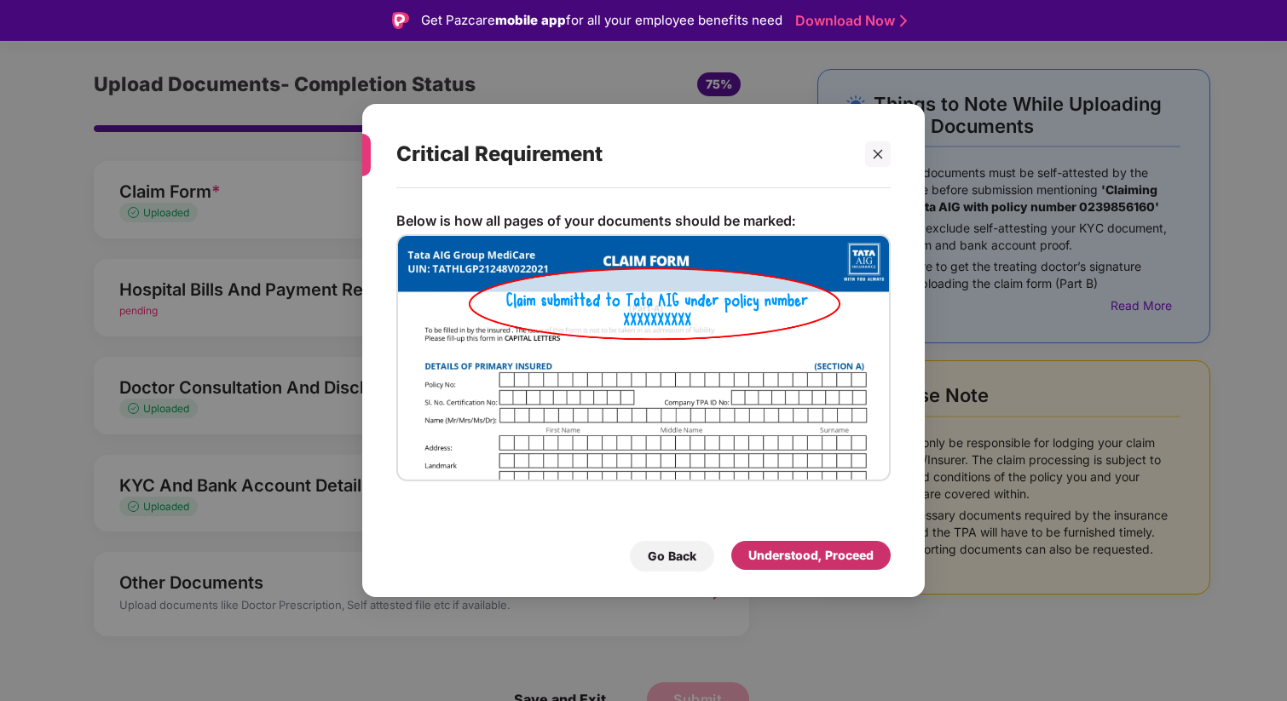
click at [847, 559] on div "Understood, Proceed" at bounding box center [810, 555] width 125 height 19
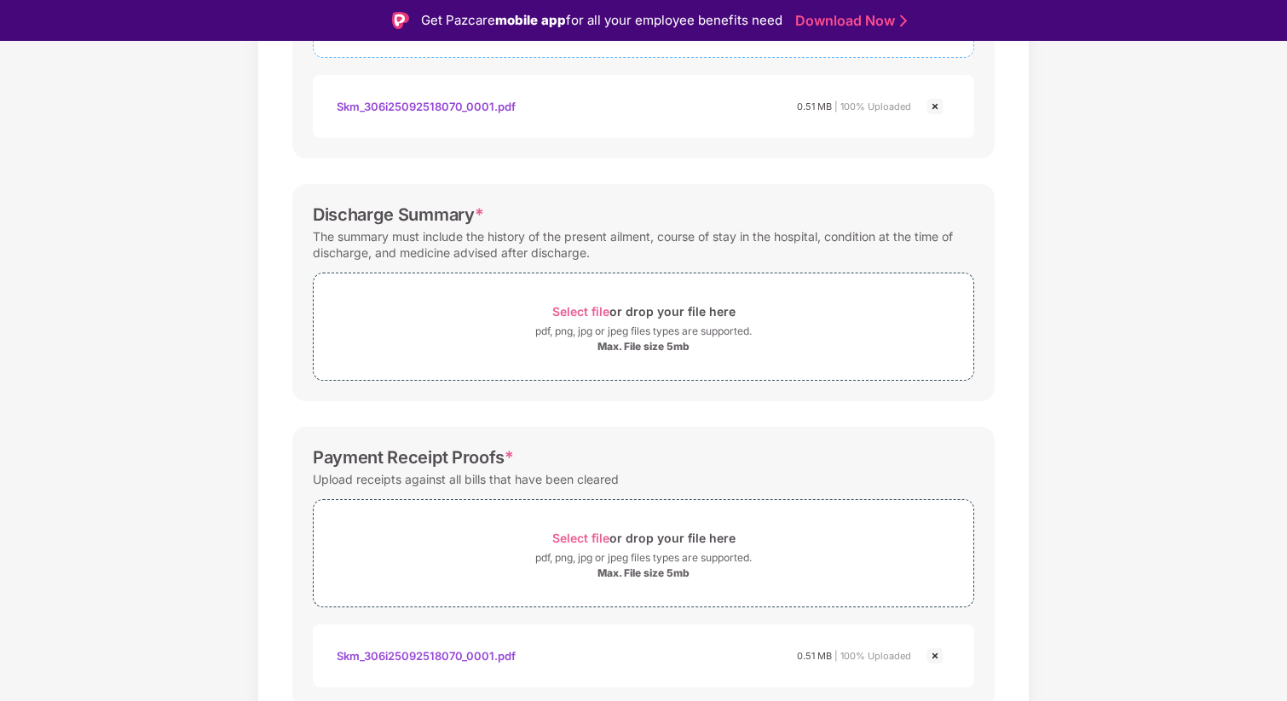
scroll to position [494, 0]
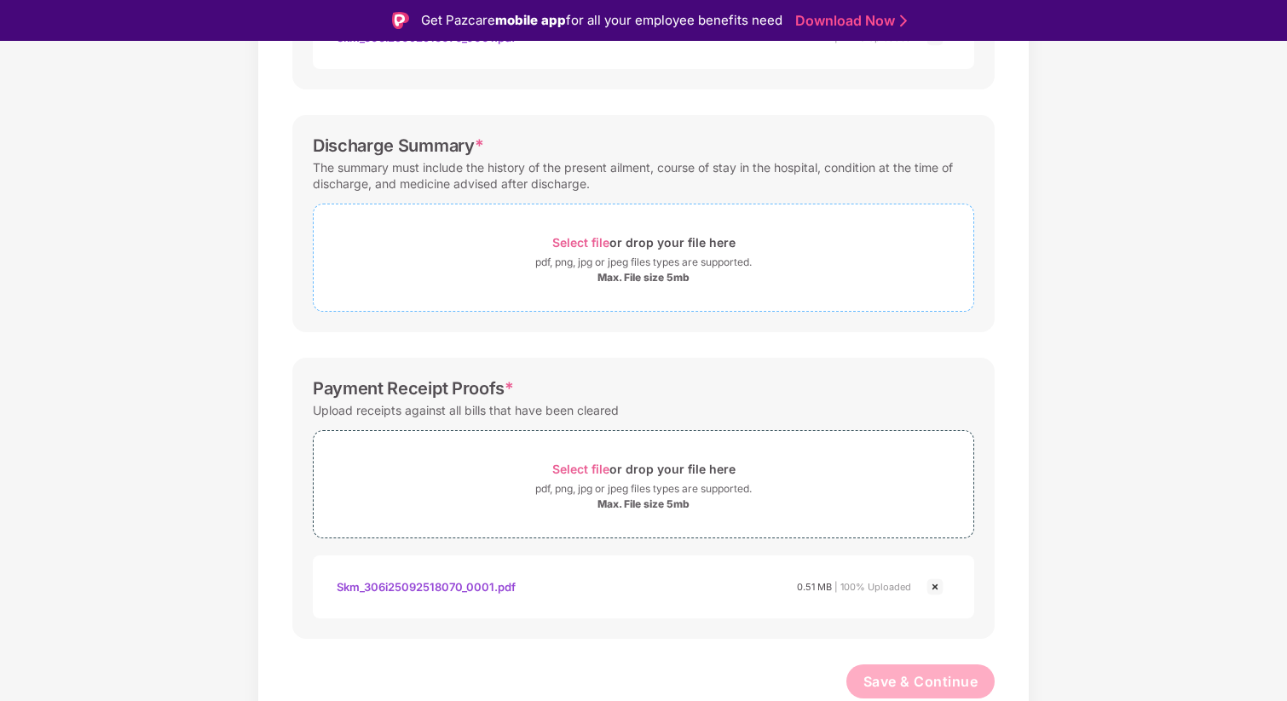
click at [582, 238] on span "Select file" at bounding box center [580, 242] width 57 height 14
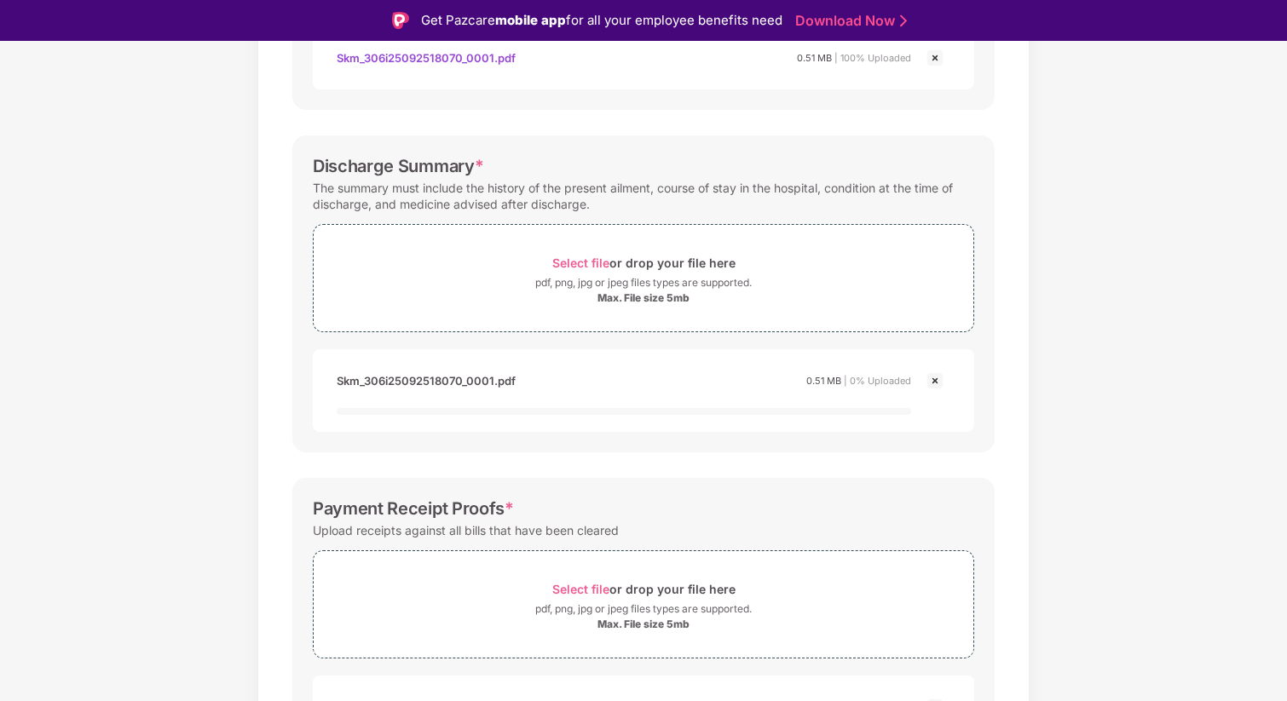
scroll to position [594, 0]
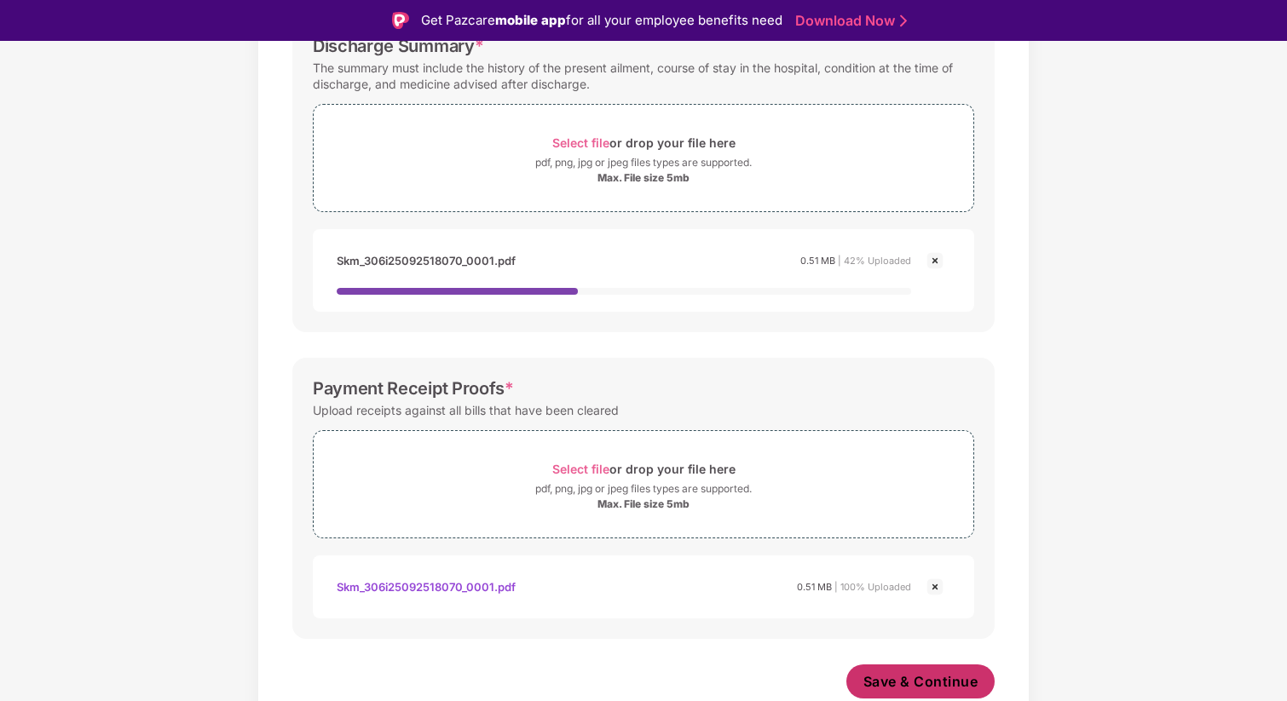
click at [902, 681] on span "Save & Continue" at bounding box center [920, 681] width 115 height 19
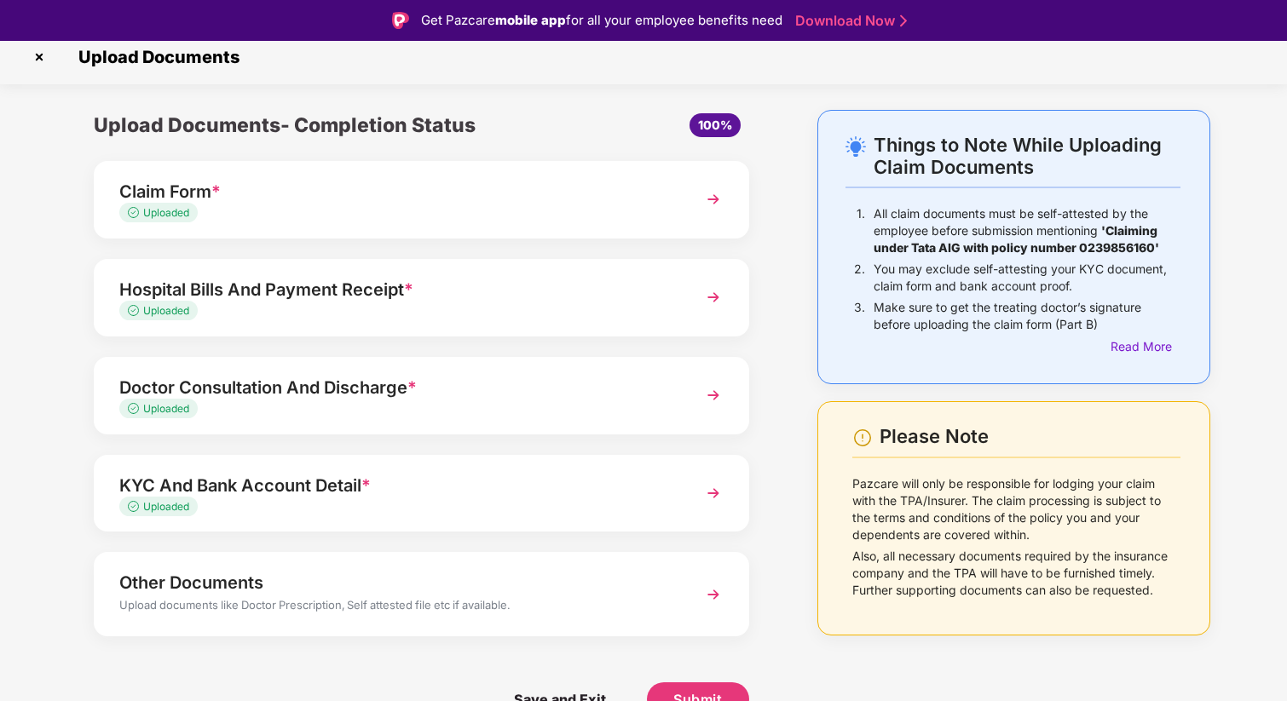
scroll to position [0, 0]
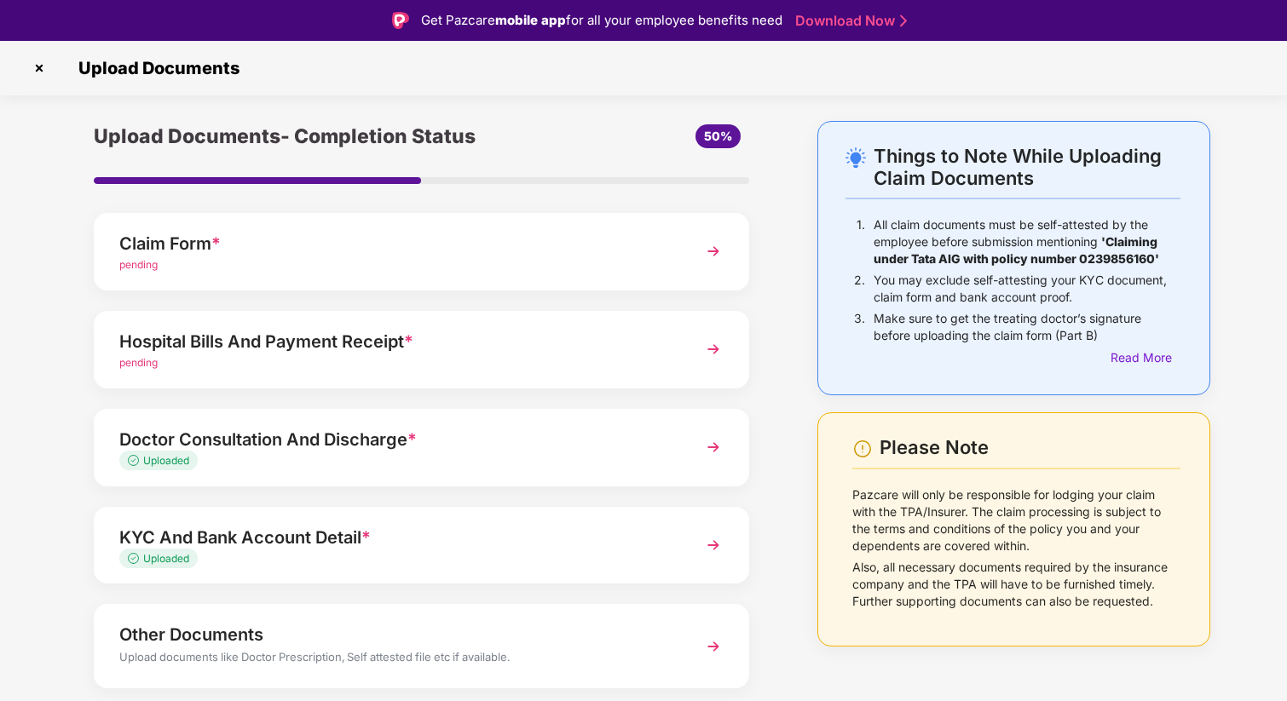
click at [41, 68] on img at bounding box center [39, 68] width 27 height 27
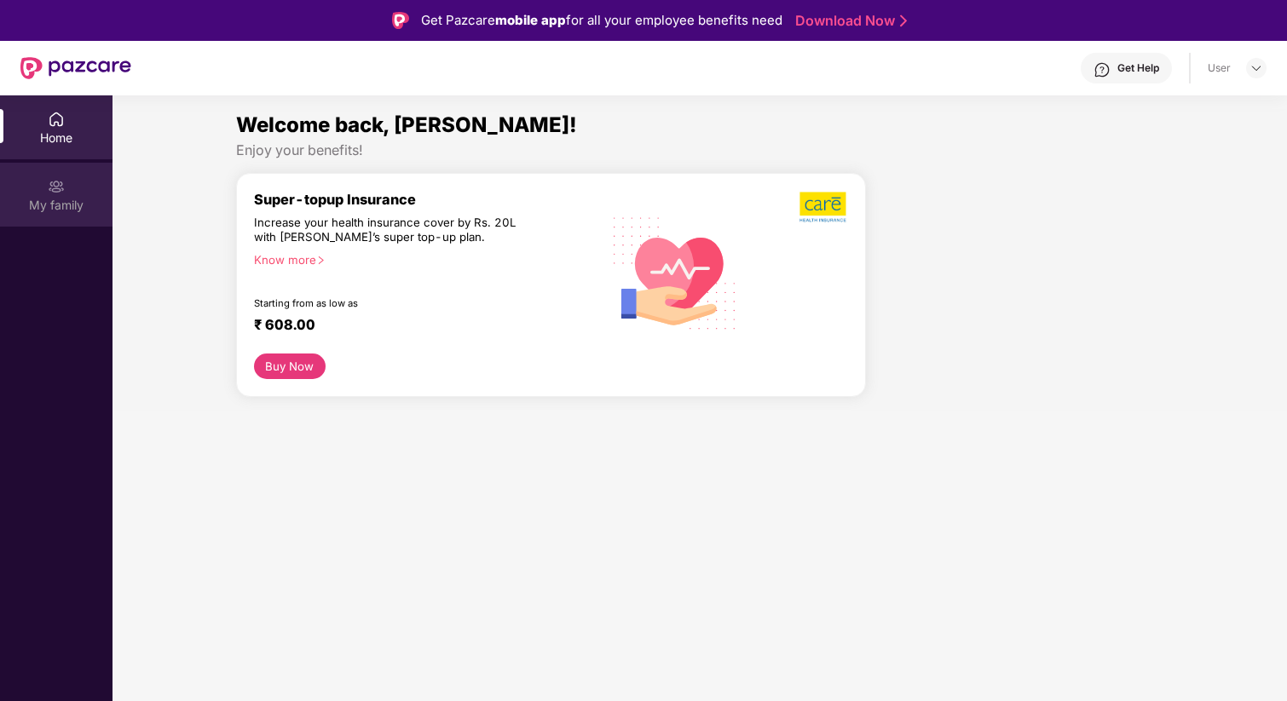
click at [46, 197] on div "My family" at bounding box center [56, 205] width 112 height 17
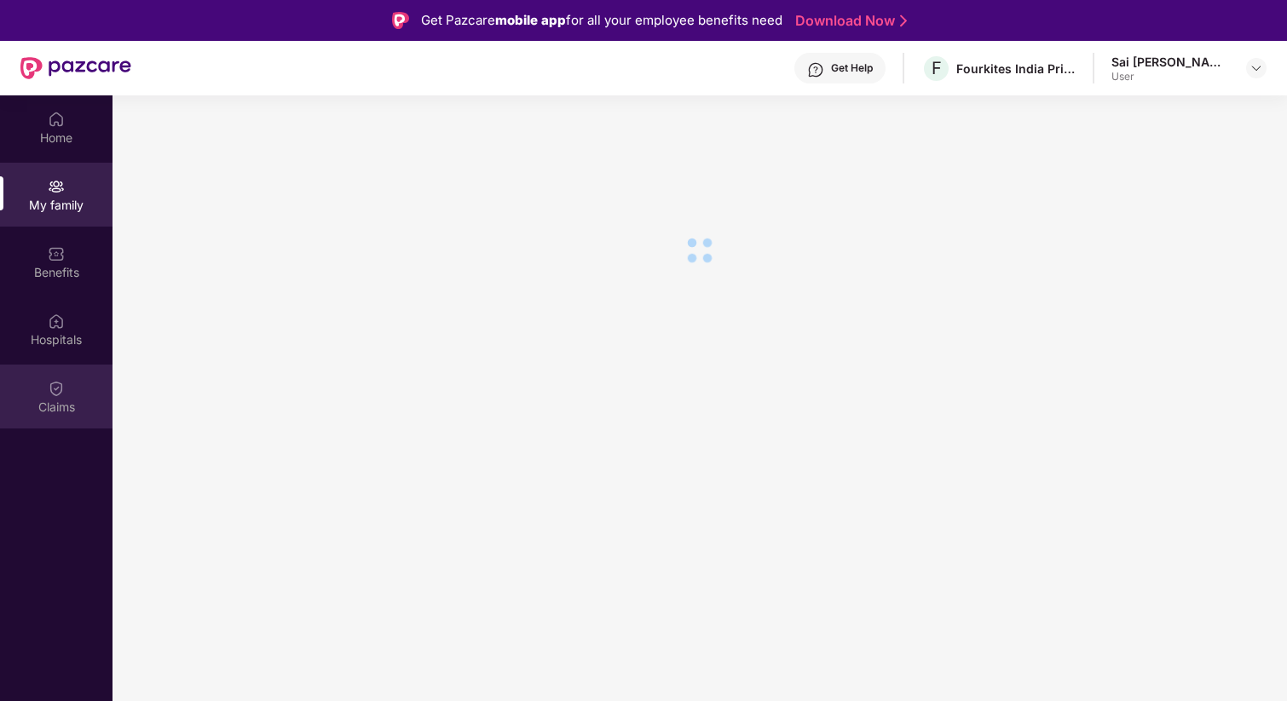
click at [56, 392] on img at bounding box center [56, 388] width 17 height 17
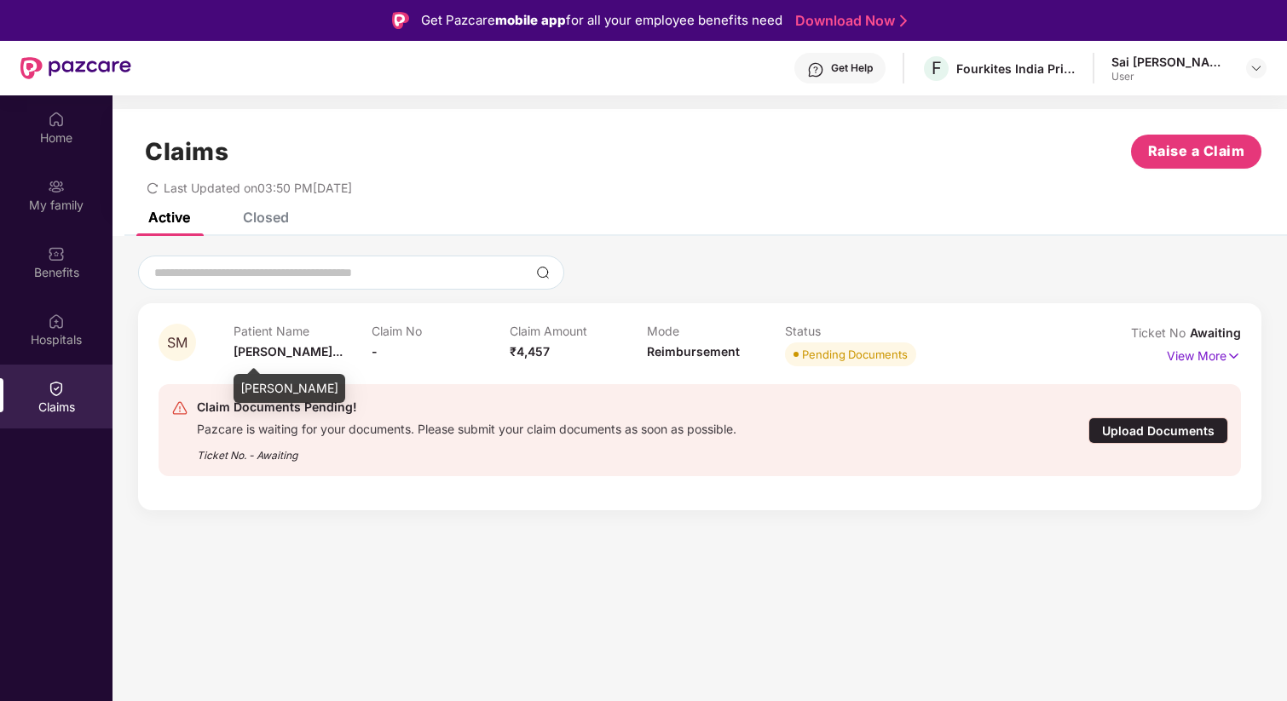
click at [273, 344] on span "[PERSON_NAME]..." at bounding box center [287, 351] width 109 height 14
click at [1215, 356] on p "View More" at bounding box center [1204, 354] width 74 height 23
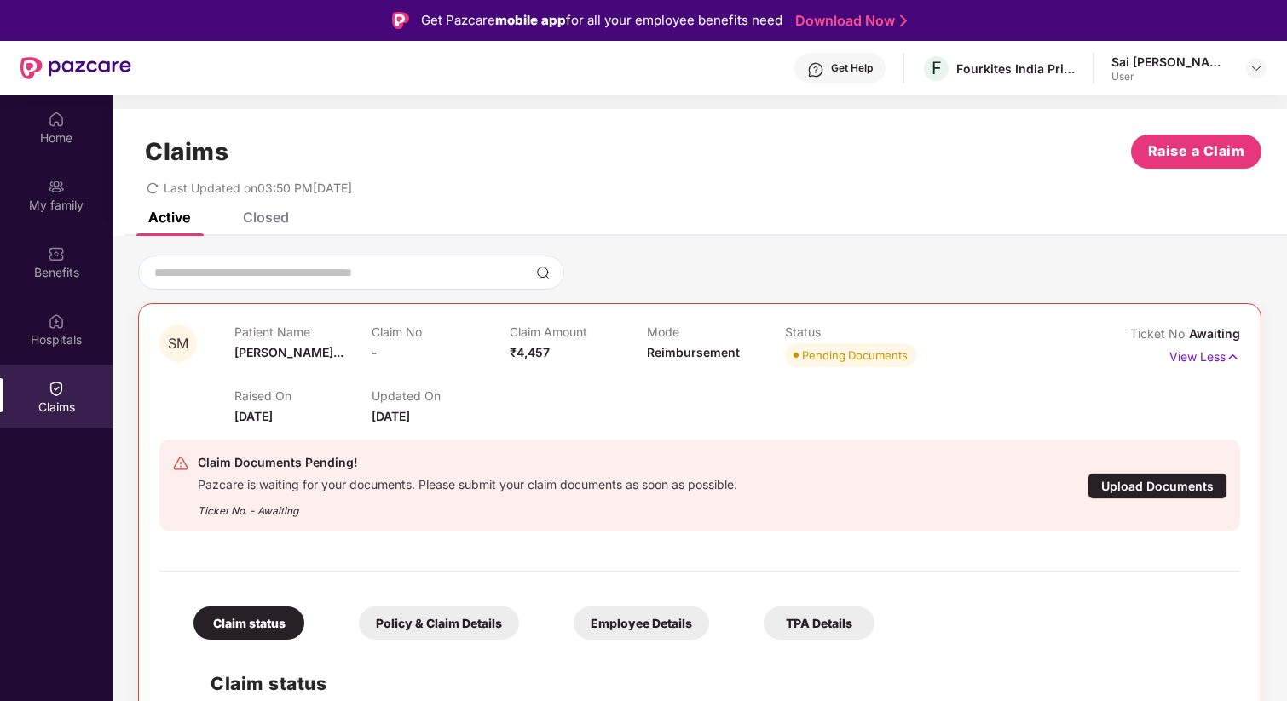
scroll to position [95, 0]
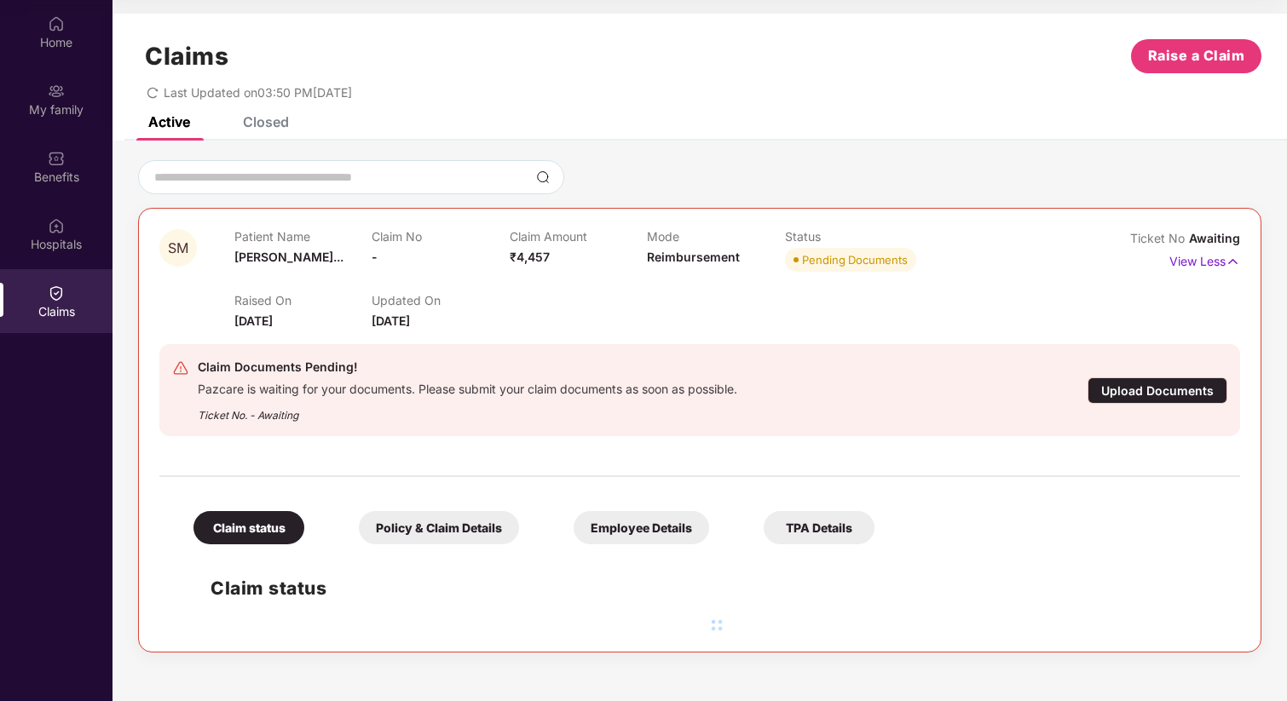
click at [434, 528] on div "Policy & Claim Details" at bounding box center [439, 527] width 160 height 33
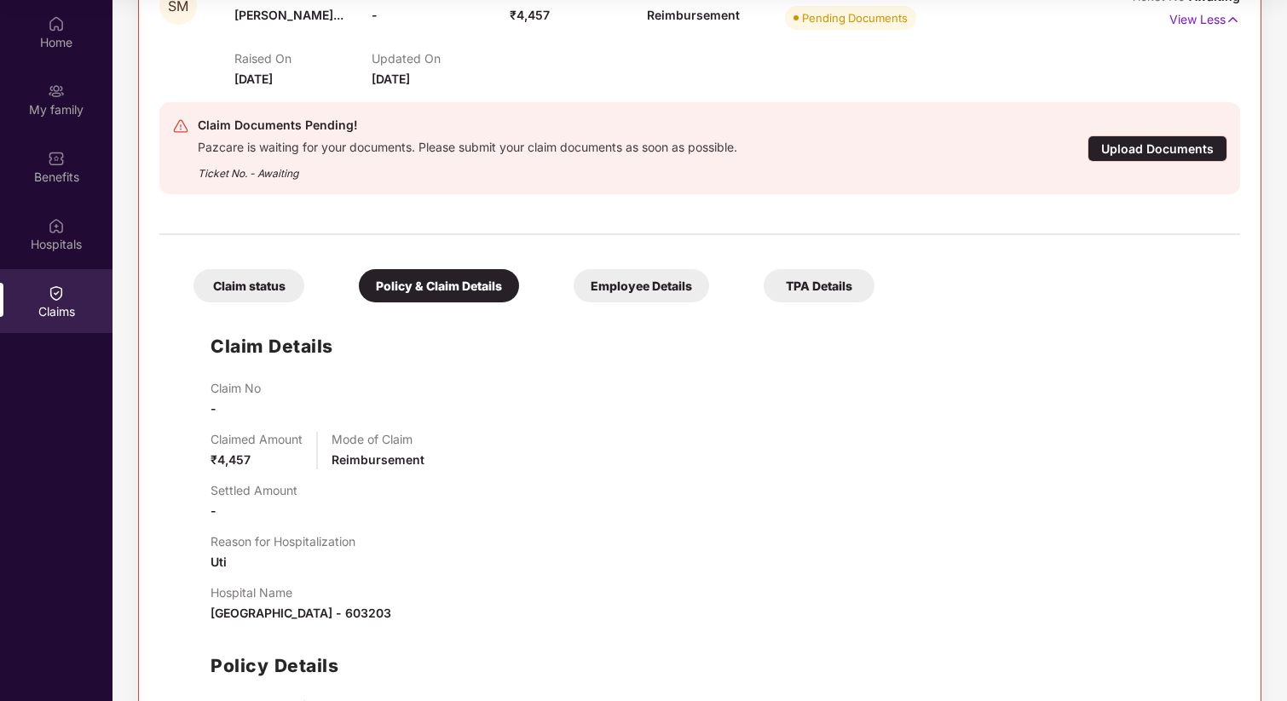
scroll to position [382, 0]
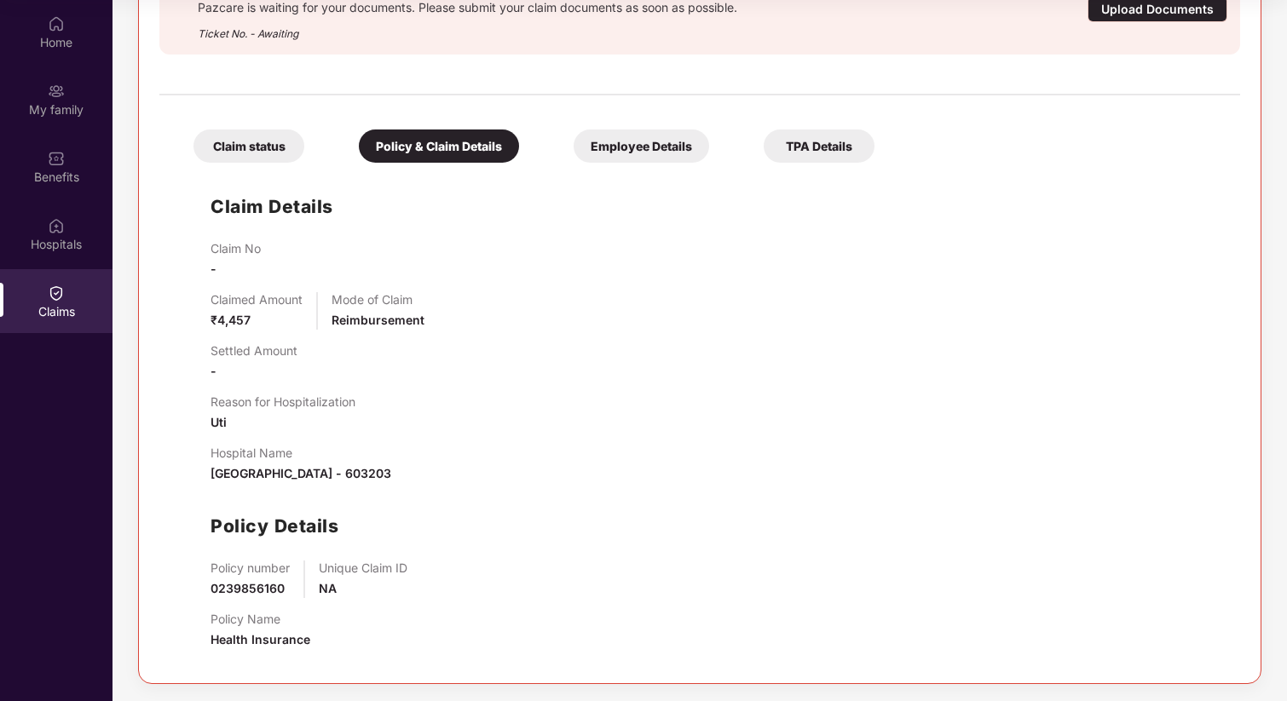
click at [602, 153] on div "Employee Details" at bounding box center [640, 146] width 135 height 33
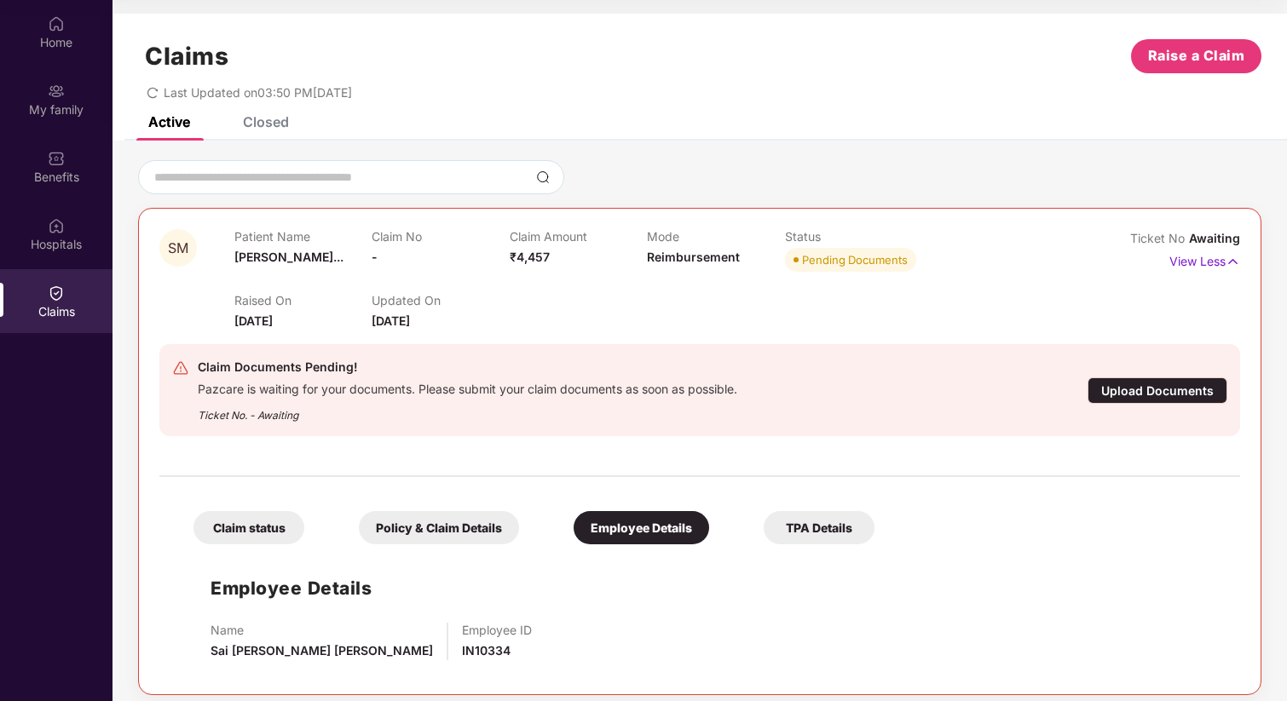
scroll to position [11, 0]
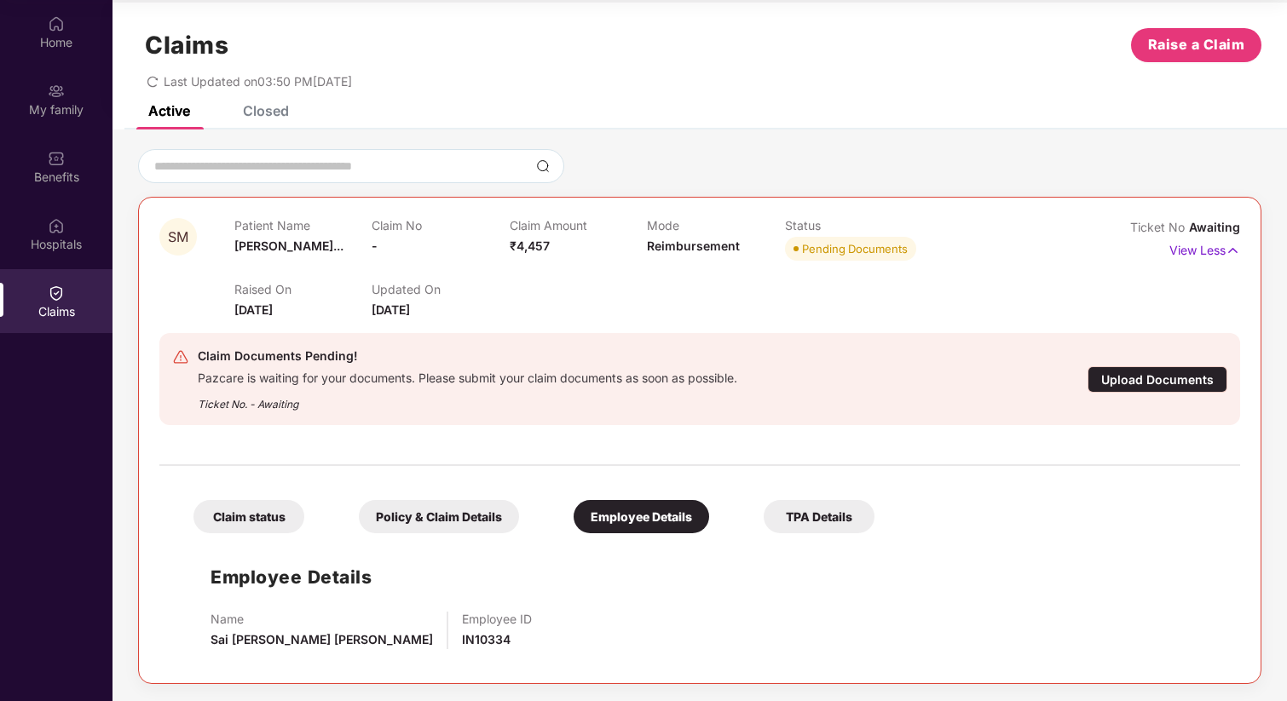
click at [830, 523] on div "TPA Details" at bounding box center [818, 516] width 111 height 33
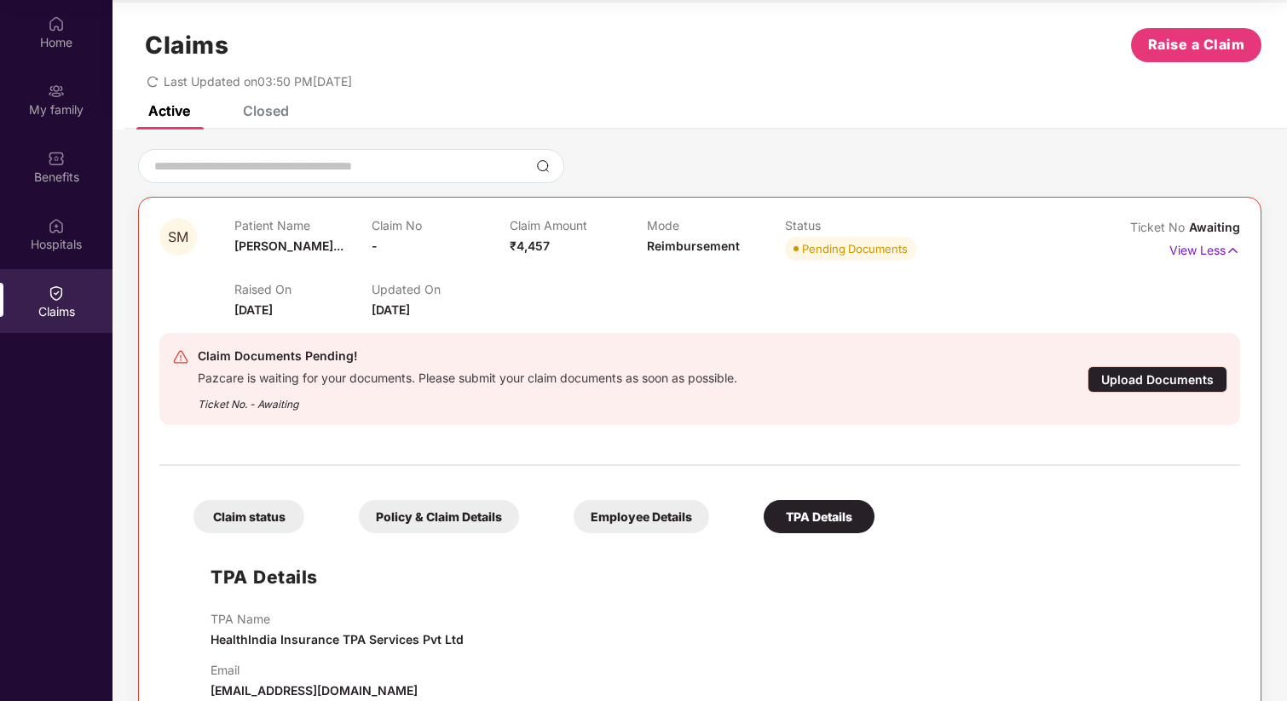
scroll to position [49, 0]
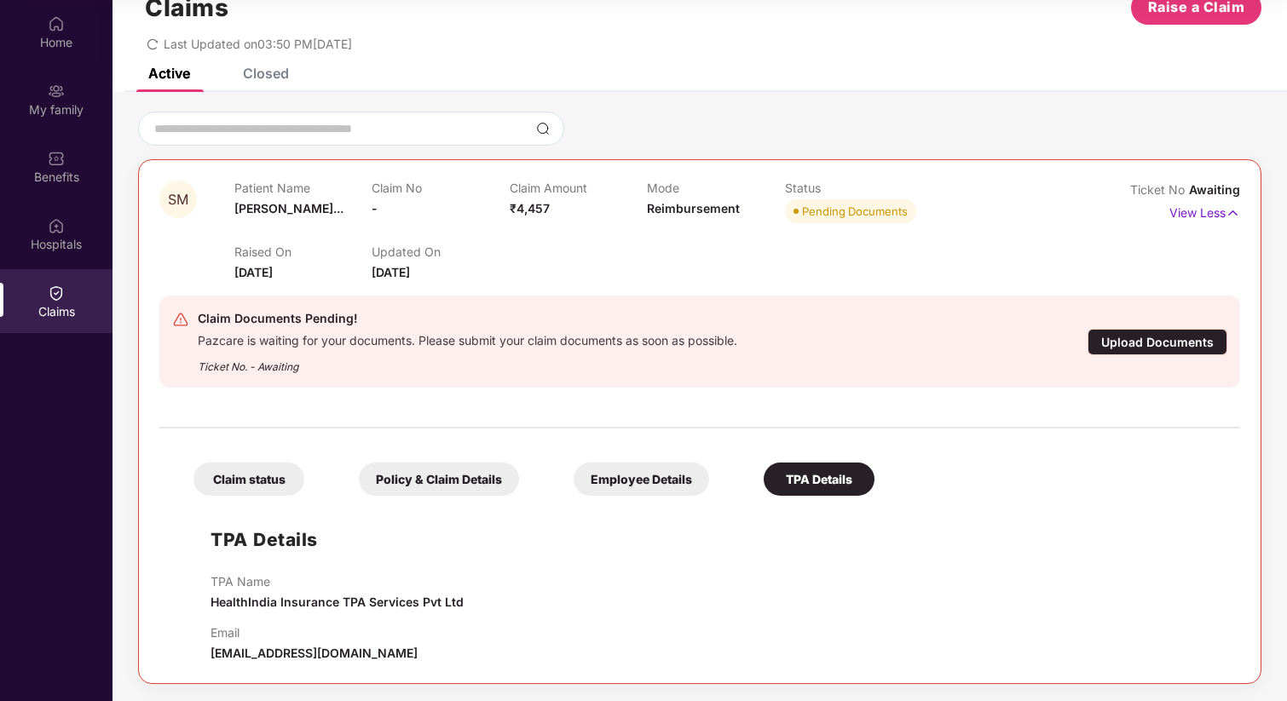
click at [253, 473] on div "Claim status" at bounding box center [248, 479] width 111 height 33
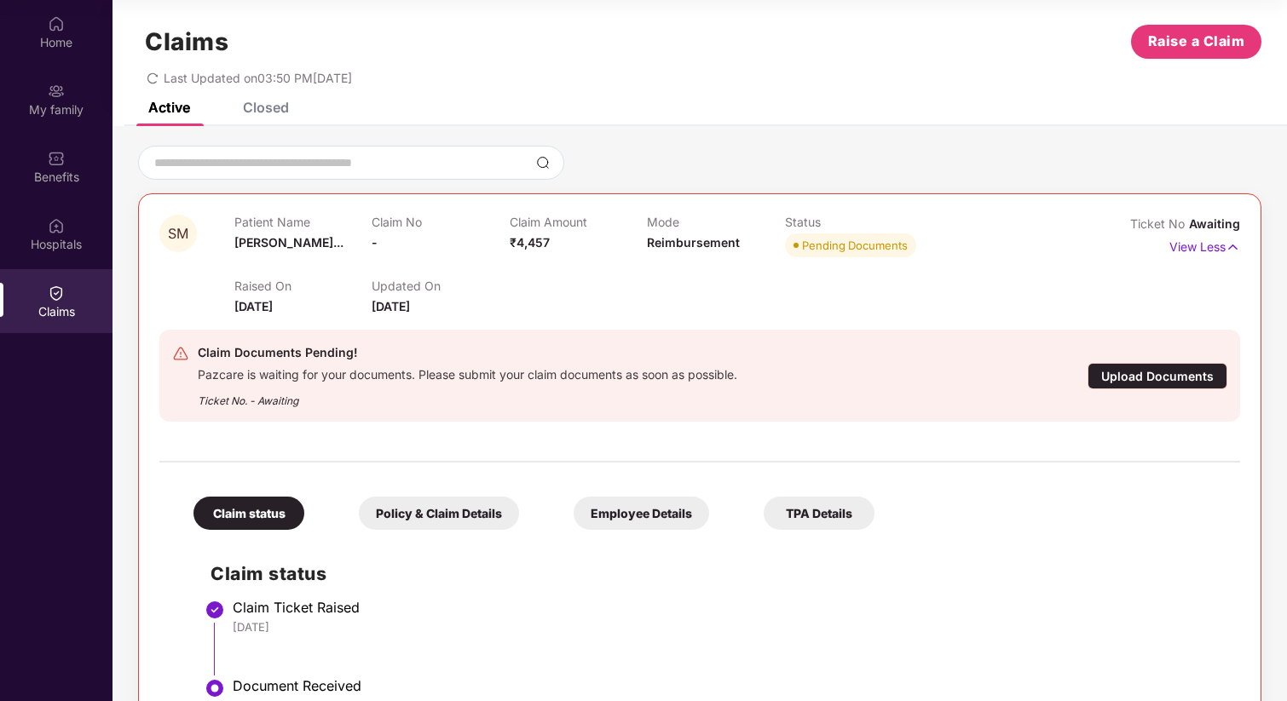
scroll to position [0, 0]
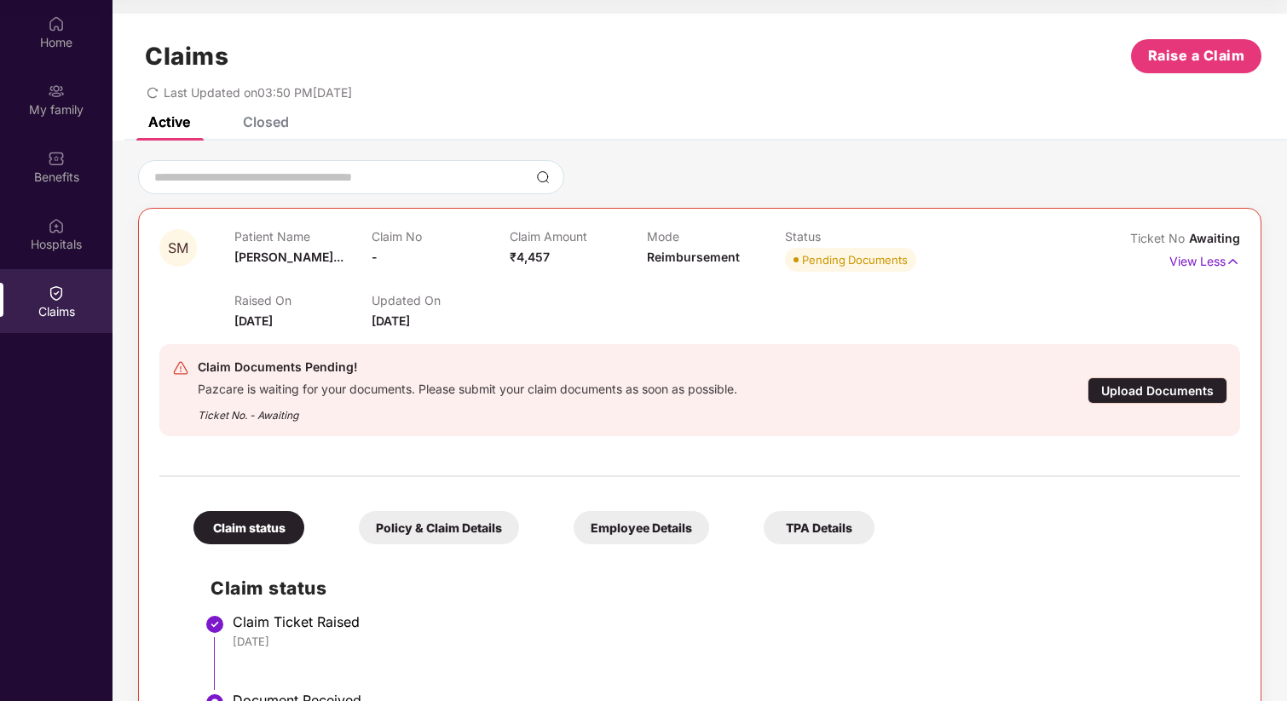
click at [270, 126] on div "Closed" at bounding box center [266, 121] width 46 height 17
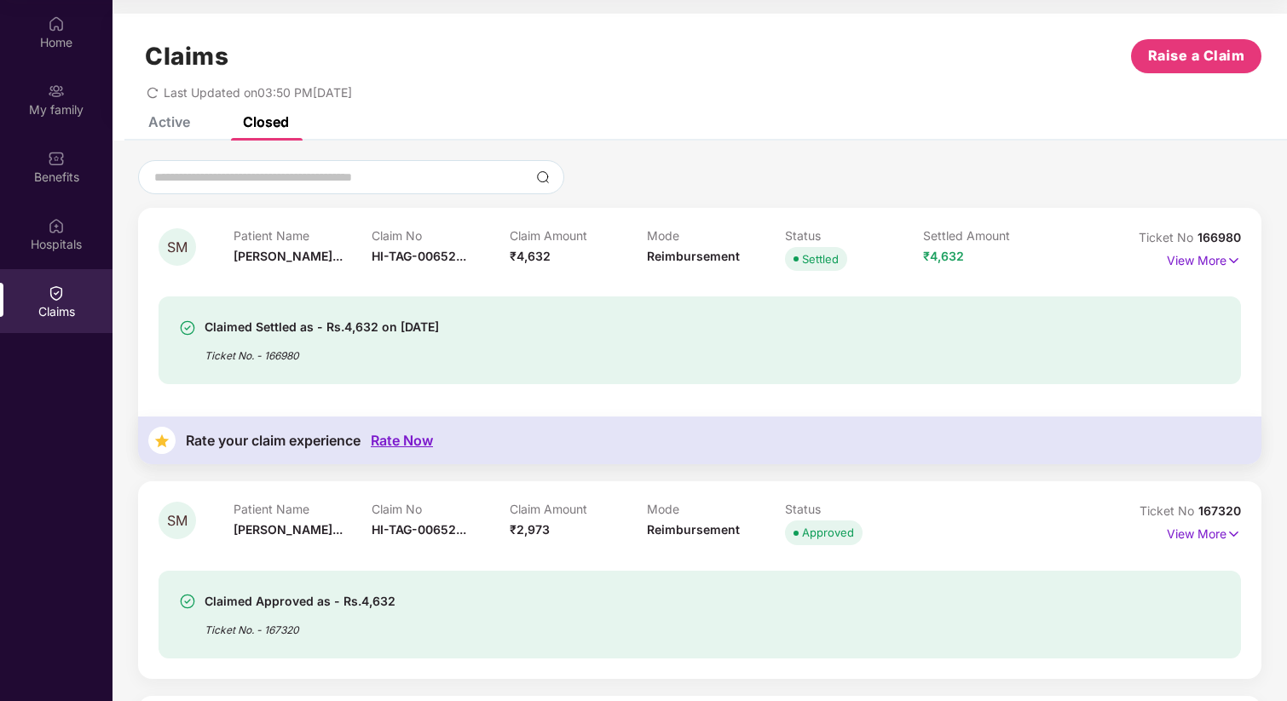
scroll to position [14, 0]
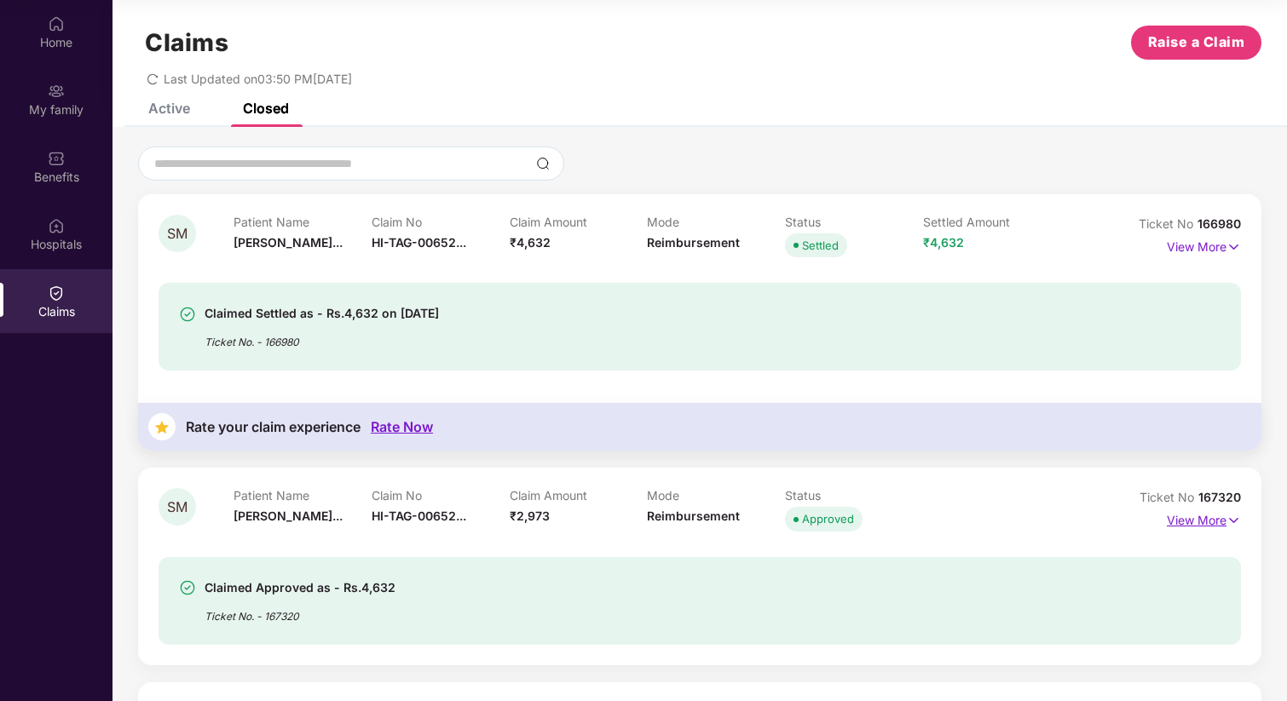
click at [1209, 525] on p "View More" at bounding box center [1204, 518] width 74 height 23
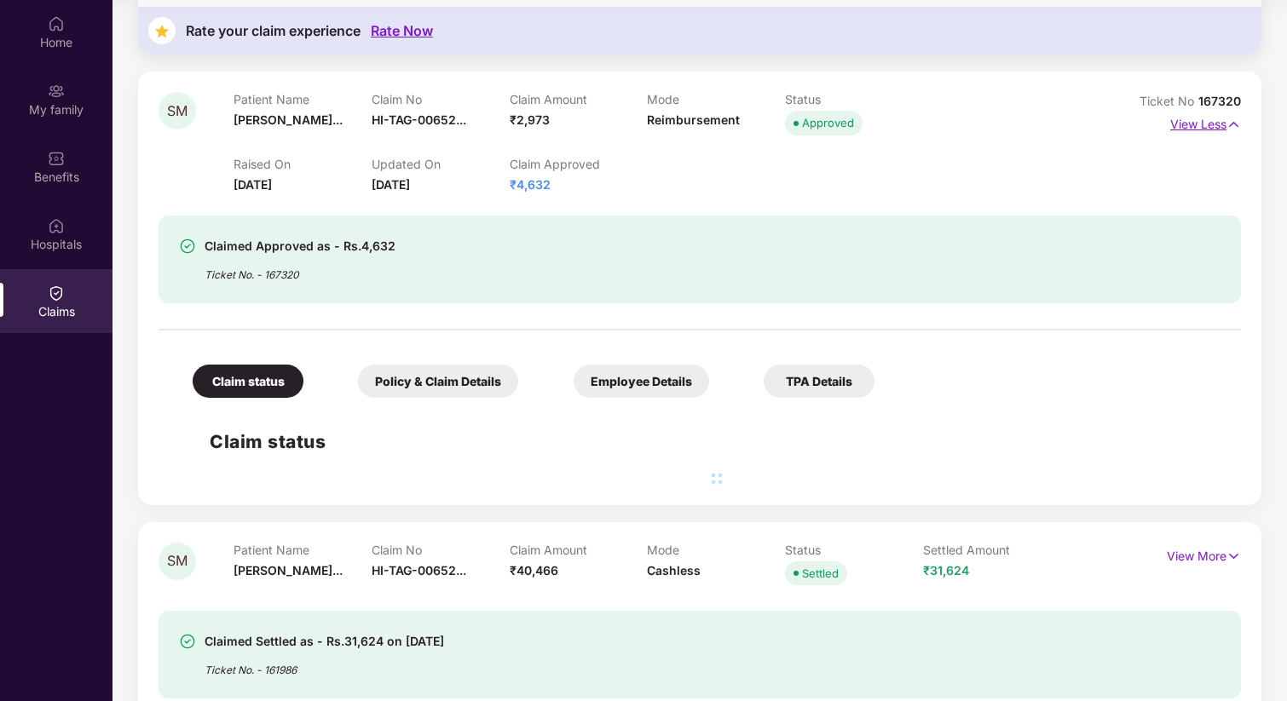
scroll to position [414, 0]
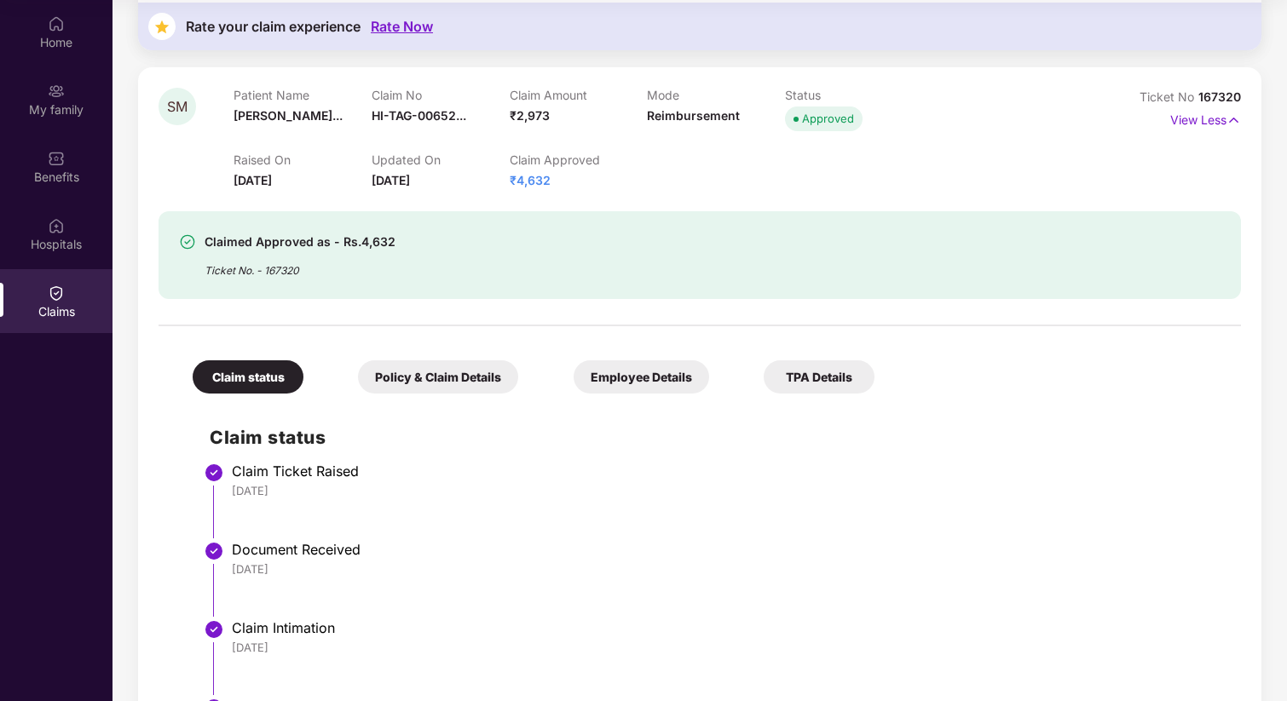
click at [455, 372] on div "Policy & Claim Details" at bounding box center [438, 376] width 160 height 33
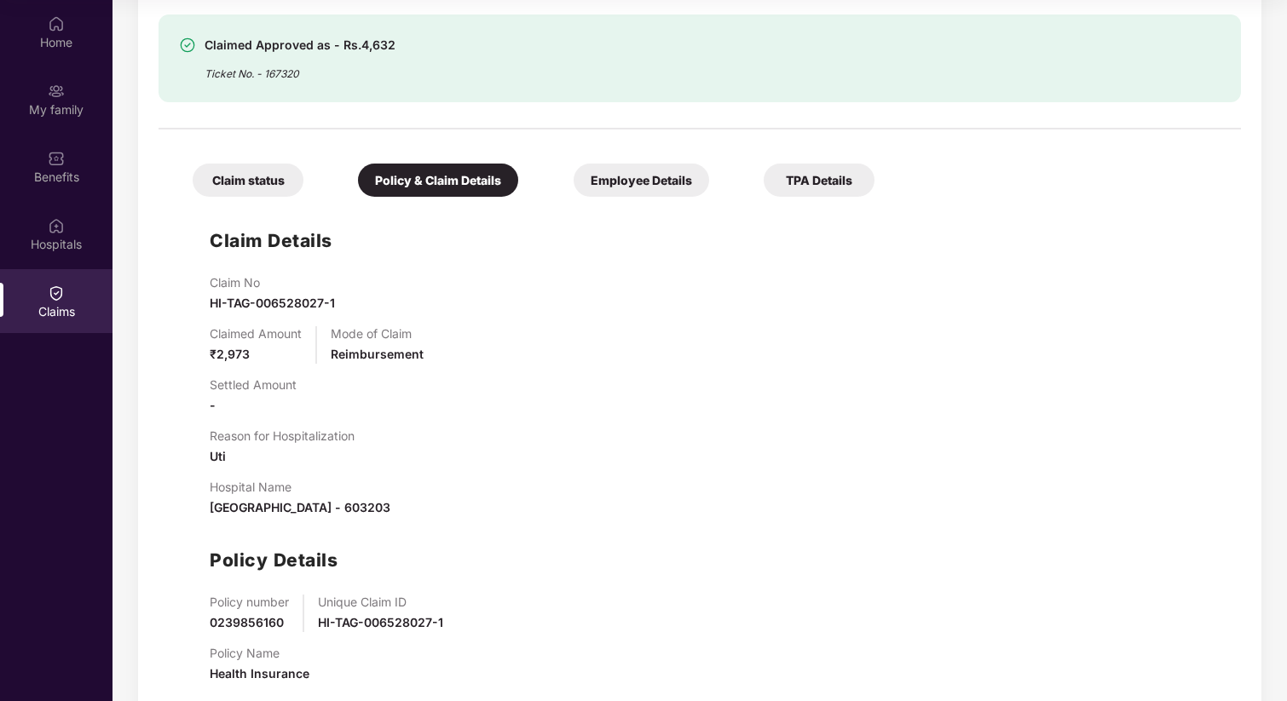
scroll to position [608, 0]
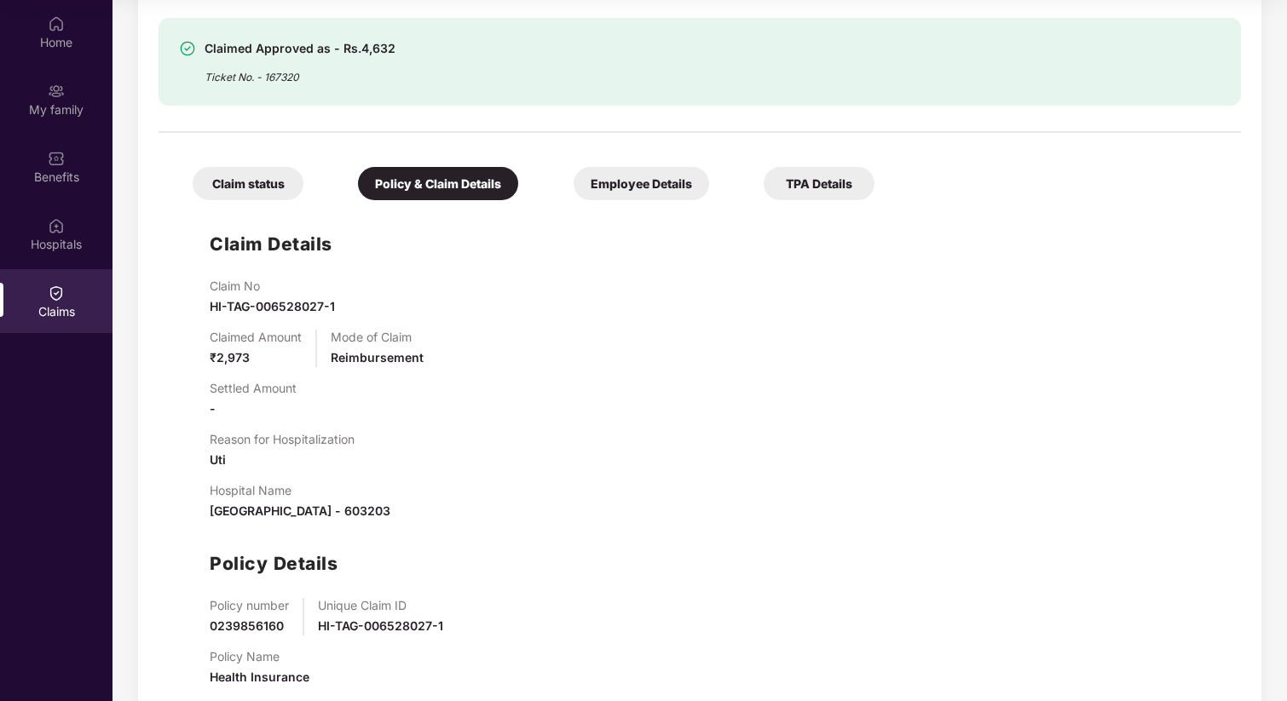
click at [646, 173] on div "Employee Details" at bounding box center [640, 183] width 135 height 33
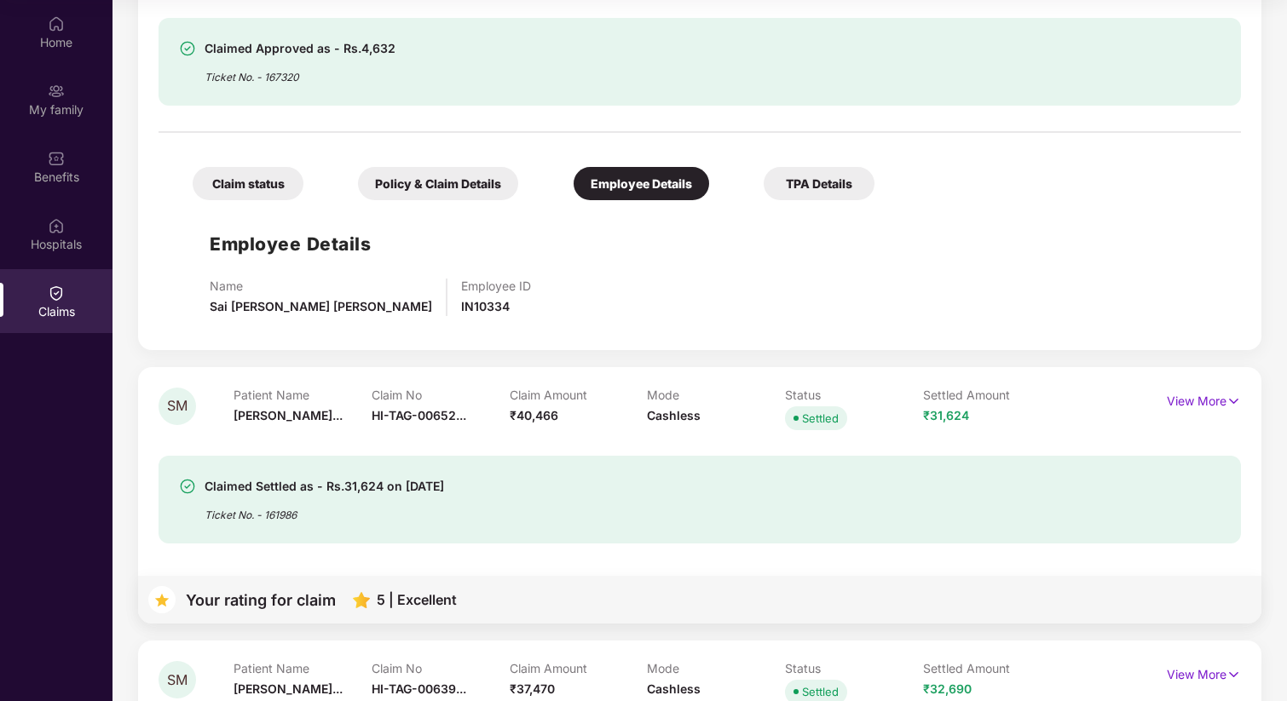
click at [804, 189] on div "TPA Details" at bounding box center [818, 183] width 111 height 33
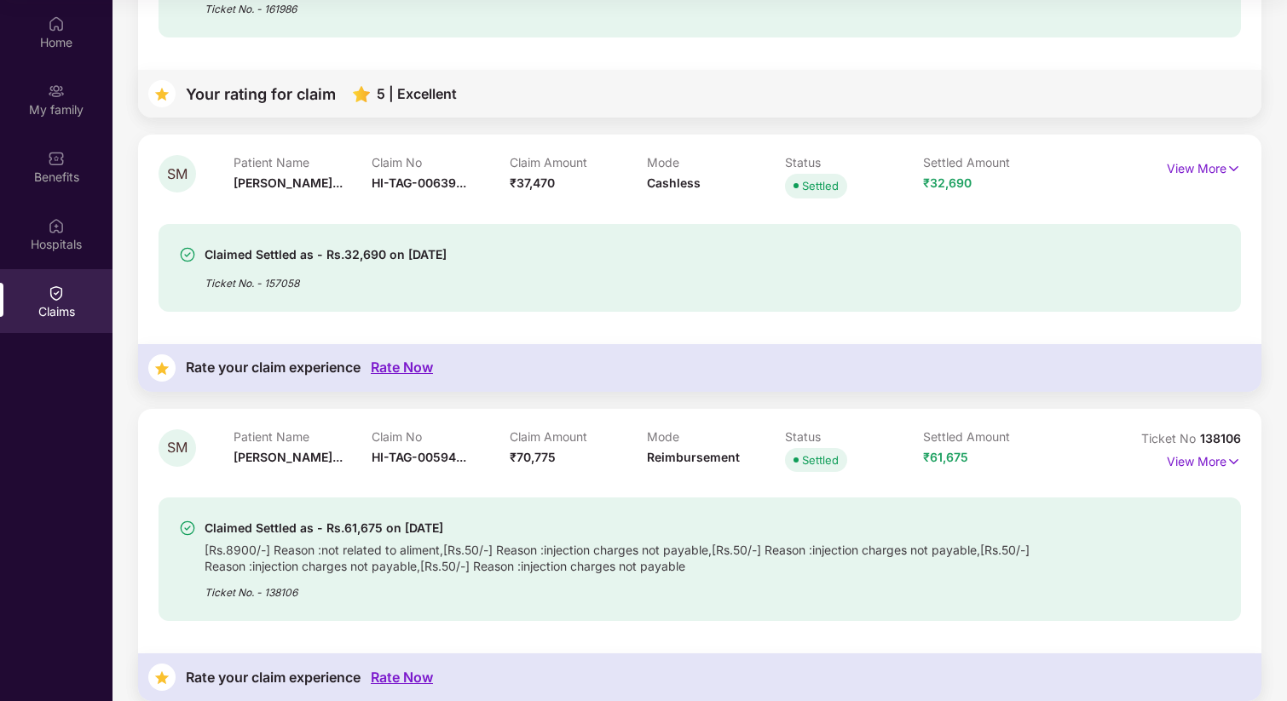
scroll to position [1152, 0]
click at [859, 271] on div "Claimed Settled as - Rs.32,690 on 15 July 2025 Ticket No. - 157058" at bounding box center [612, 267] width 867 height 47
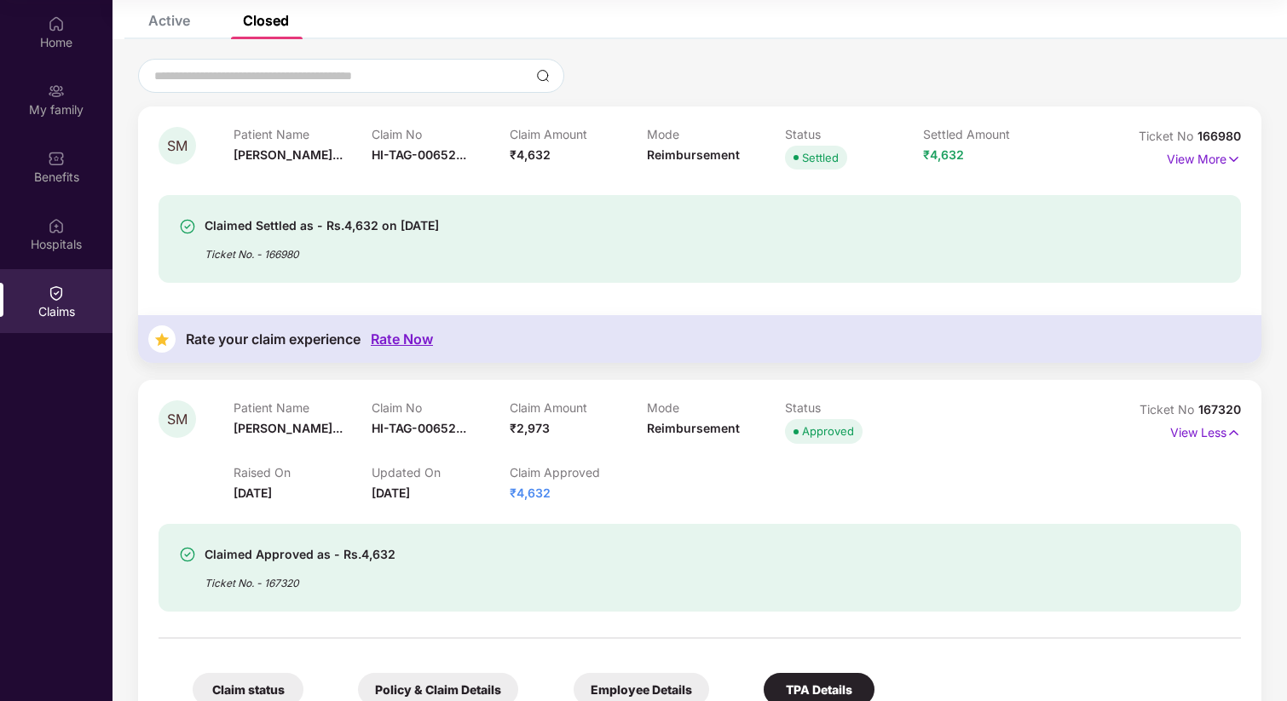
scroll to position [0, 0]
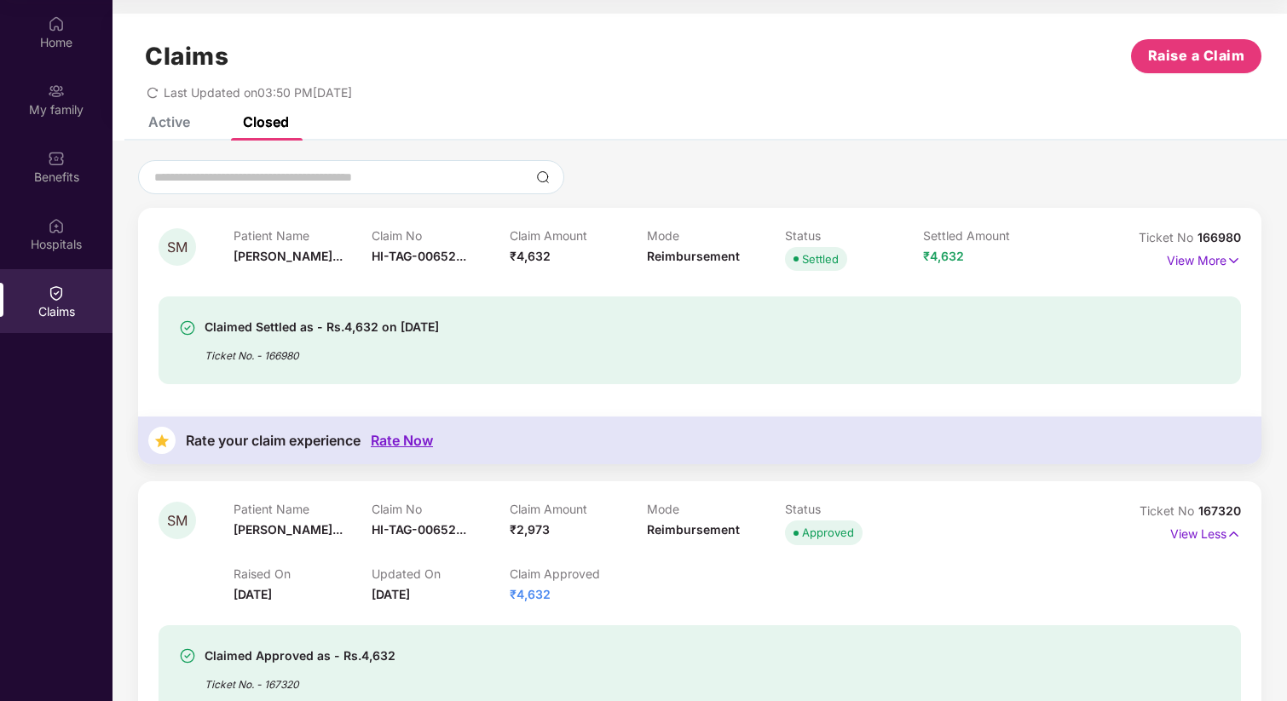
click at [450, 257] on span "HI-TAG-00652..." at bounding box center [419, 256] width 95 height 14
click at [1202, 254] on p "View More" at bounding box center [1204, 258] width 74 height 23
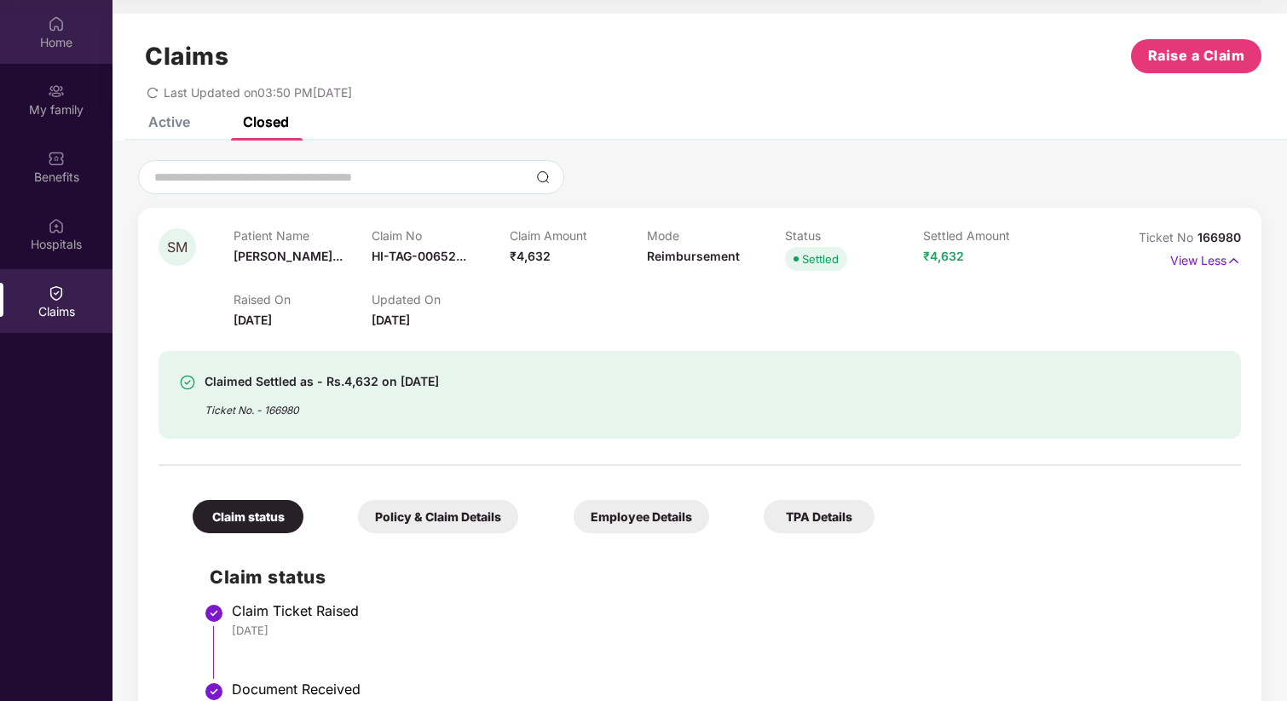
click at [70, 22] on div "Home" at bounding box center [56, 32] width 112 height 64
